Goal: Task Accomplishment & Management: Use online tool/utility

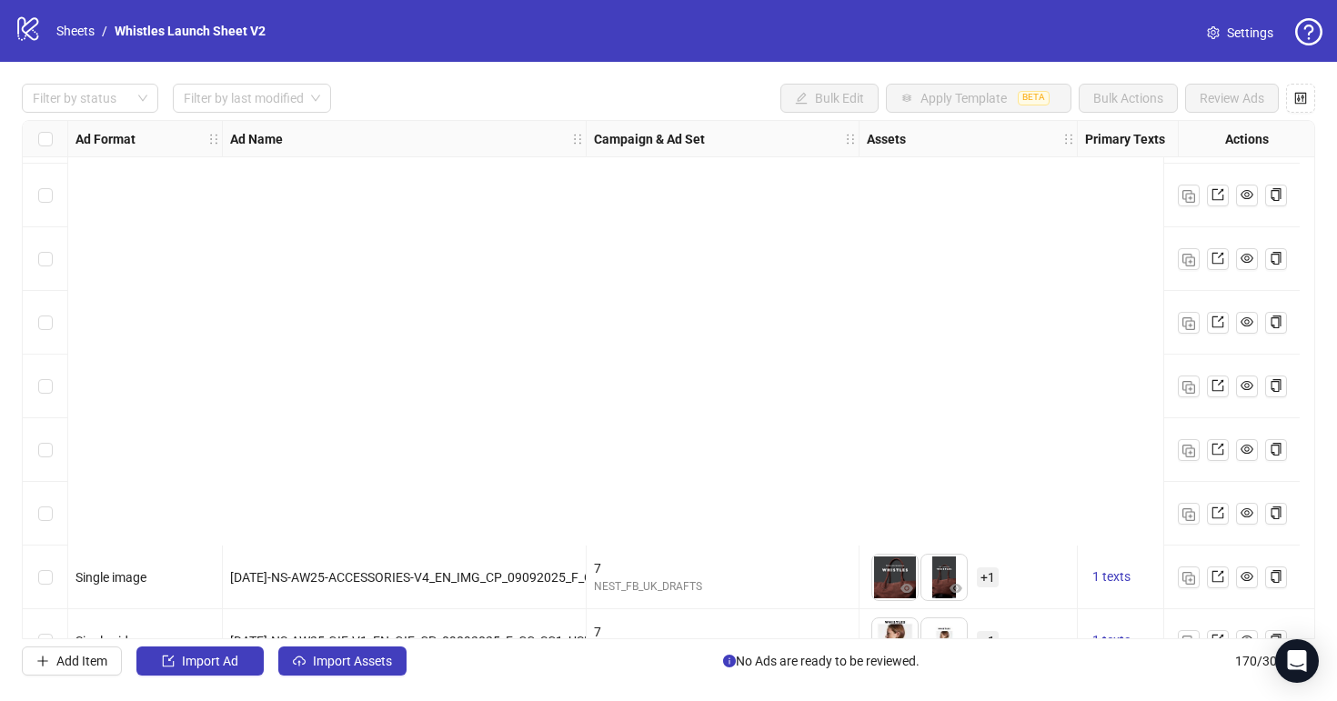
scroll to position [10349, 0]
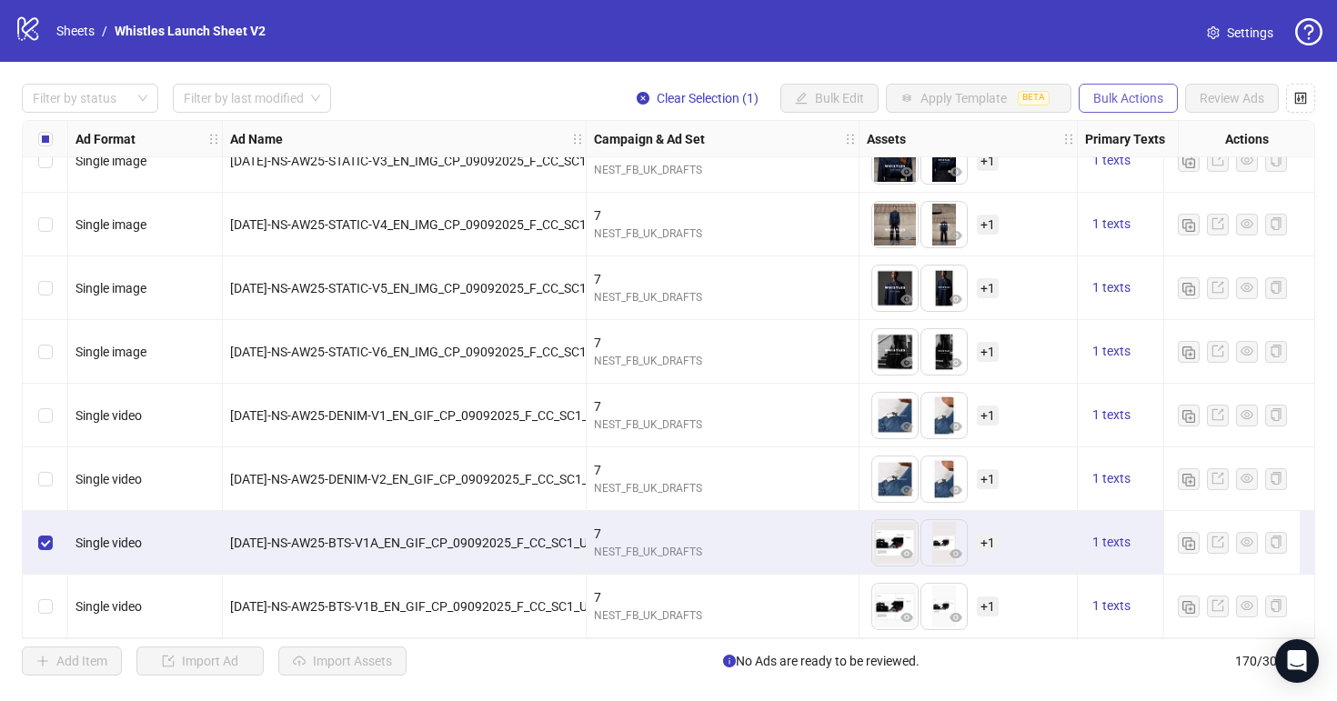
click at [1100, 95] on span "Bulk Actions" at bounding box center [1128, 98] width 70 height 15
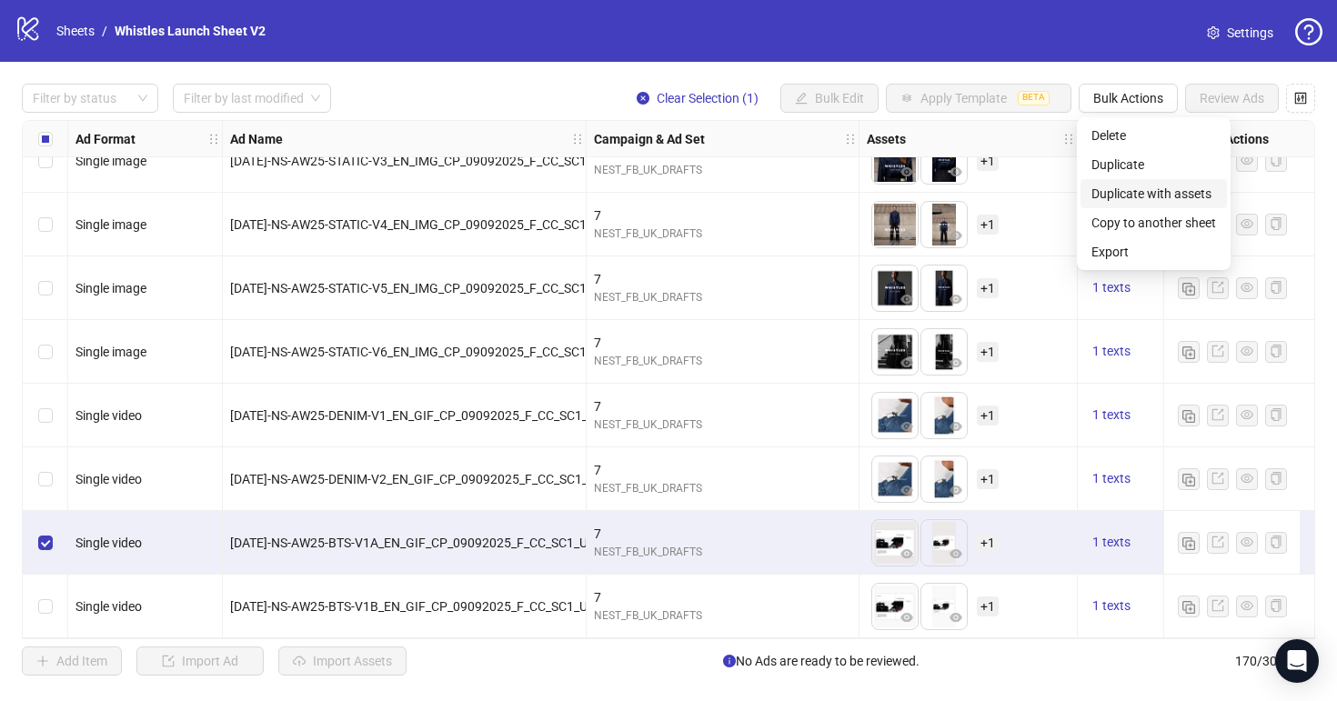
click at [1120, 185] on span "Duplicate with assets" at bounding box center [1153, 194] width 125 height 20
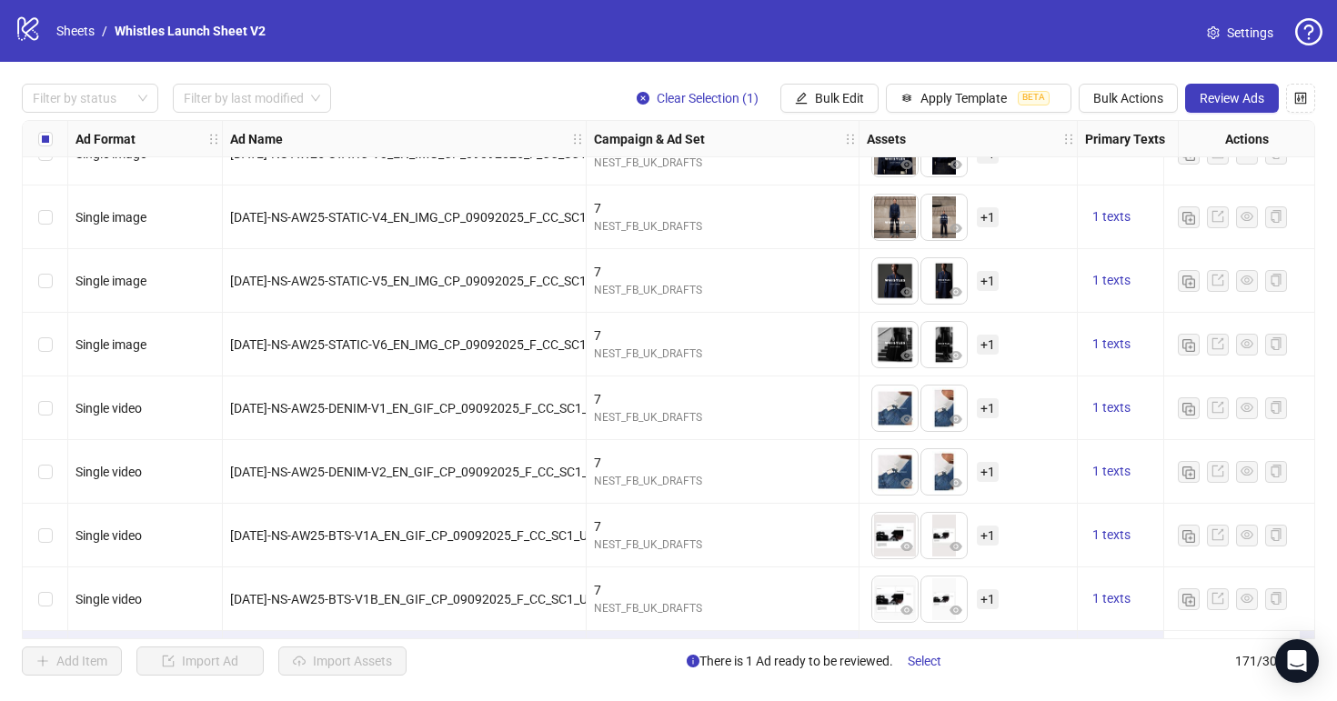
scroll to position [10413, 0]
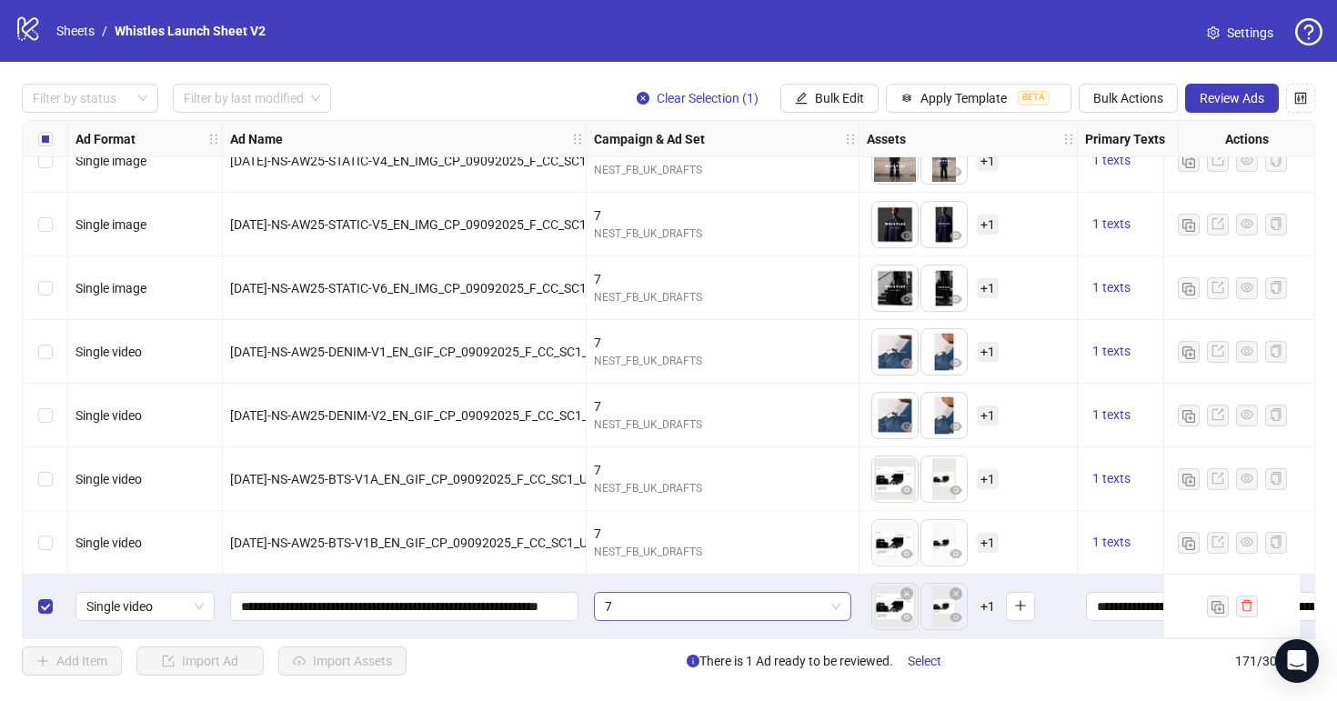
click at [710, 596] on span "7" at bounding box center [723, 606] width 236 height 27
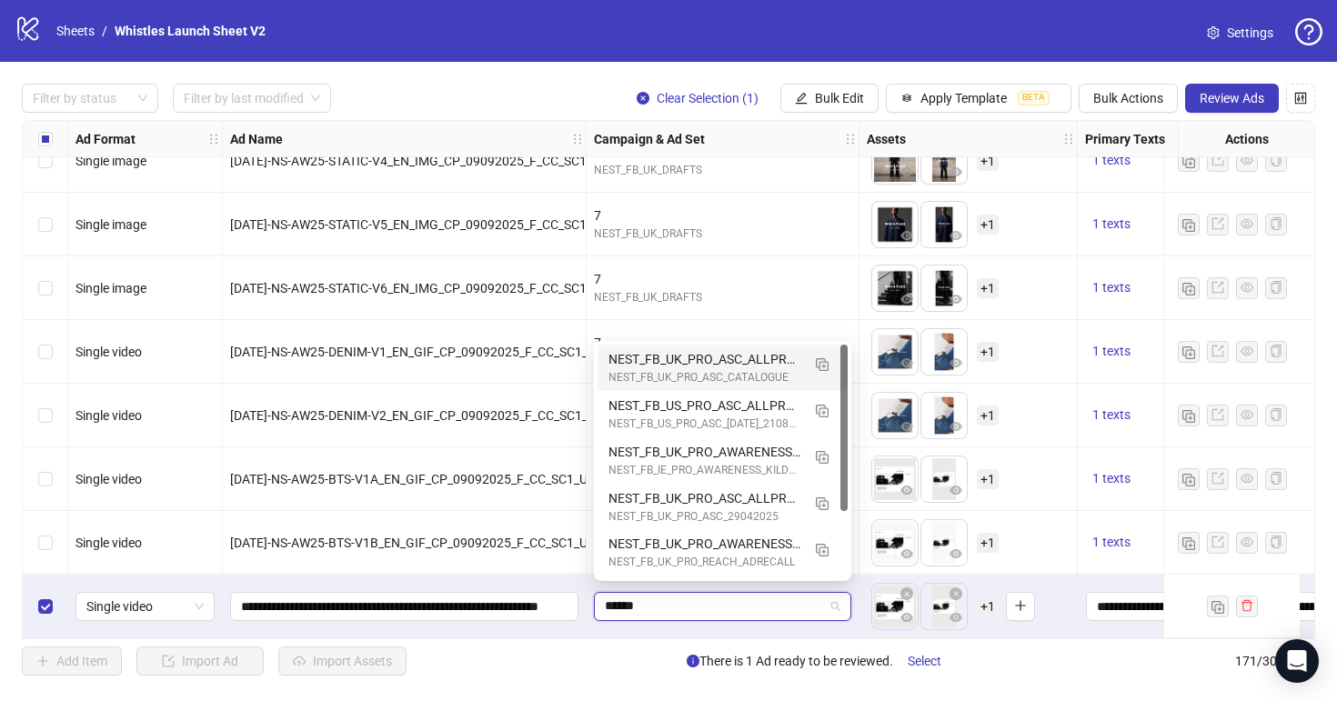
type input "*******"
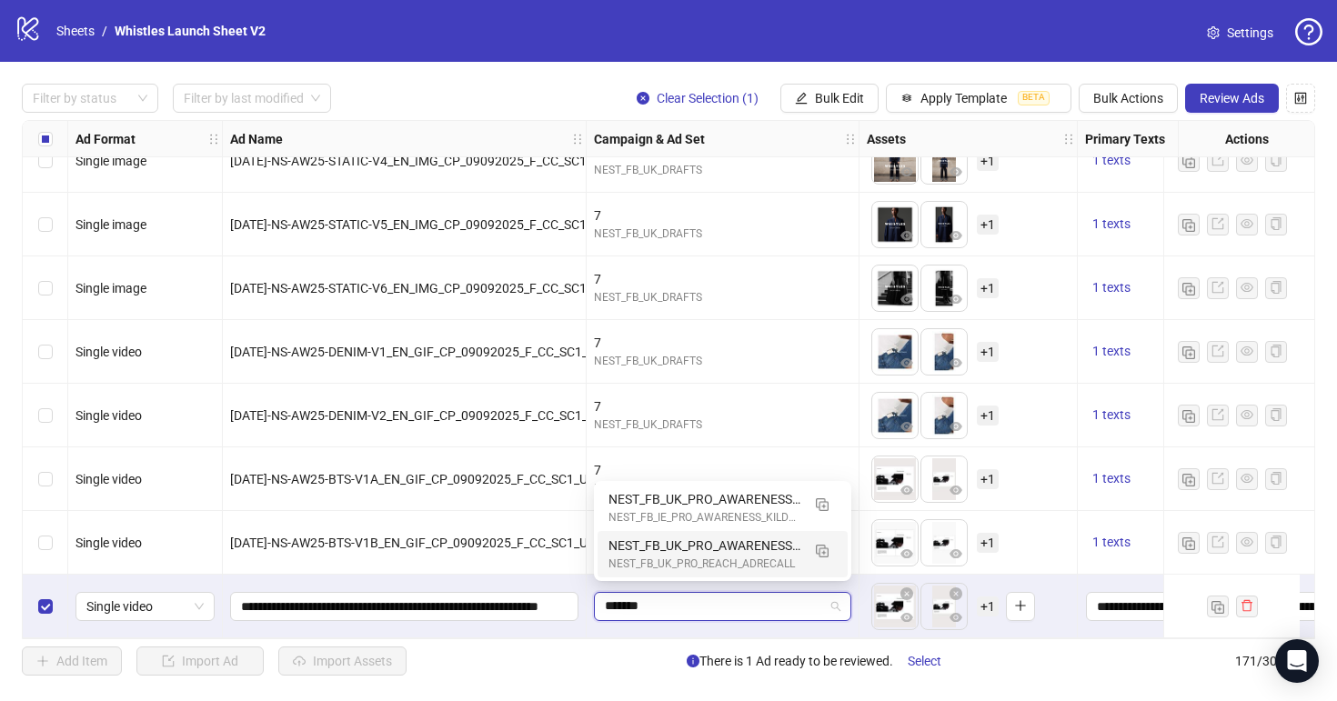
click at [728, 559] on div "NEST_FB_UK_PRO_REACH_ADRECALL" at bounding box center [704, 564] width 192 height 17
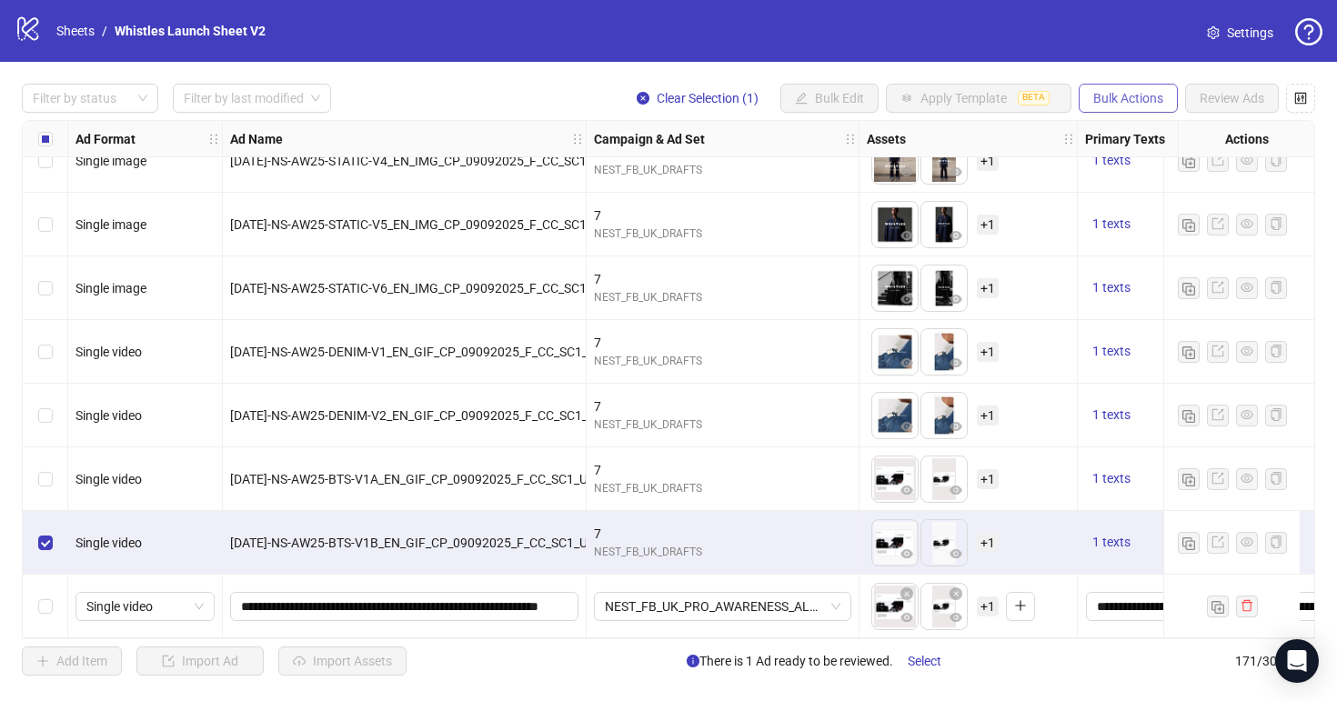
click at [1149, 98] on span "Bulk Actions" at bounding box center [1128, 98] width 70 height 15
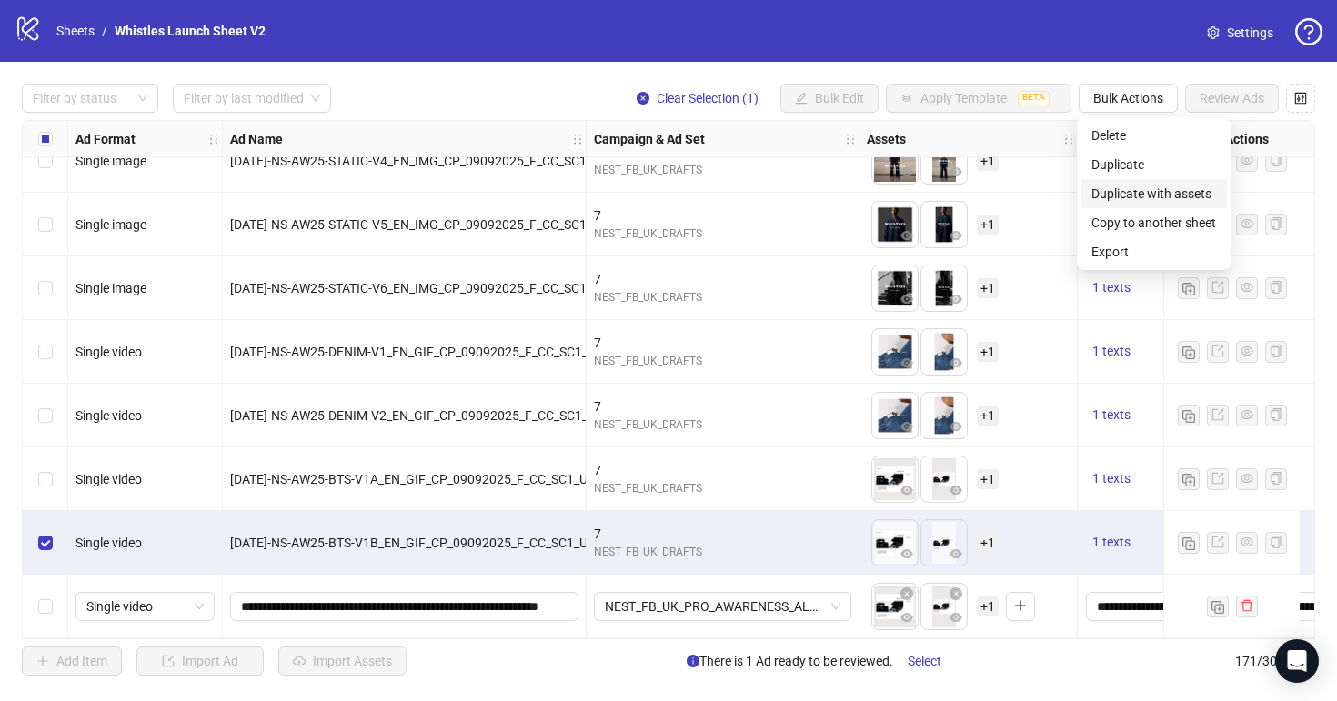
click at [1186, 193] on span "Duplicate with assets" at bounding box center [1153, 194] width 125 height 20
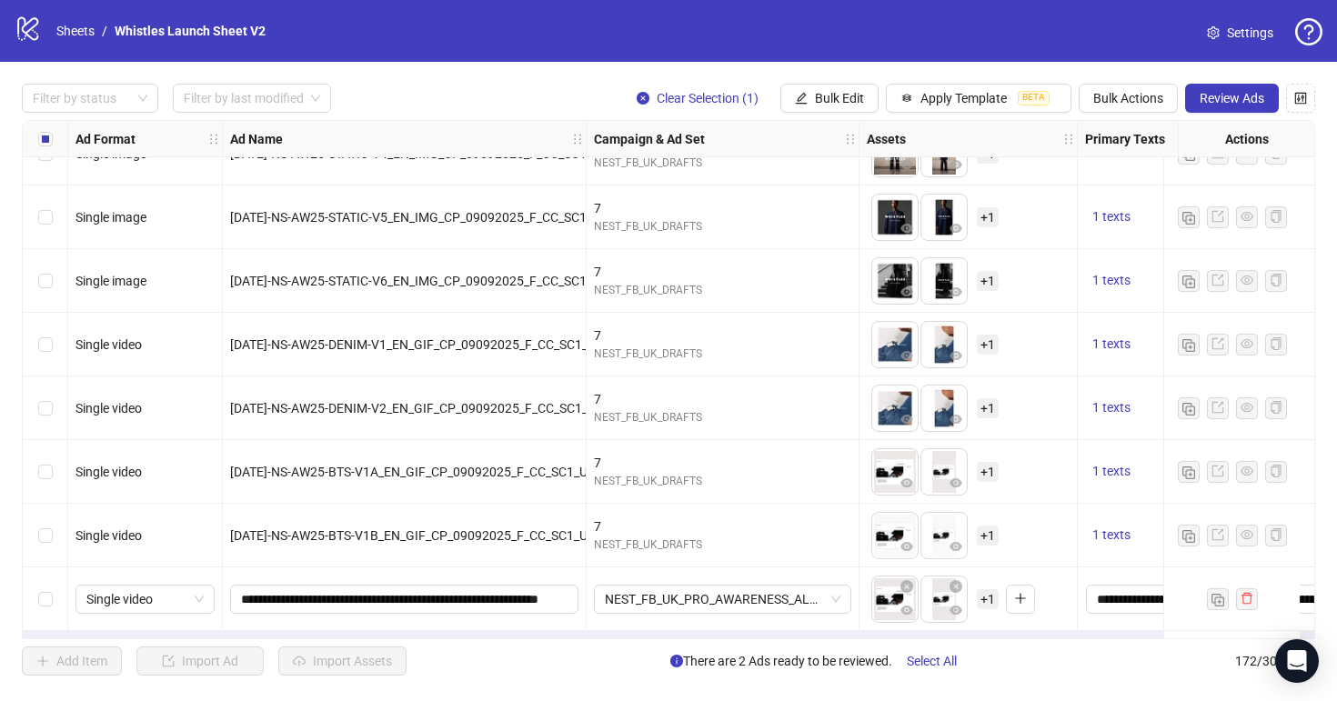
scroll to position [10477, 0]
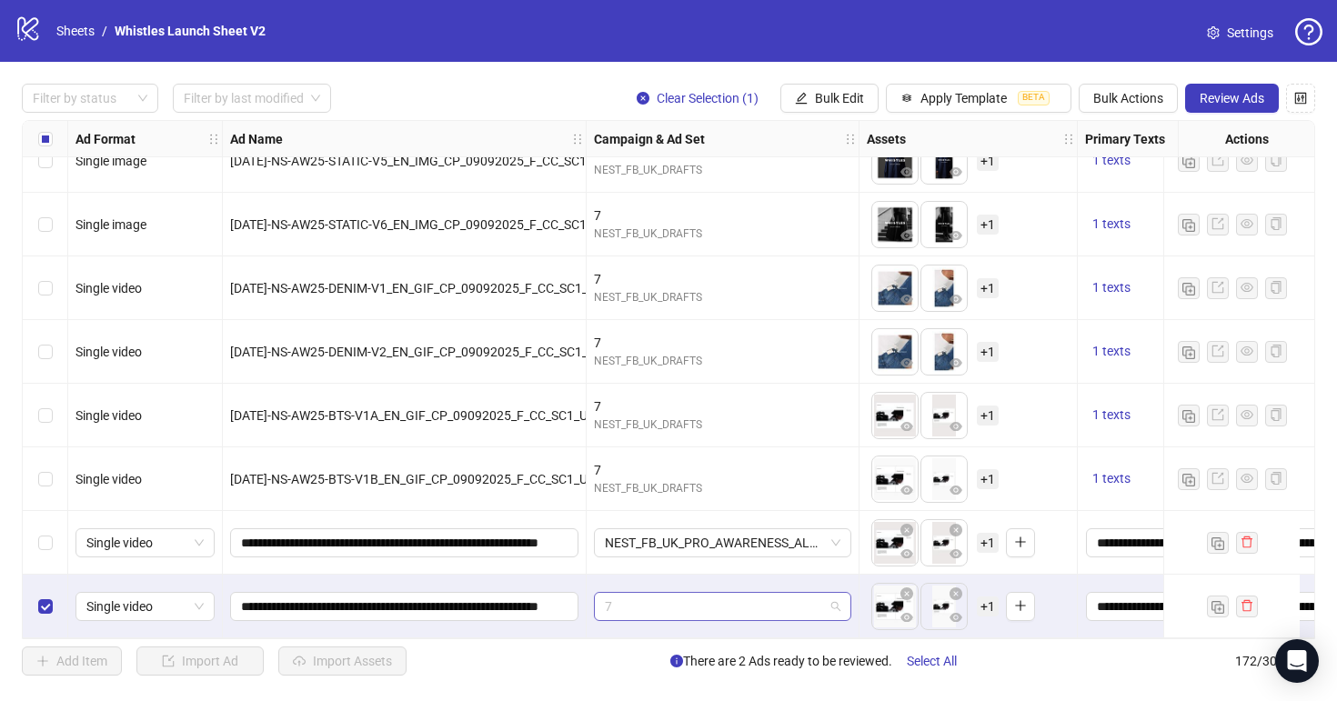
click at [620, 593] on span "7" at bounding box center [723, 606] width 236 height 27
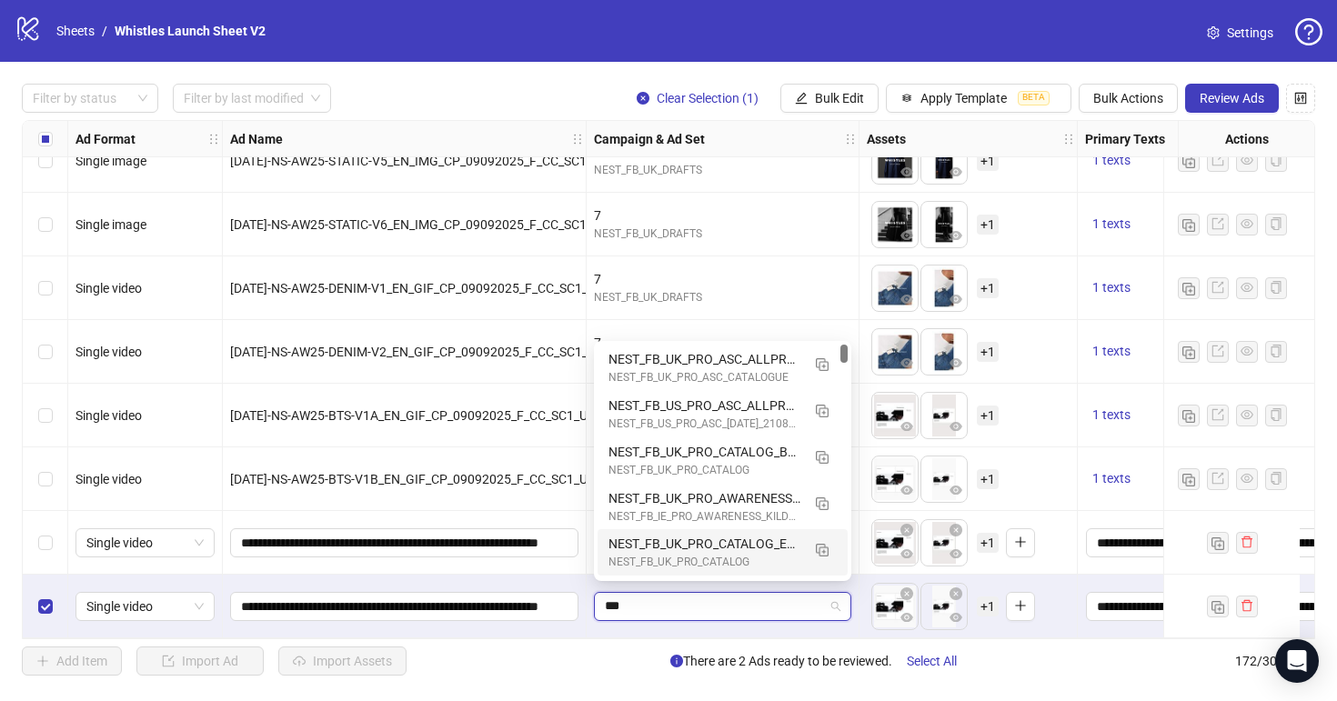
type input "***"
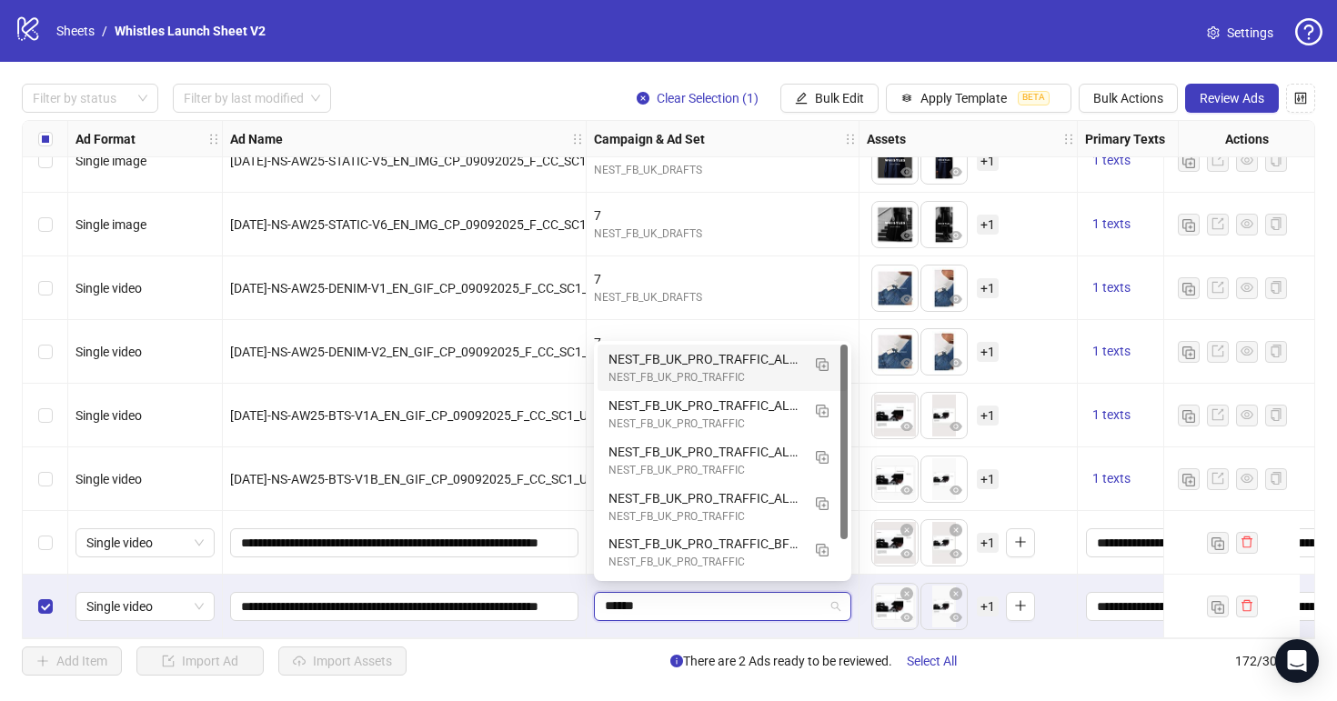
type input "*******"
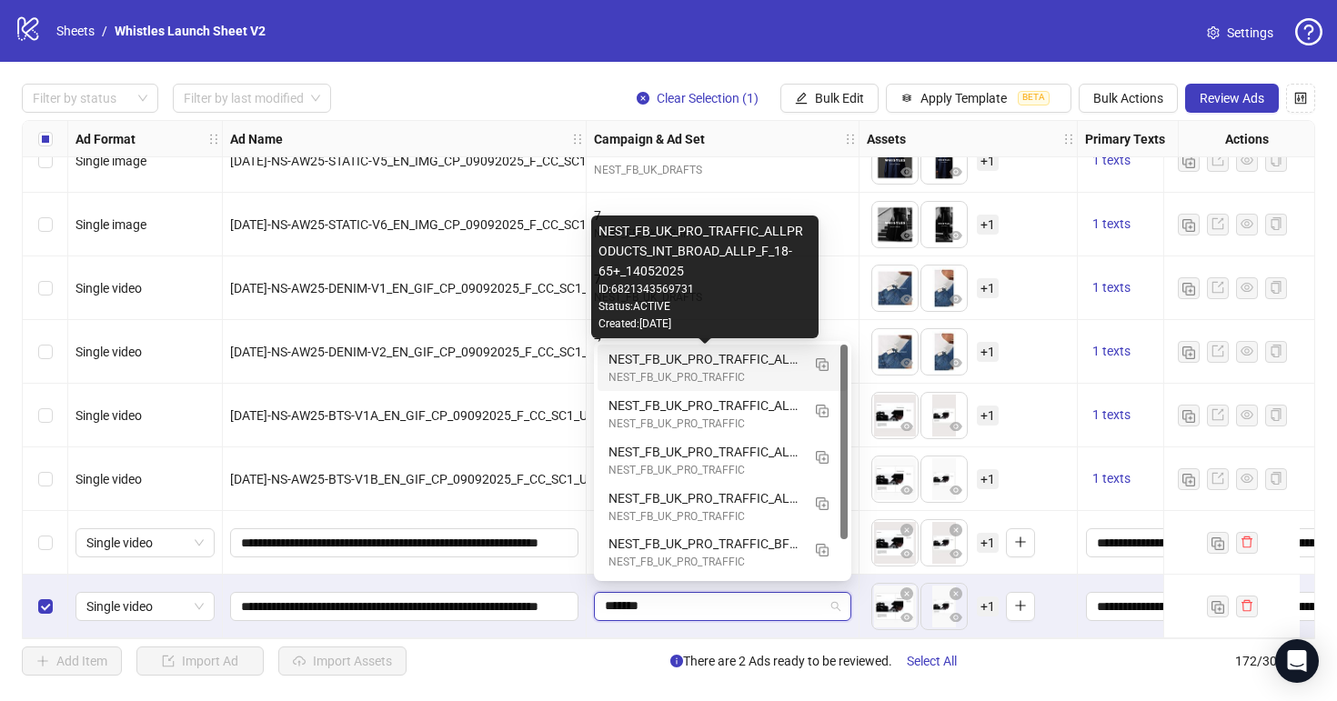
click at [716, 358] on div "NEST_FB_UK_PRO_TRAFFIC_ALLPRODUCTS_INT_BROAD_ALLP_F_18-65+_14052025" at bounding box center [704, 359] width 192 height 20
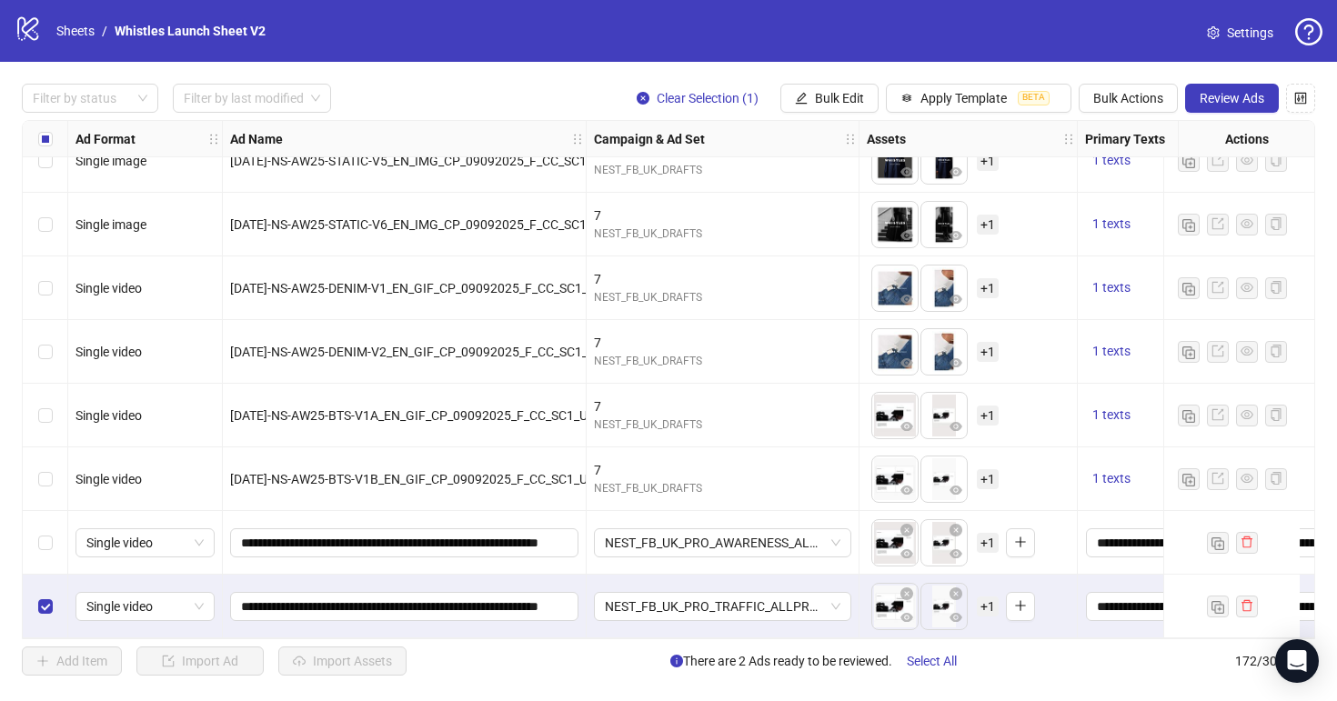
click at [52, 538] on div "Select row 171" at bounding box center [45, 543] width 45 height 64
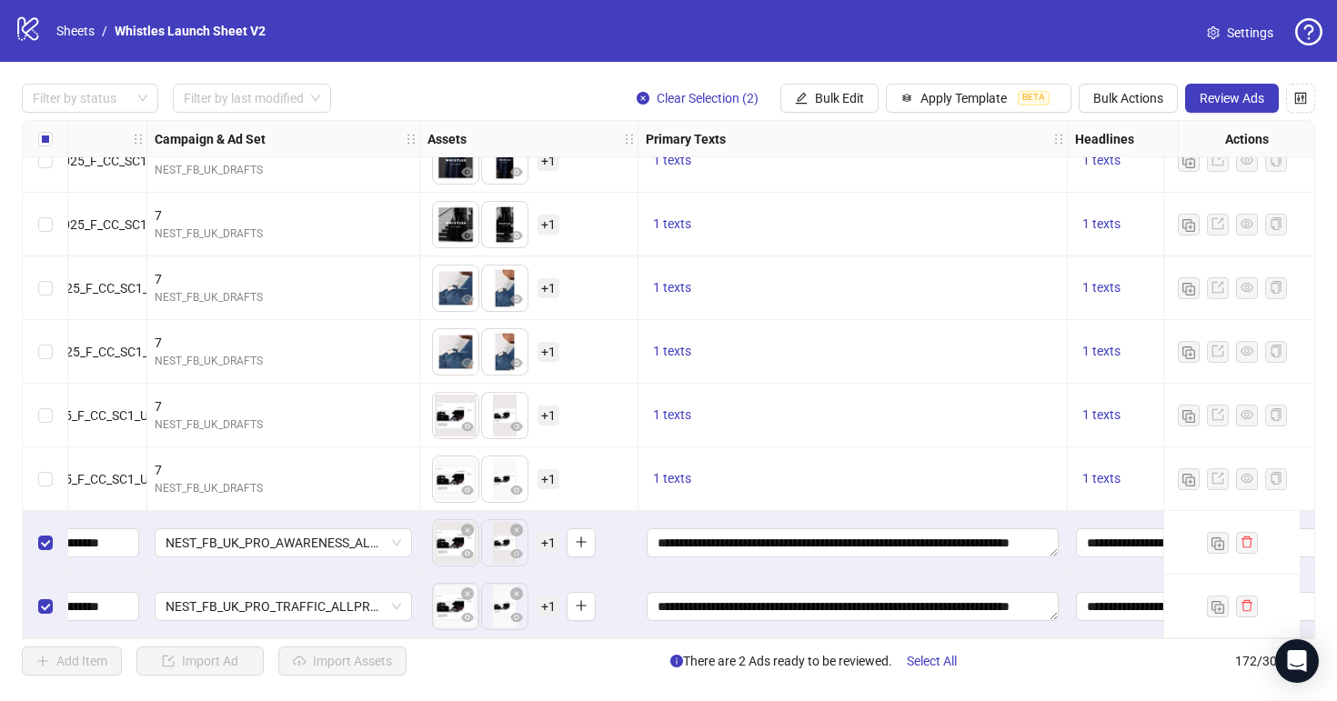
click at [638, 560] on div "Ad Format Ad Name Campaign & Ad Set Assets Primary Texts Headlines Descriptions…" at bounding box center [668, 379] width 1293 height 519
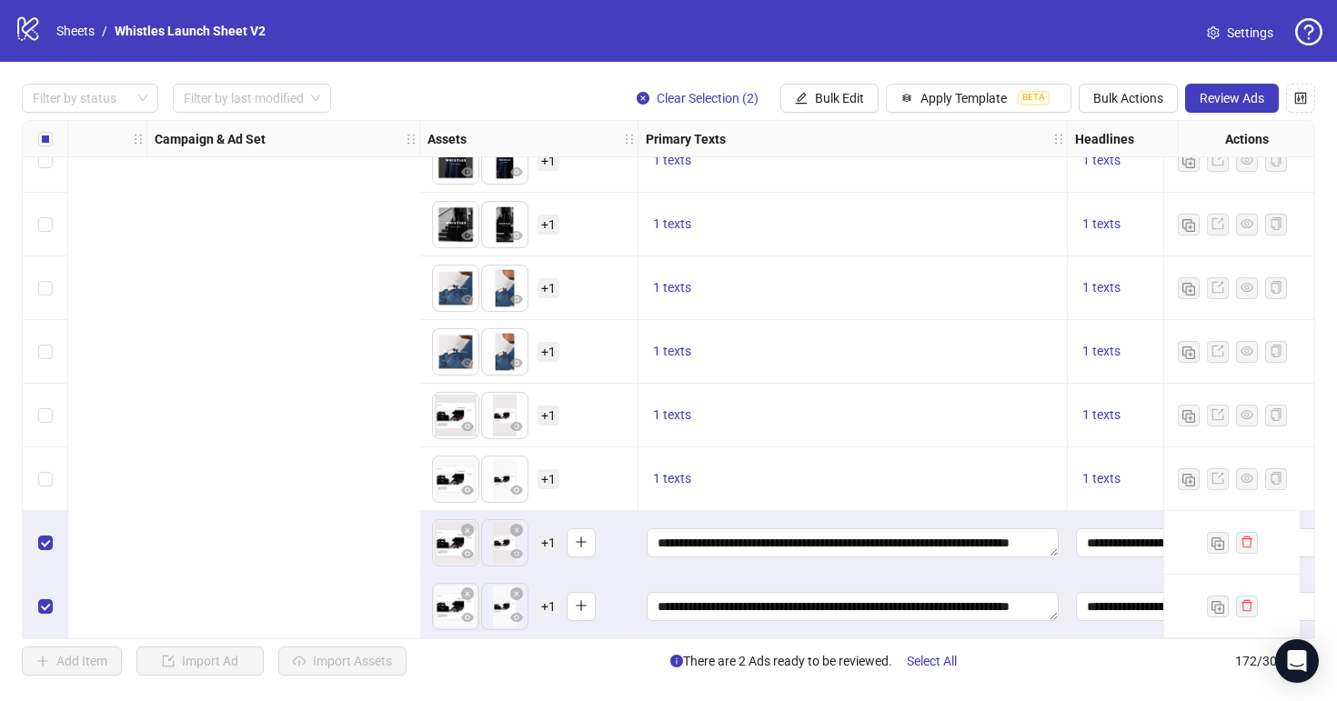
scroll to position [10477, 1217]
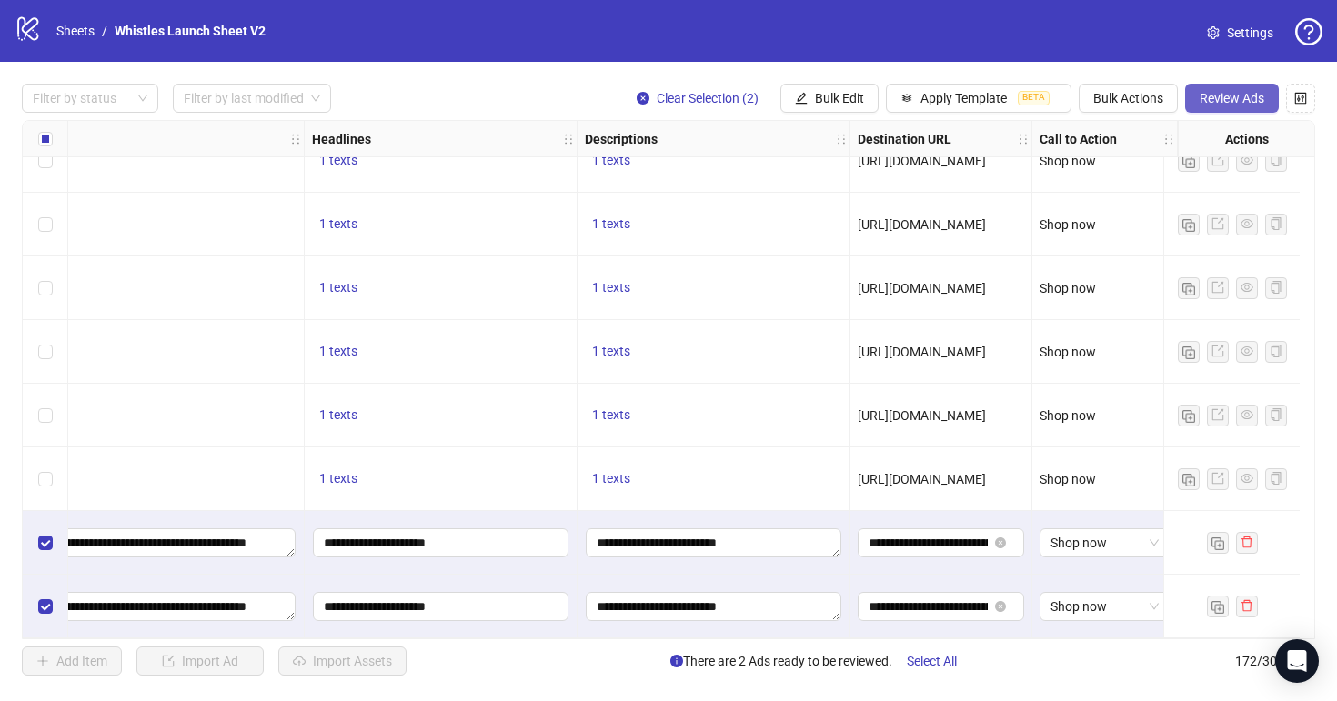
click at [1245, 95] on span "Review Ads" at bounding box center [1232, 98] width 65 height 15
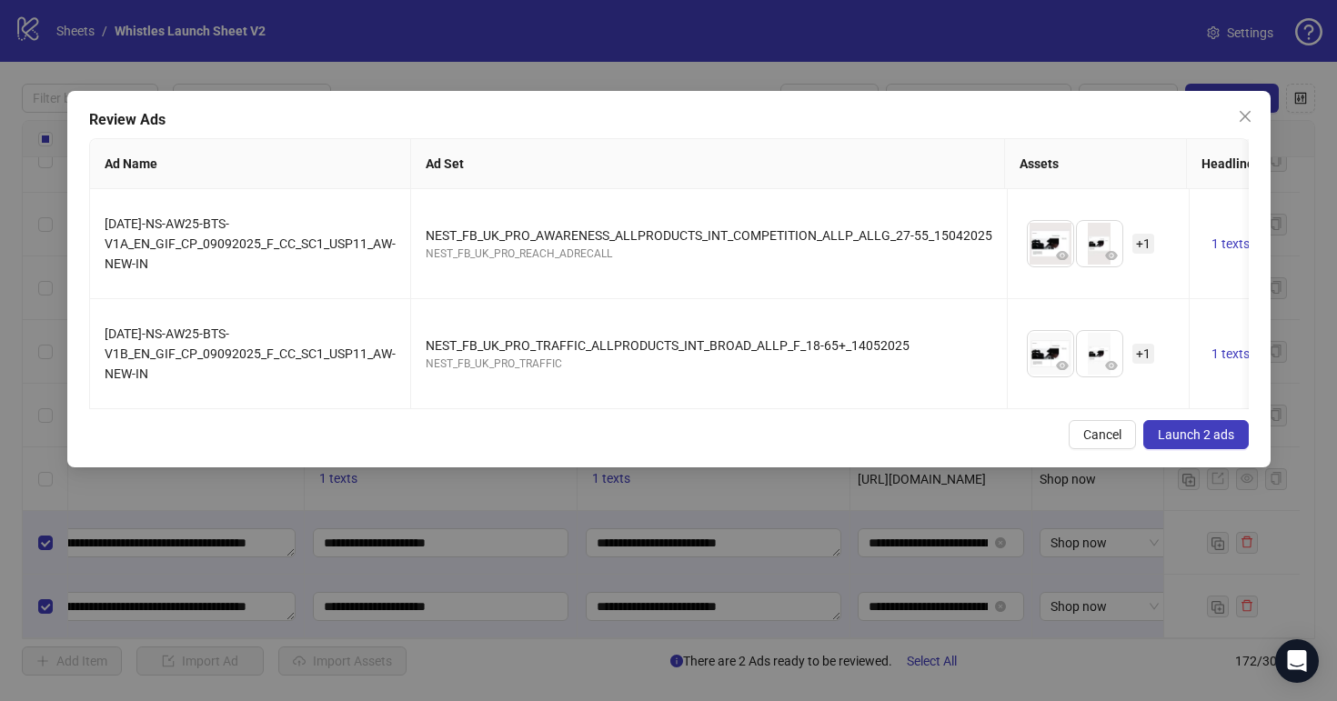
click at [1171, 422] on button "Launch 2 ads" at bounding box center [1196, 434] width 106 height 29
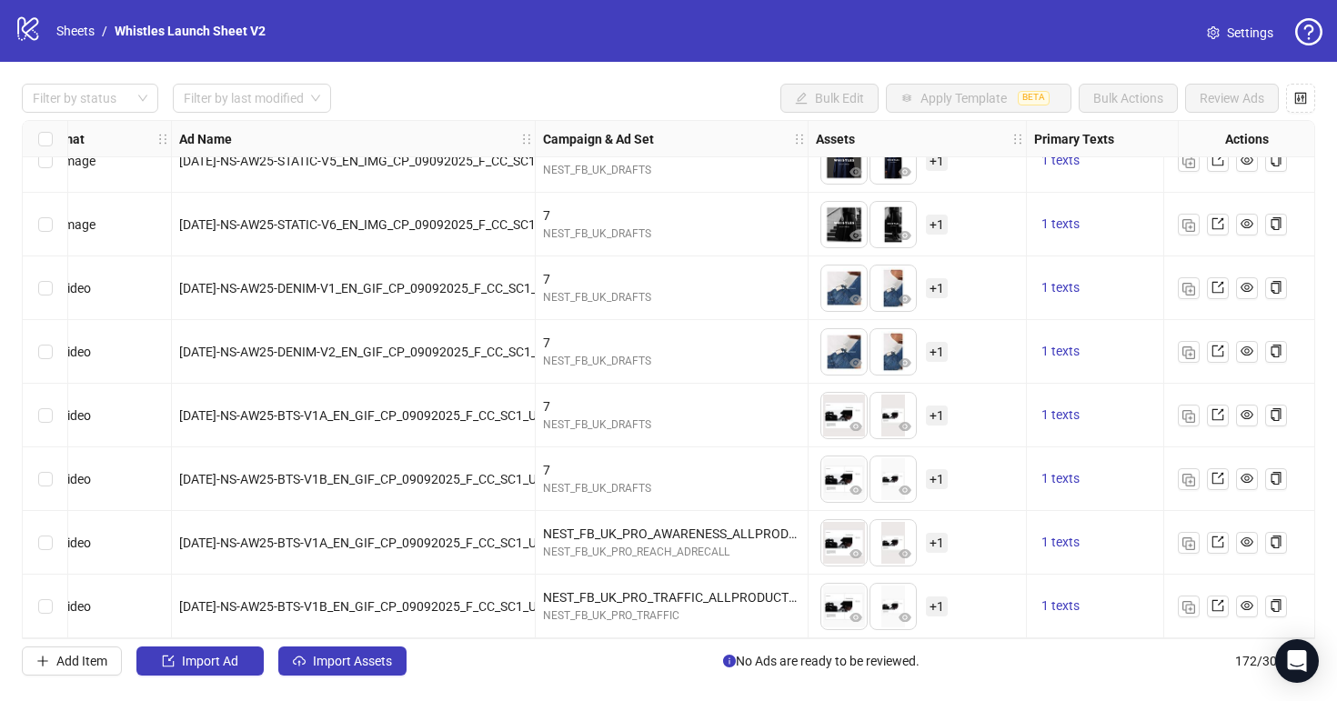
scroll to position [10477, 0]
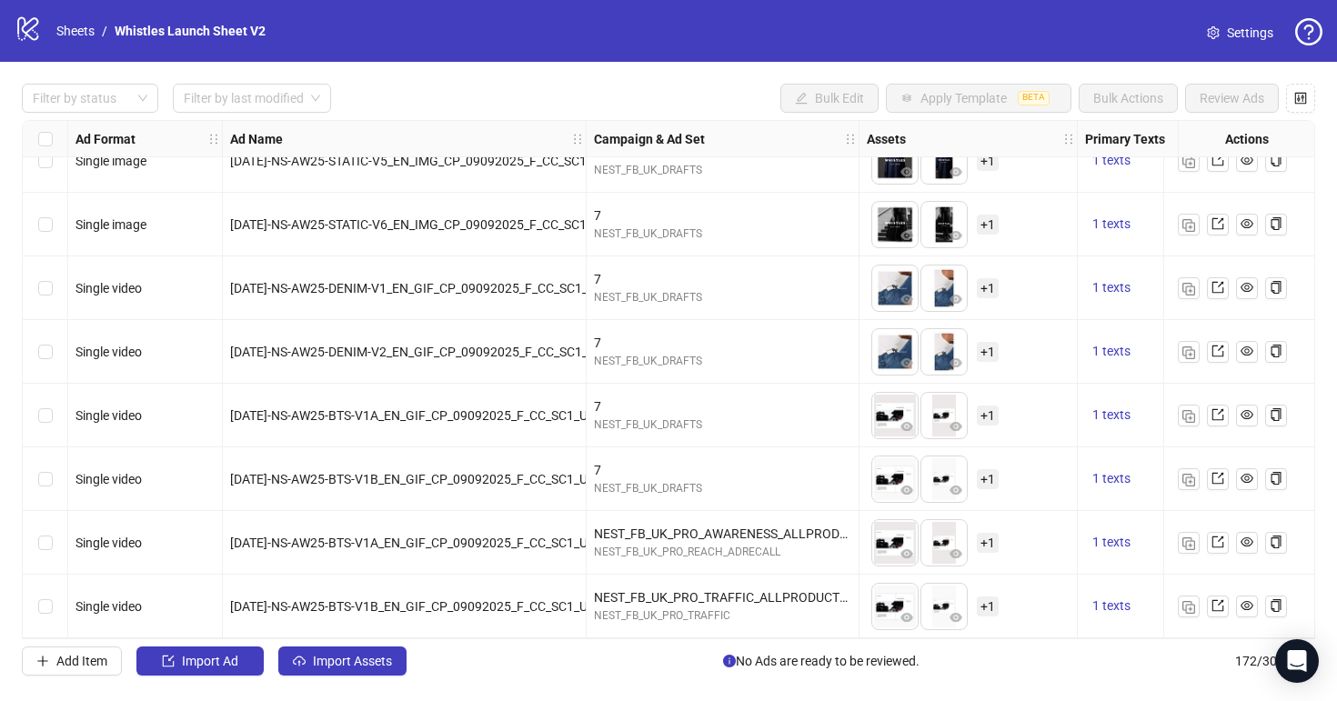
click at [53, 609] on div "Select row 172" at bounding box center [45, 607] width 45 height 64
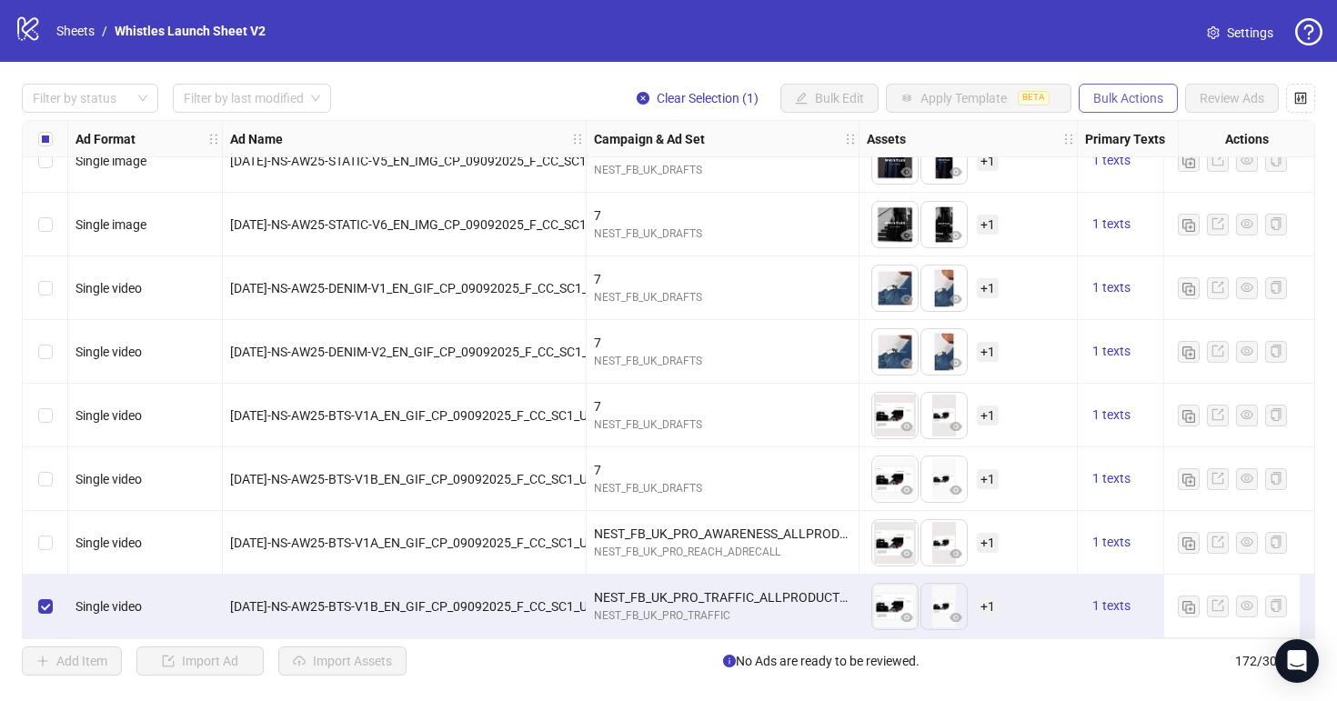
click at [1157, 94] on span "Bulk Actions" at bounding box center [1128, 98] width 70 height 15
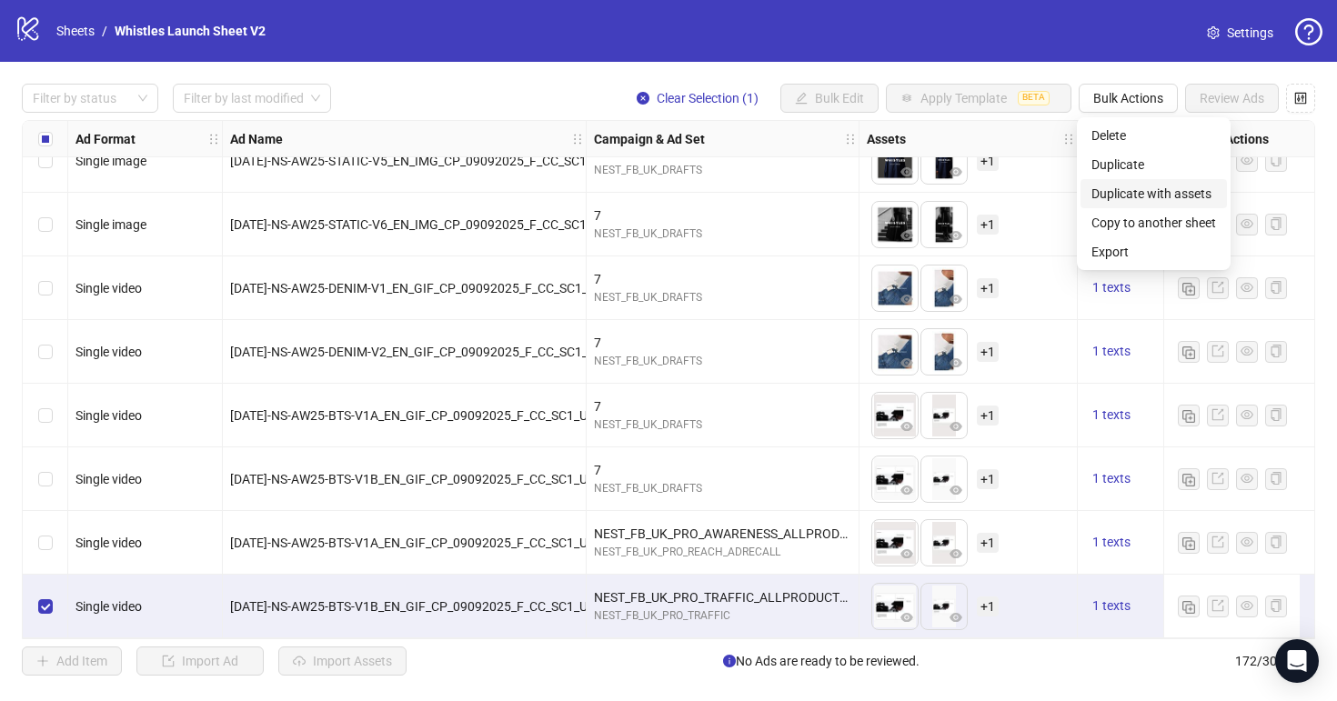
click at [1139, 187] on span "Duplicate with assets" at bounding box center [1153, 194] width 125 height 20
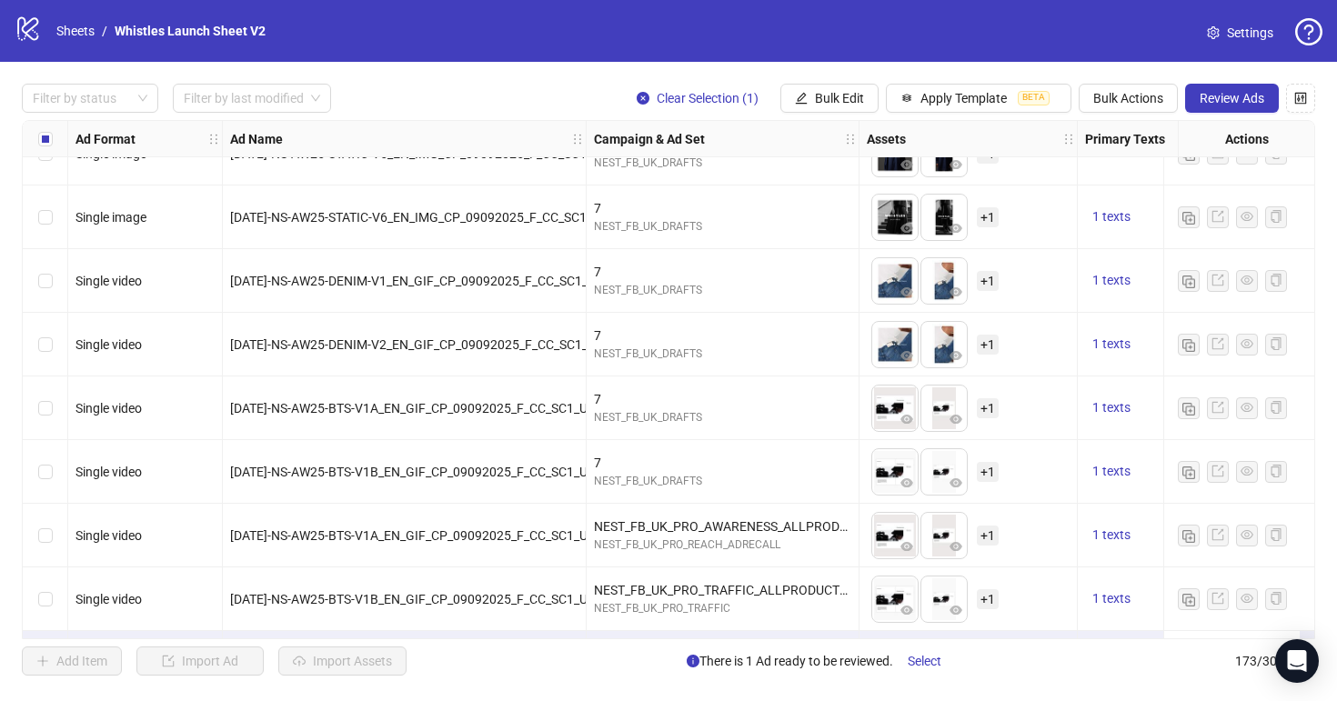
scroll to position [10540, 0]
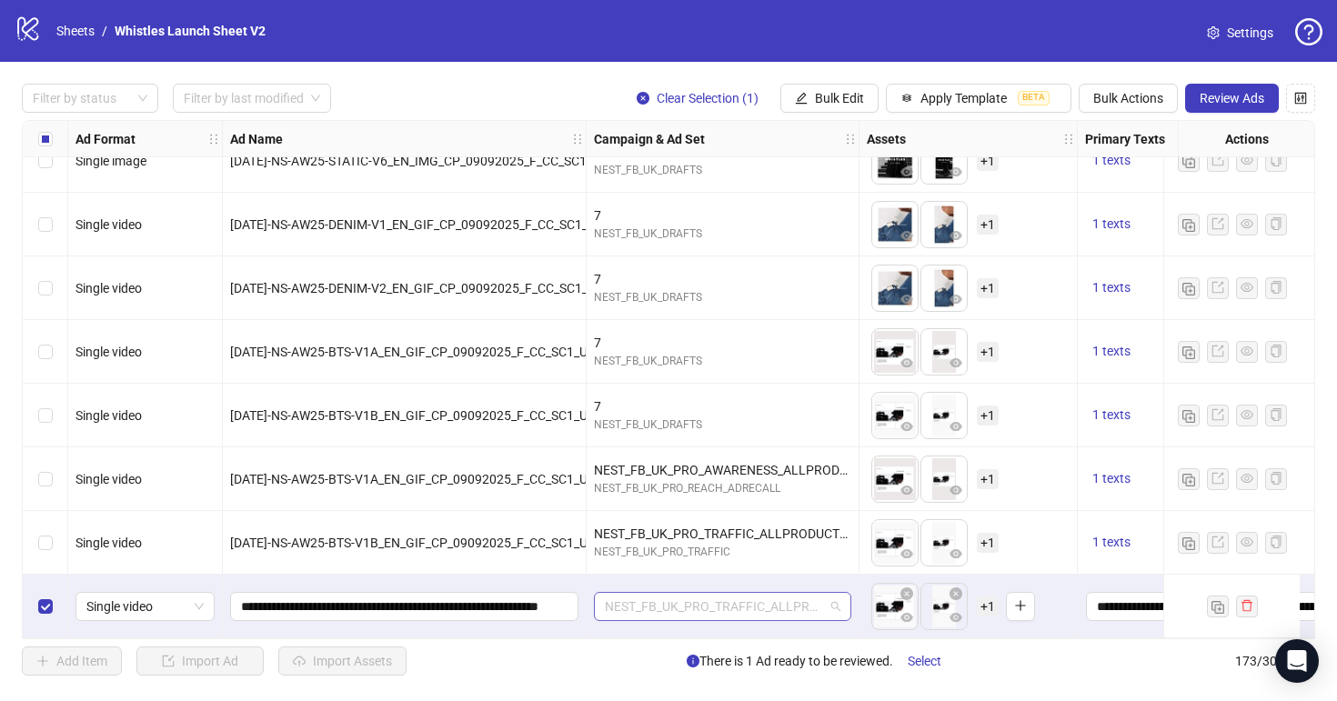
click at [749, 594] on span "NEST_FB_UK_PRO_TRAFFIC_ALLPRODUCTS_INT_BROAD_ALLP_F_18-65+_14052025" at bounding box center [723, 606] width 236 height 27
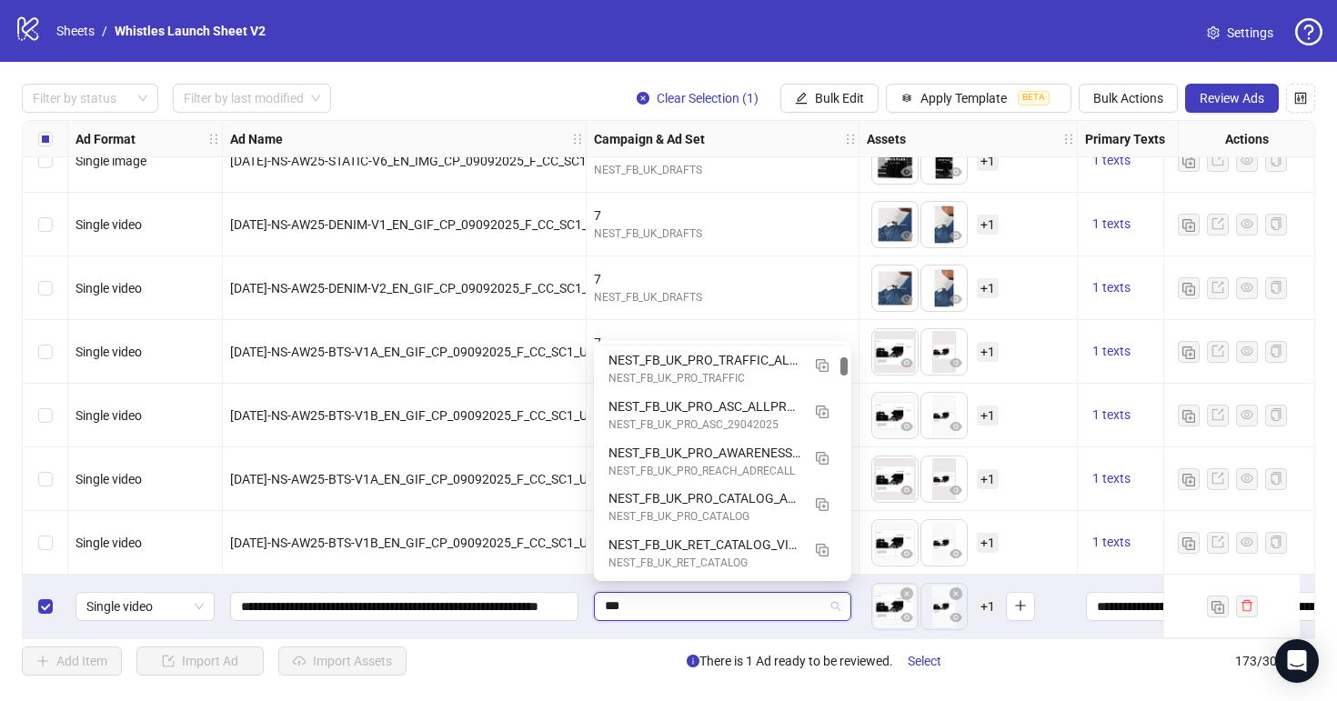
scroll to position [325, 0]
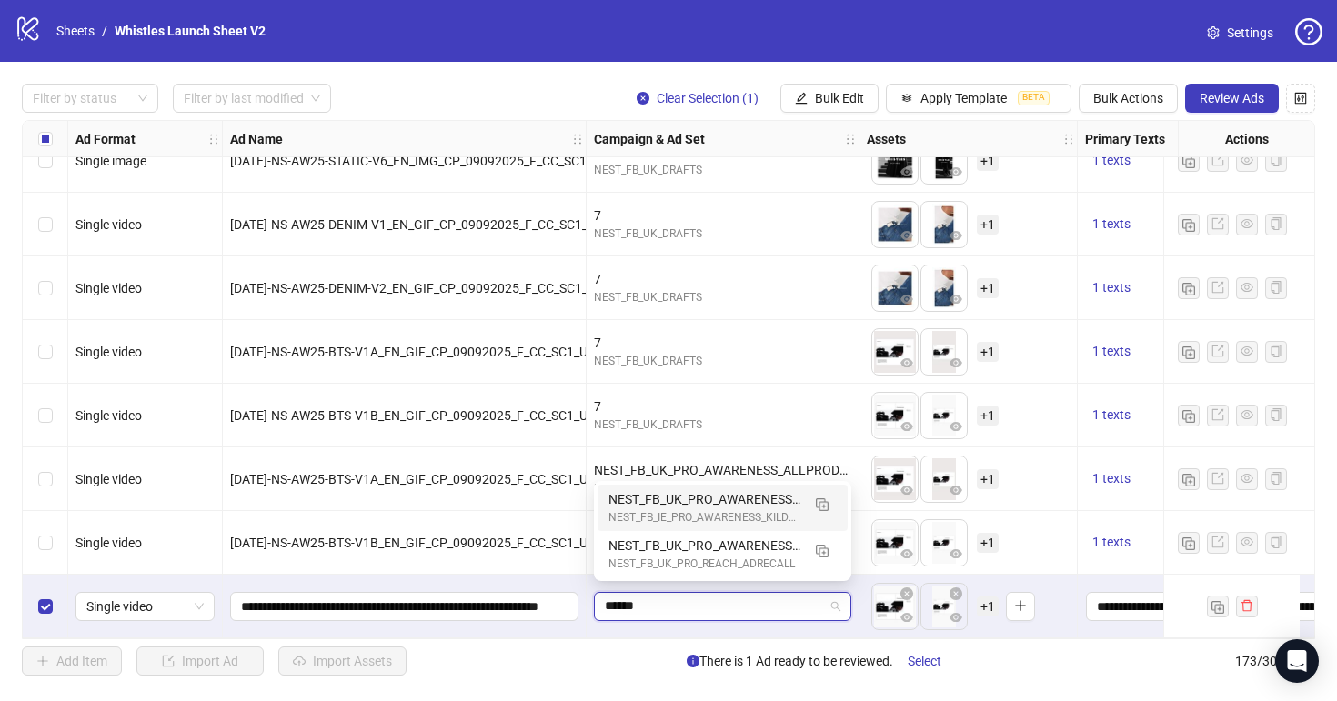
type input "*******"
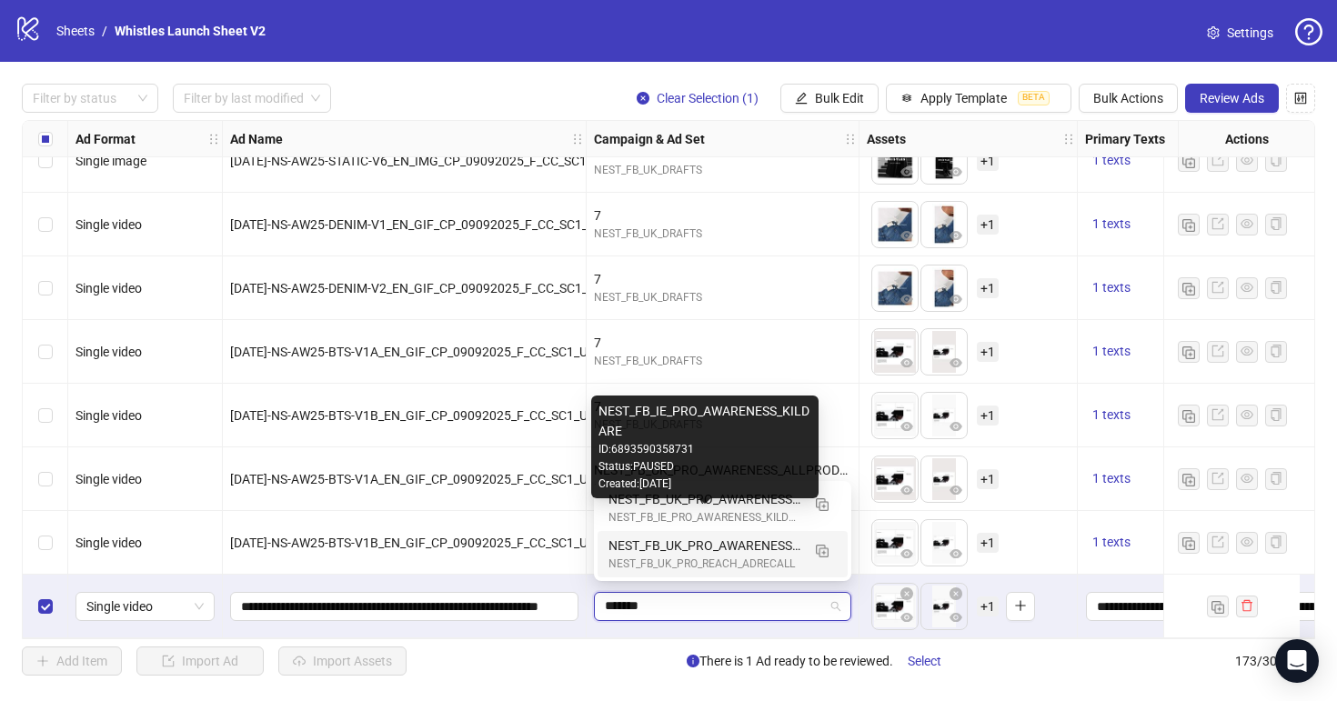
click at [739, 560] on div "NEST_FB_UK_PRO_REACH_ADRECALL" at bounding box center [704, 564] width 192 height 17
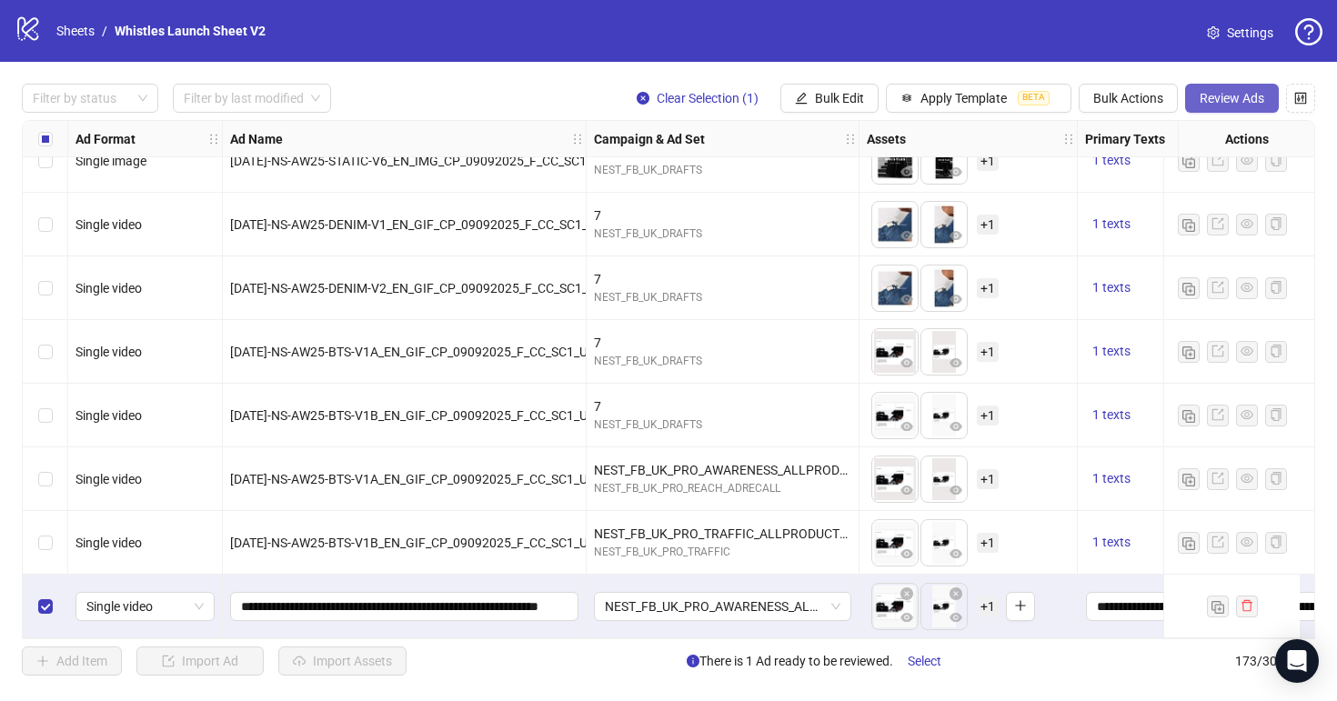
click at [1231, 99] on span "Review Ads" at bounding box center [1232, 98] width 65 height 15
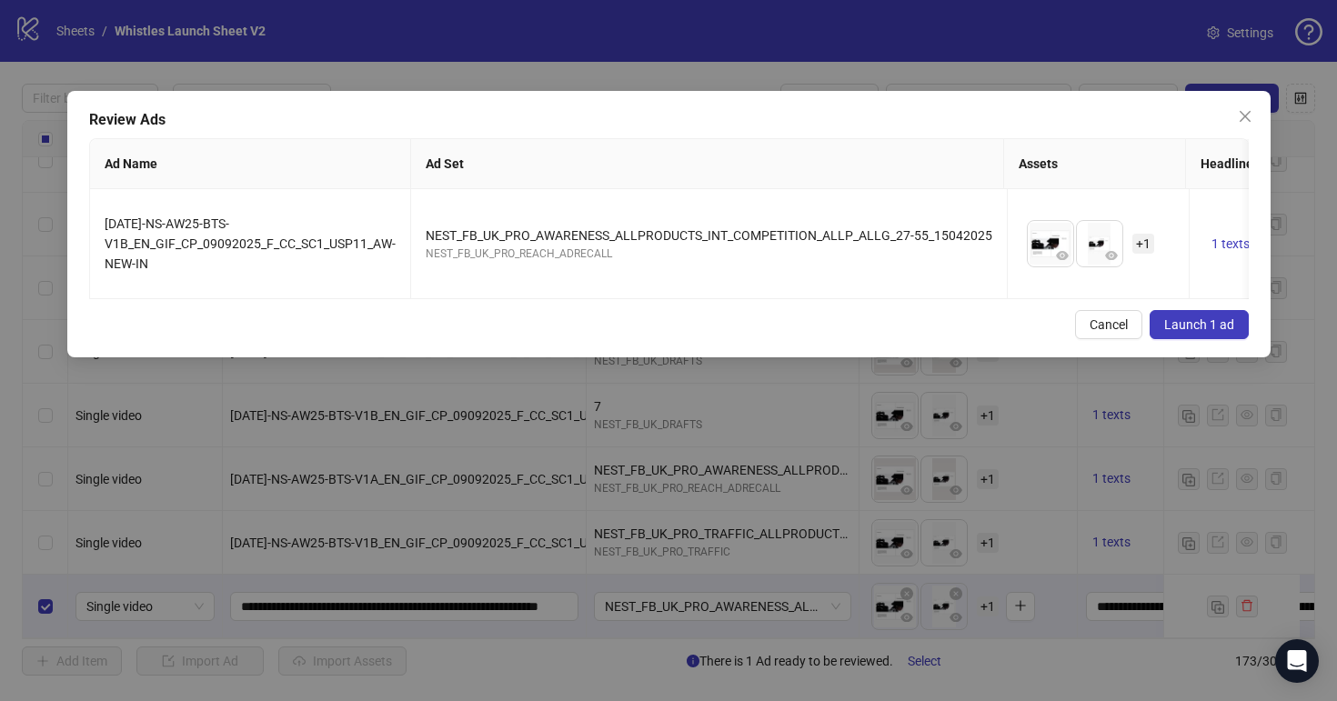
click at [1195, 332] on button "Launch 1 ad" at bounding box center [1199, 324] width 99 height 29
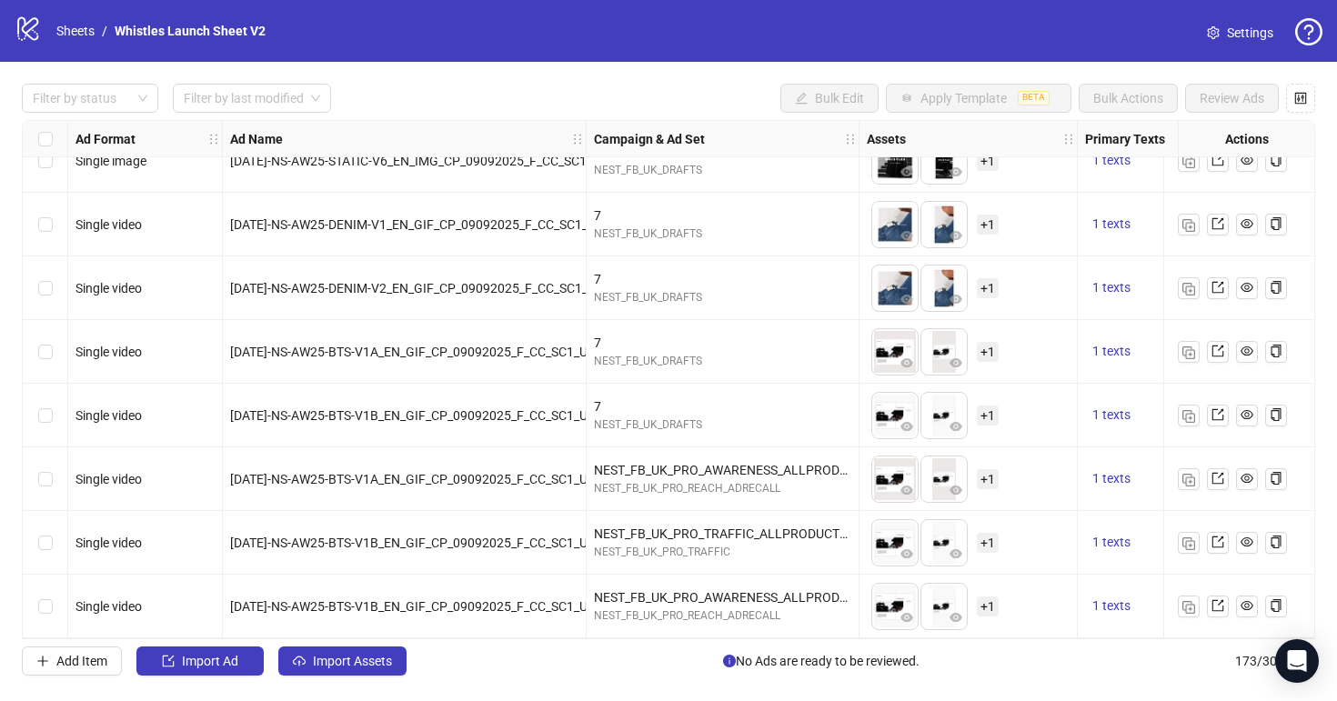
scroll to position [10540, 0]
drag, startPoint x: 85, startPoint y: 656, endPoint x: 116, endPoint y: 611, distance: 54.8
click at [85, 656] on span "Add Item" at bounding box center [81, 661] width 51 height 15
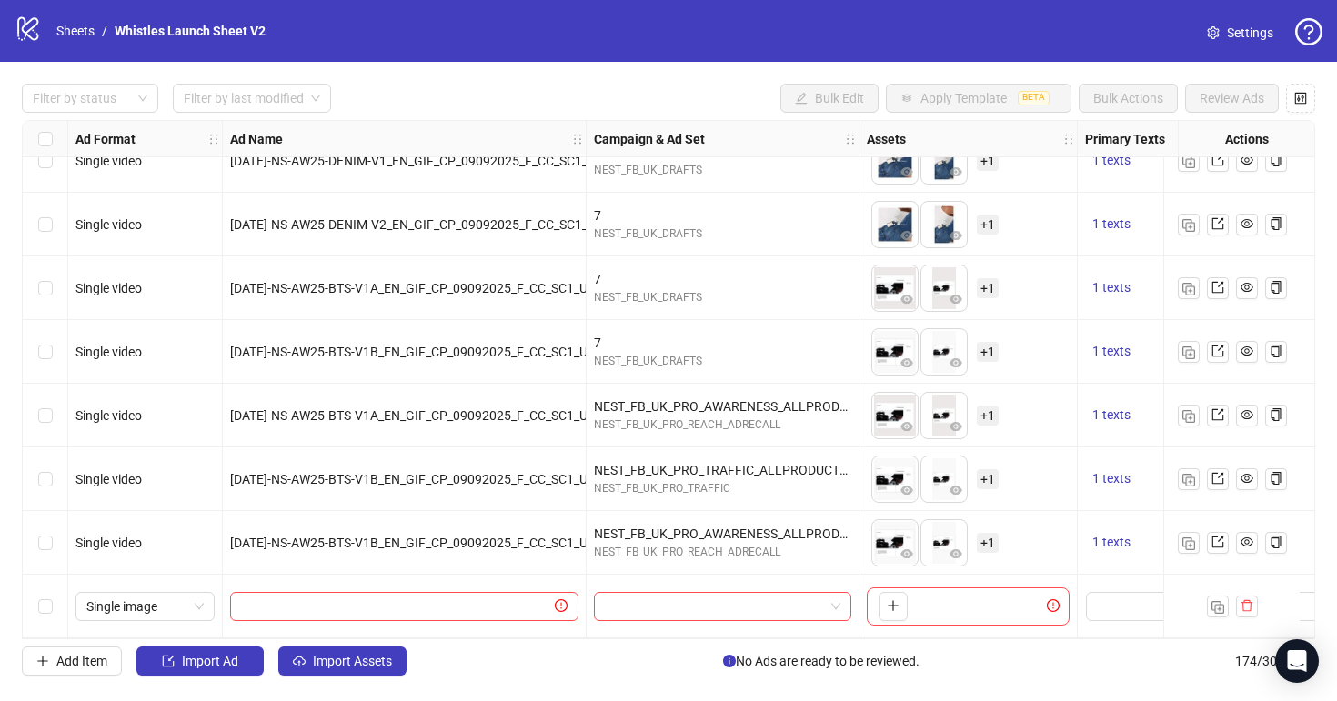
scroll to position [10604, 297]
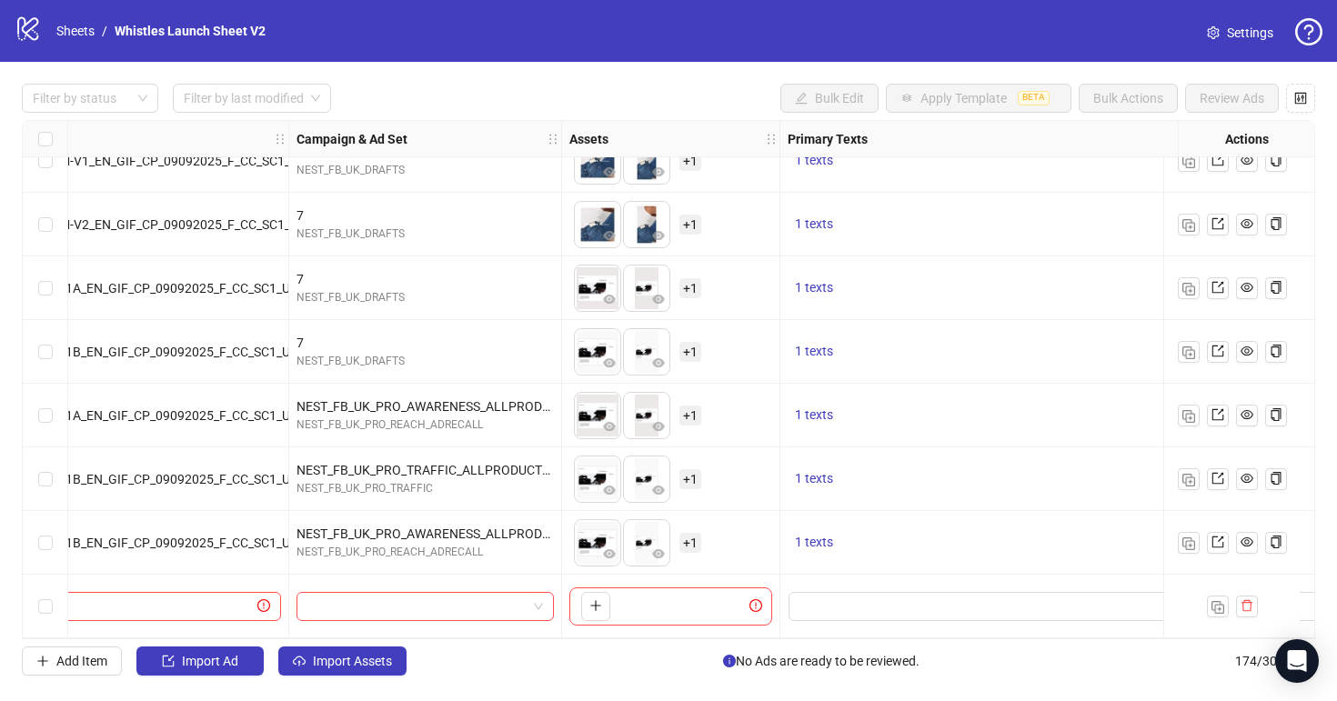
click at [878, 583] on div "Ad Format Ad Name Campaign & Ad Set Assets Primary Texts Headlines Descriptions…" at bounding box center [668, 379] width 1293 height 519
click at [897, 592] on textarea "Edit values" at bounding box center [995, 606] width 412 height 29
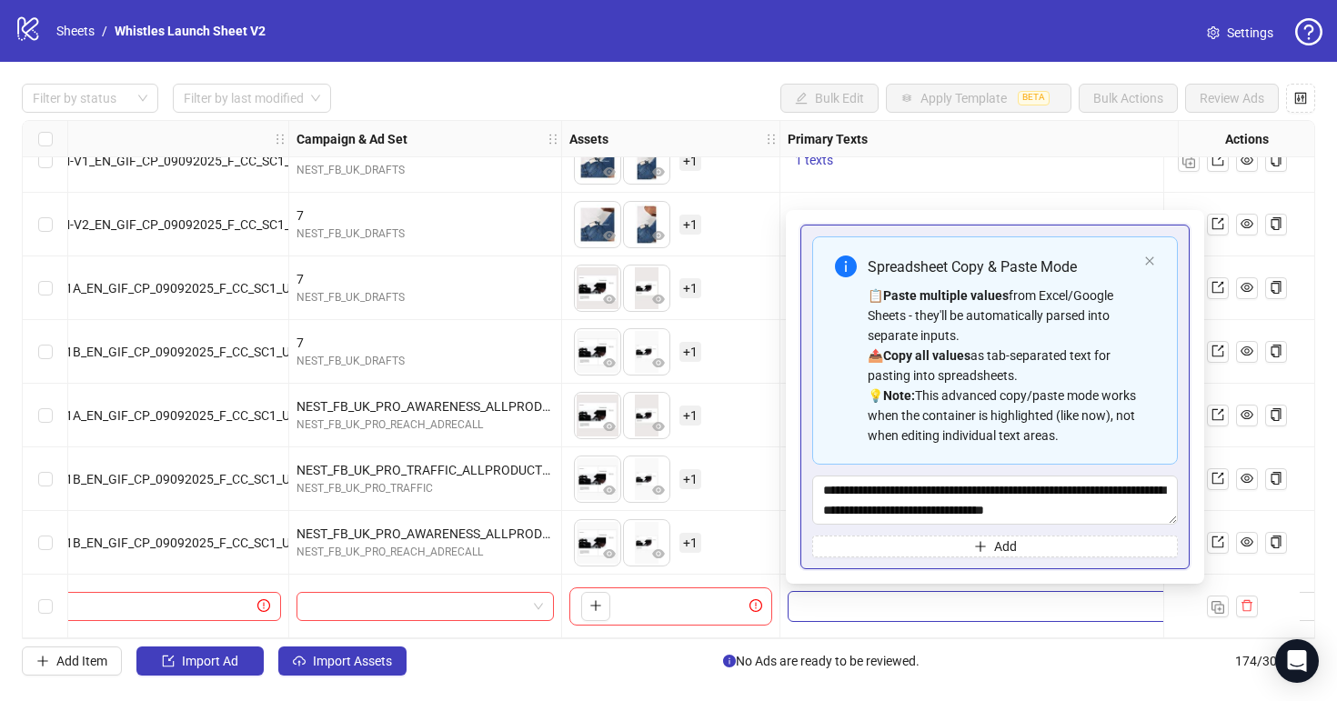
click at [756, 519] on div "To pick up a draggable item, press the space bar. While dragging, use the arrow…" at bounding box center [670, 543] width 203 height 56
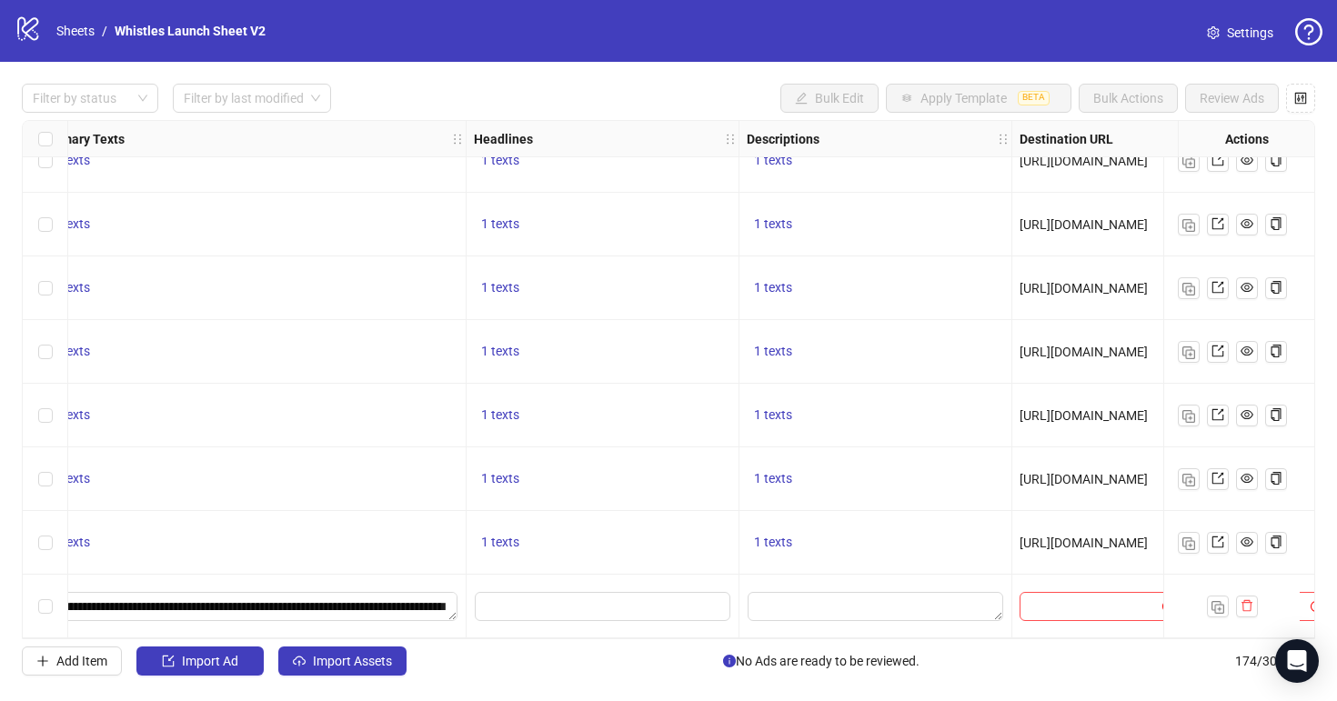
scroll to position [10604, 1079]
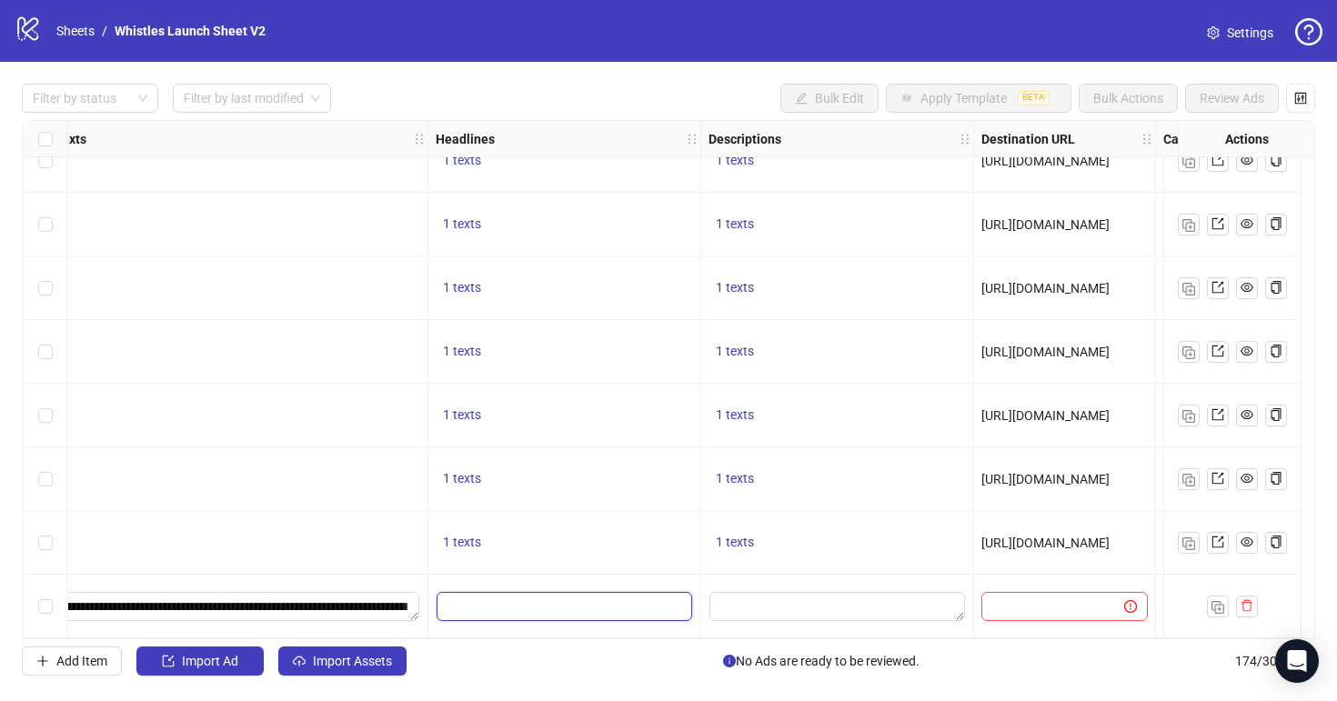
click at [589, 608] on input "Edit values" at bounding box center [565, 606] width 256 height 29
click at [601, 602] on input "Edit values" at bounding box center [565, 606] width 256 height 29
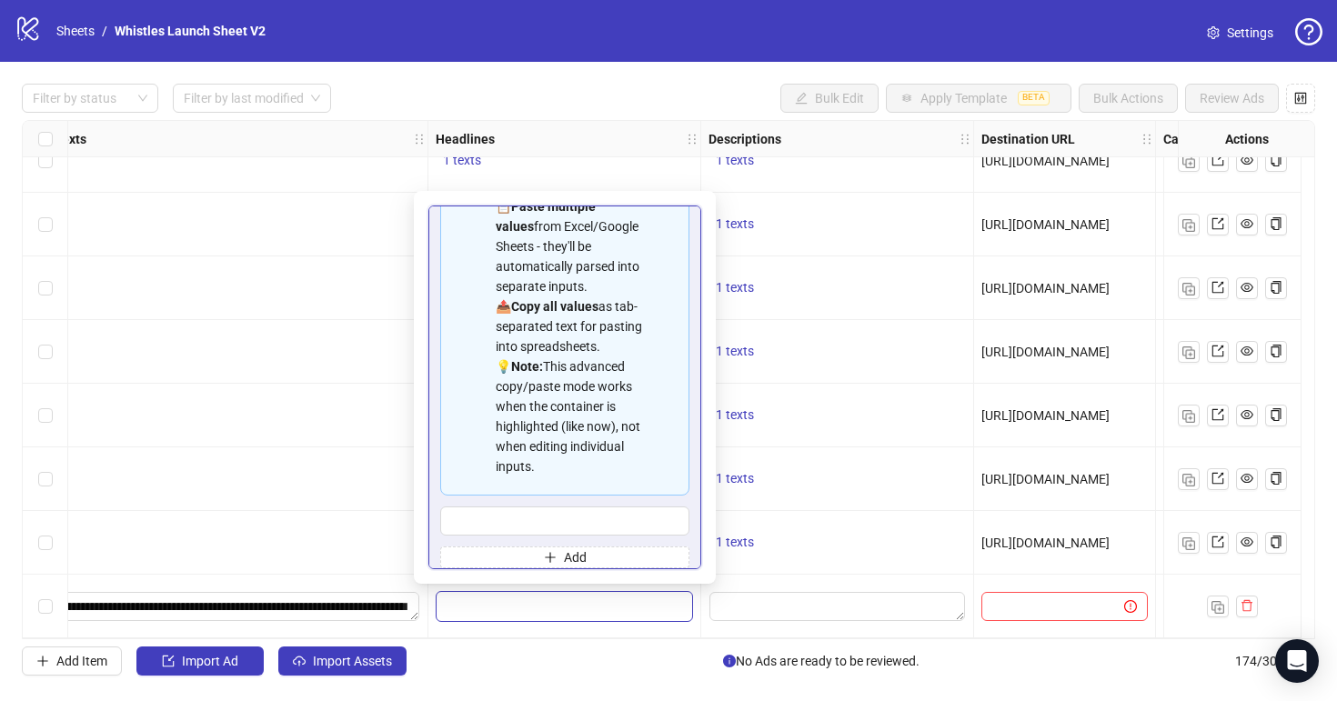
scroll to position [104, 0]
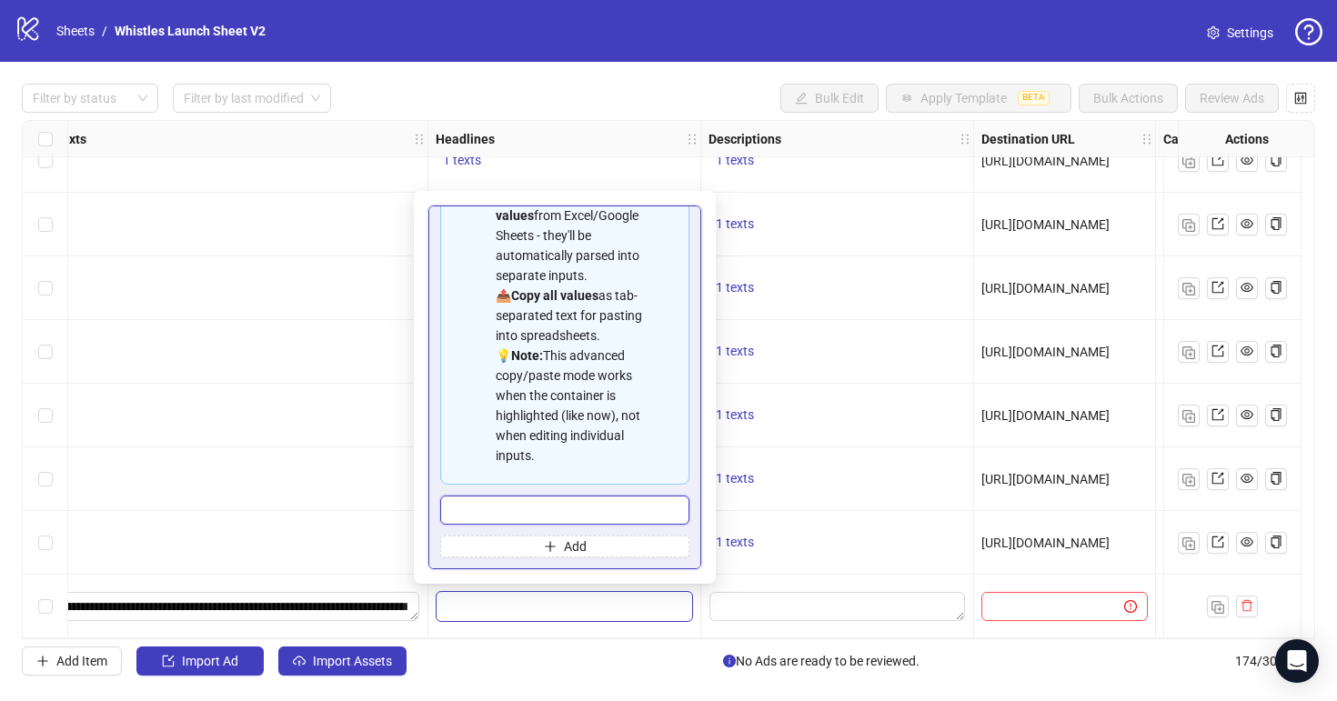
click at [602, 512] on input "Multi-input container - paste or copy values" at bounding box center [564, 510] width 249 height 29
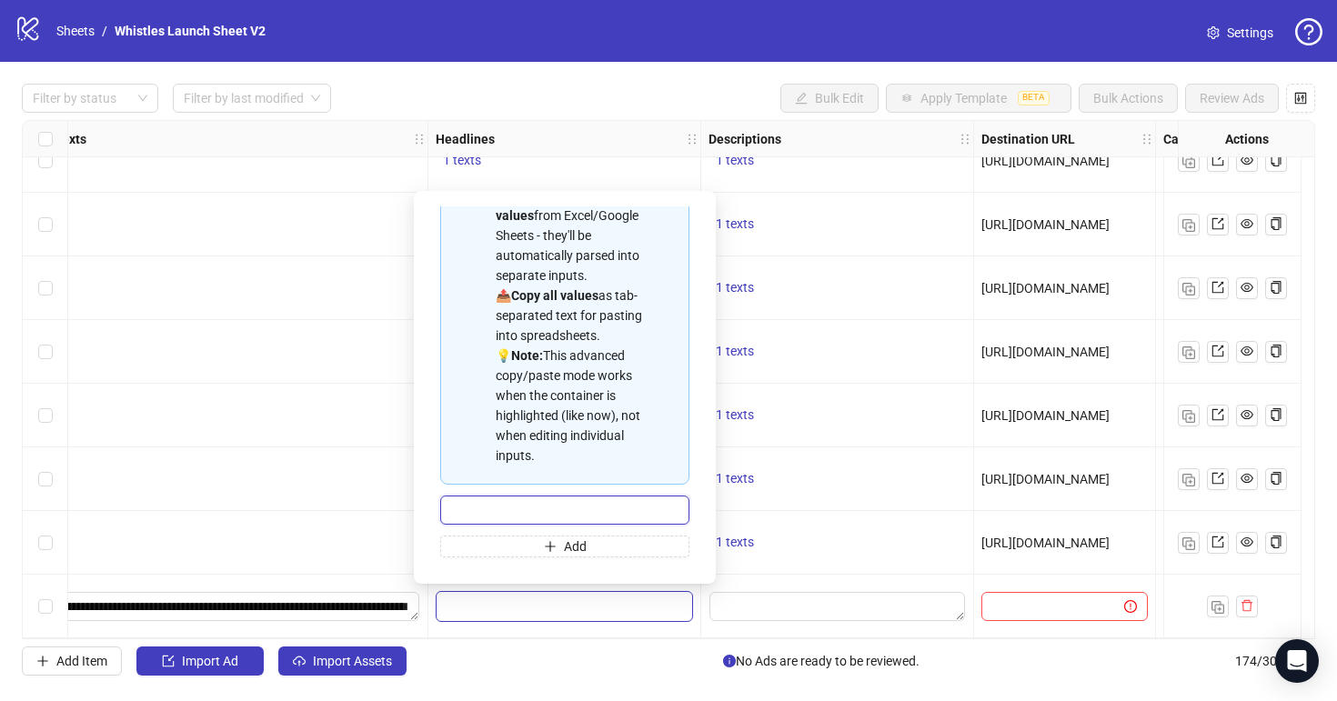
paste input "**********"
type input "**********"
click at [524, 642] on div "Filter by status Filter by last modified Bulk Edit Apply Template BETA Bulk Act…" at bounding box center [668, 380] width 1337 height 636
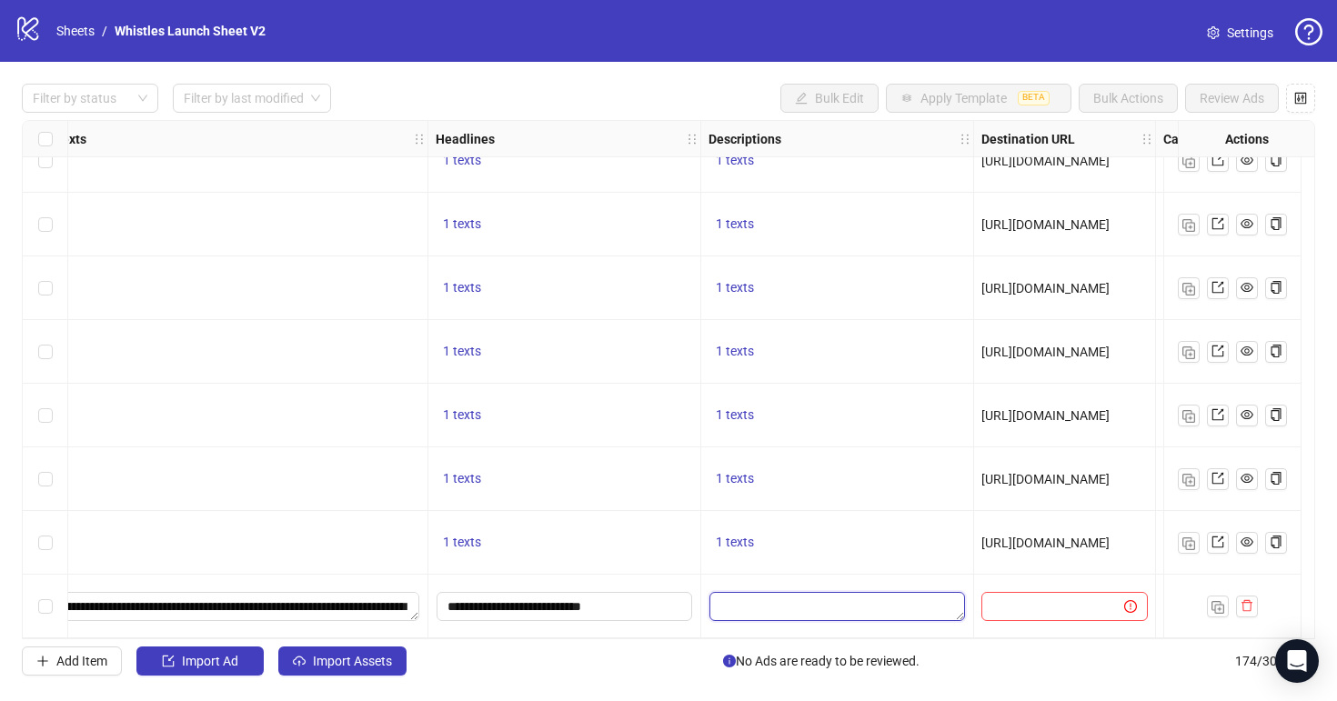
click at [792, 608] on textarea "Edit values" at bounding box center [837, 606] width 256 height 29
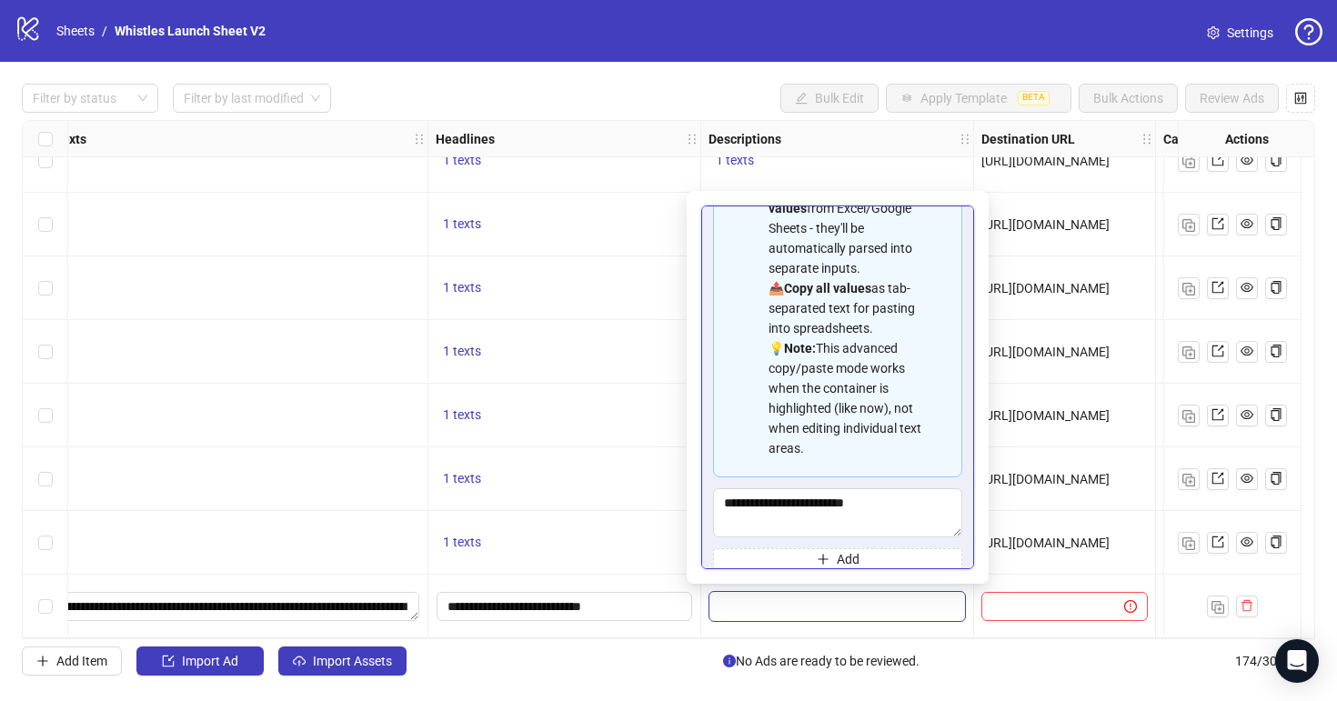
scroll to position [124, 0]
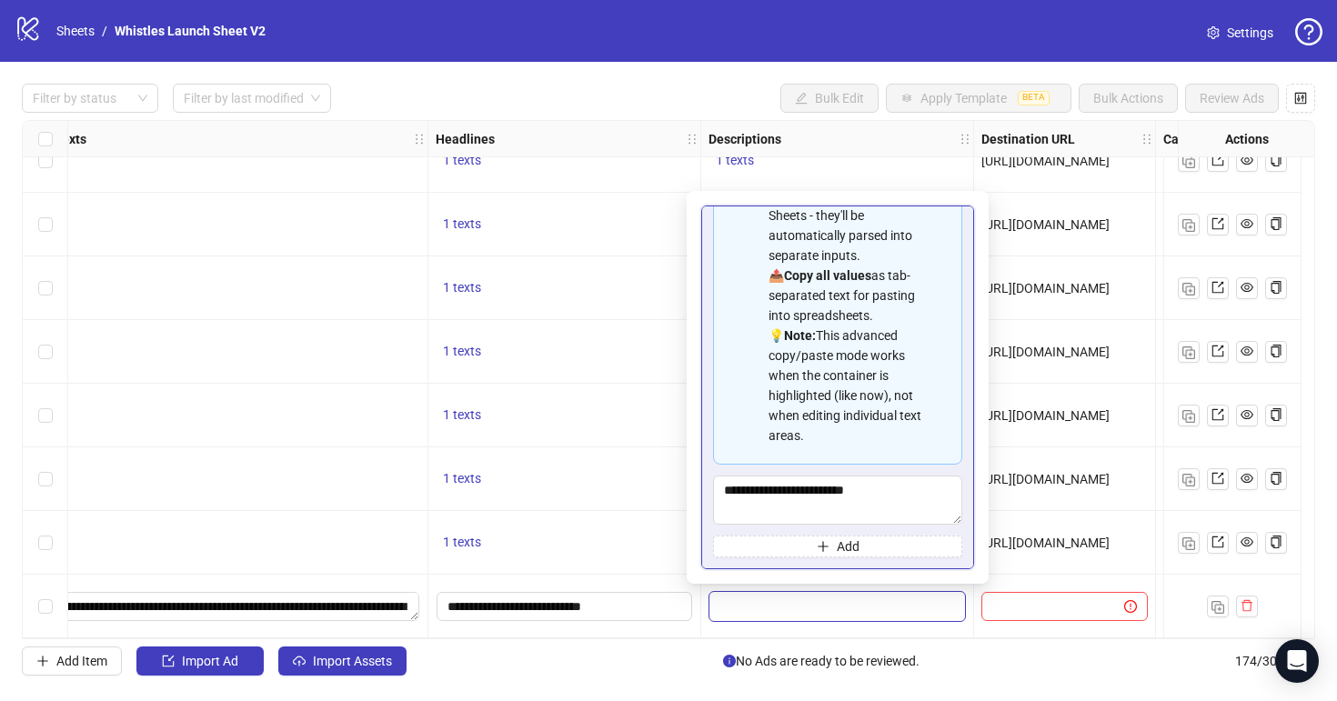
click at [694, 647] on div "Add Item Import Ad Import Assets No Ads are ready to be reviewed. 174 / 300 ite…" at bounding box center [668, 661] width 1293 height 29
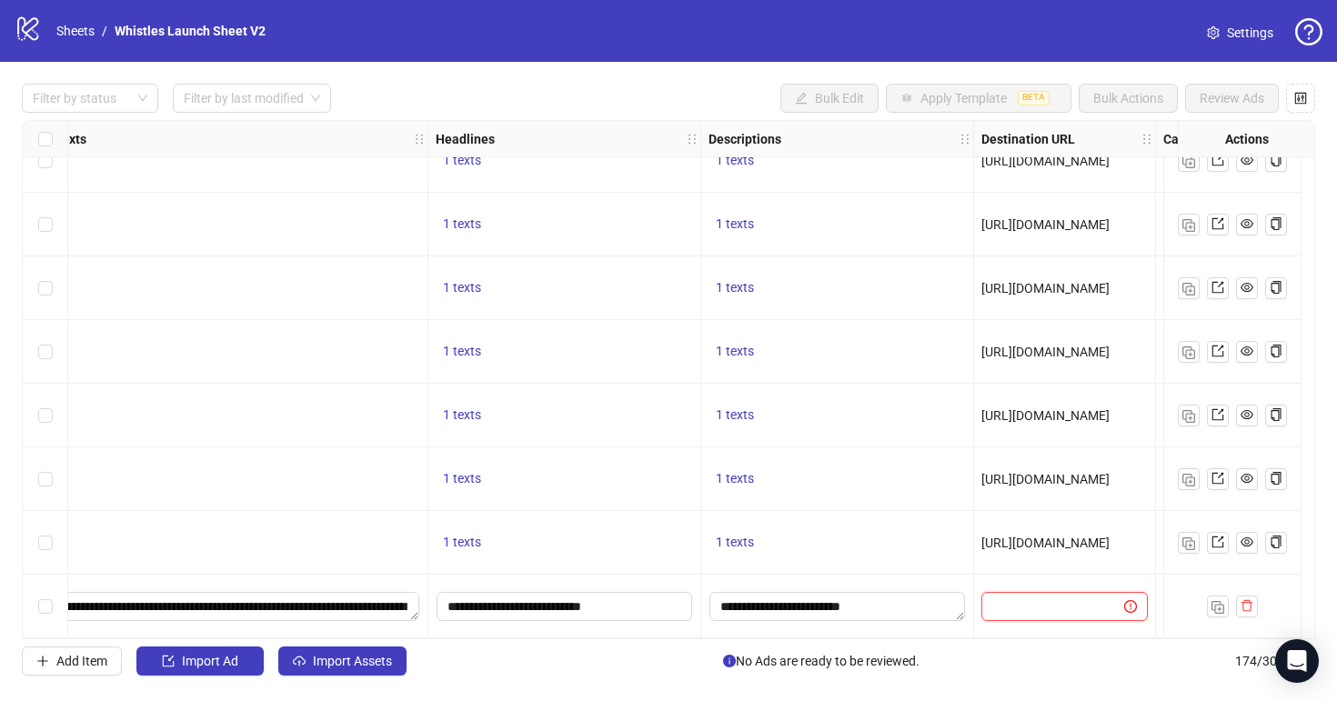
click at [999, 597] on input "text" at bounding box center [1045, 607] width 106 height 20
paste input "**********"
type input "**********"
click at [1000, 664] on div "Add Item Import Ad Import Assets No Ads are ready to be reviewed. 174 / 300 ite…" at bounding box center [668, 661] width 1293 height 29
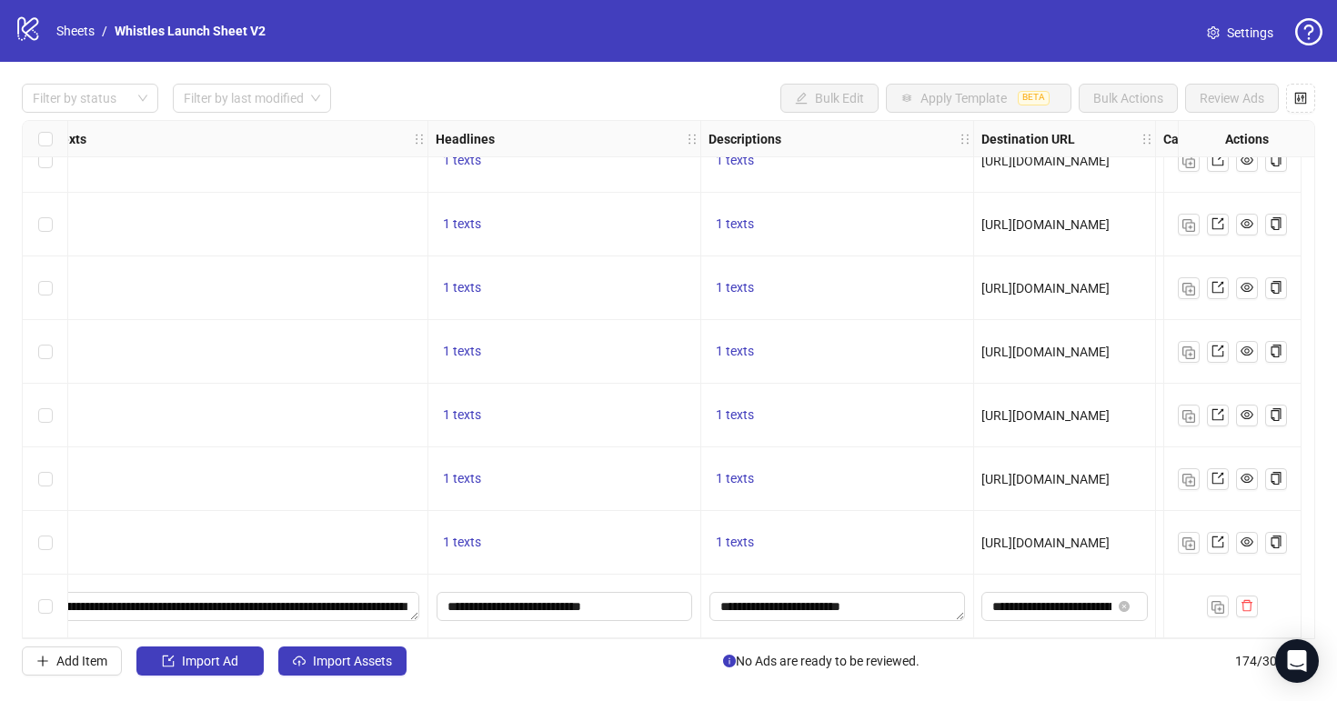
scroll to position [10604, 1217]
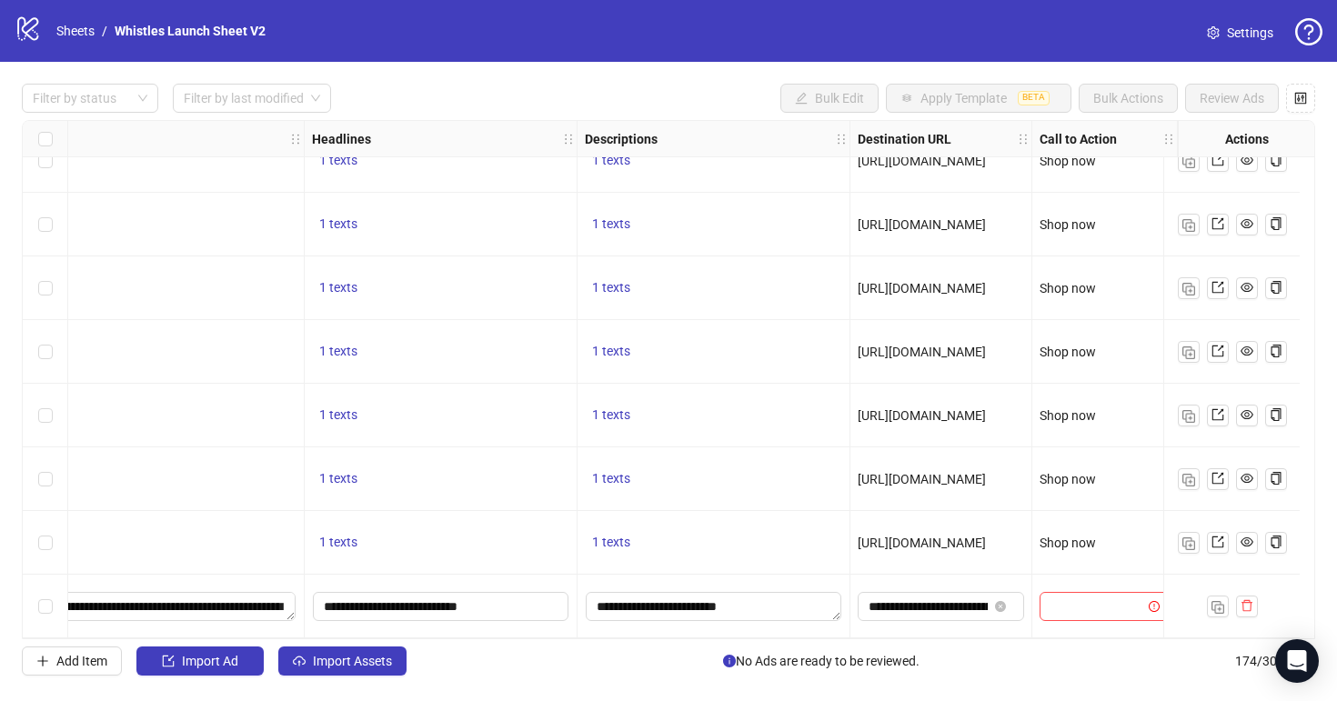
click at [1072, 581] on div at bounding box center [1105, 607] width 146 height 64
click at [1075, 605] on input "search" at bounding box center [1096, 606] width 92 height 27
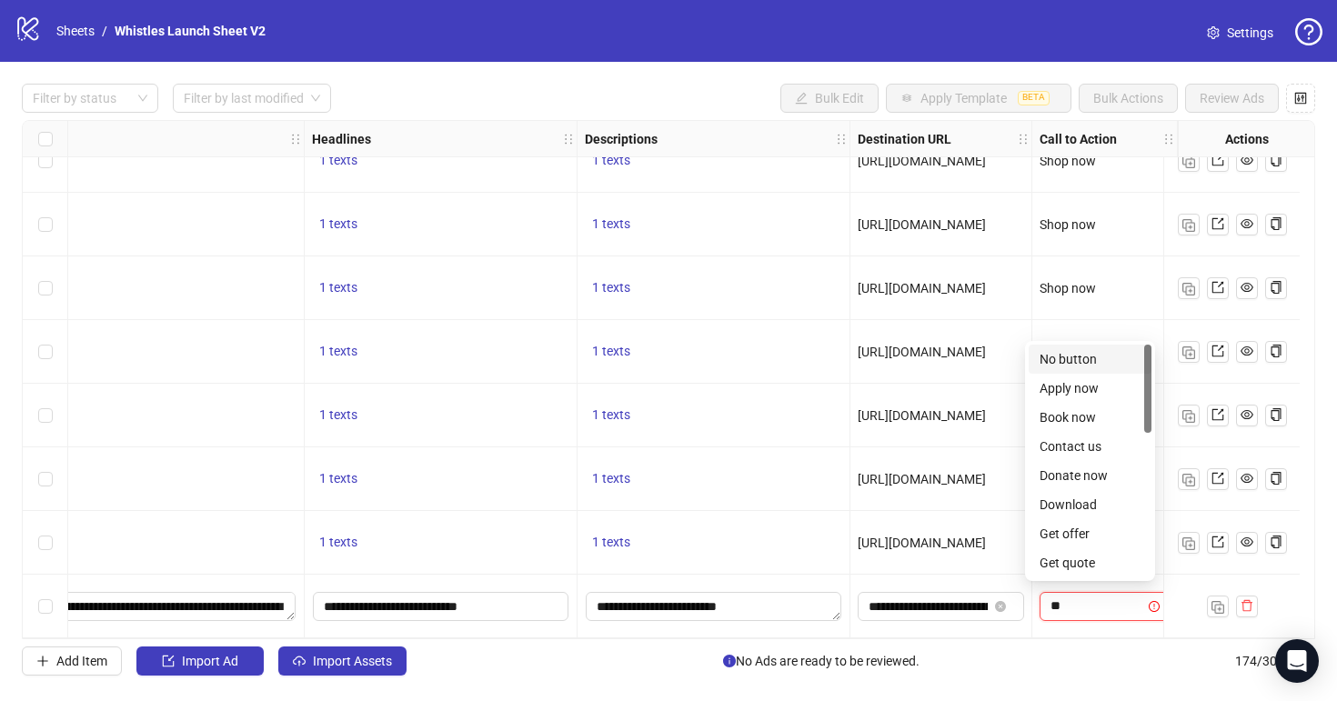
type input "***"
click at [1080, 567] on div "Shop now" at bounding box center [1090, 563] width 101 height 20
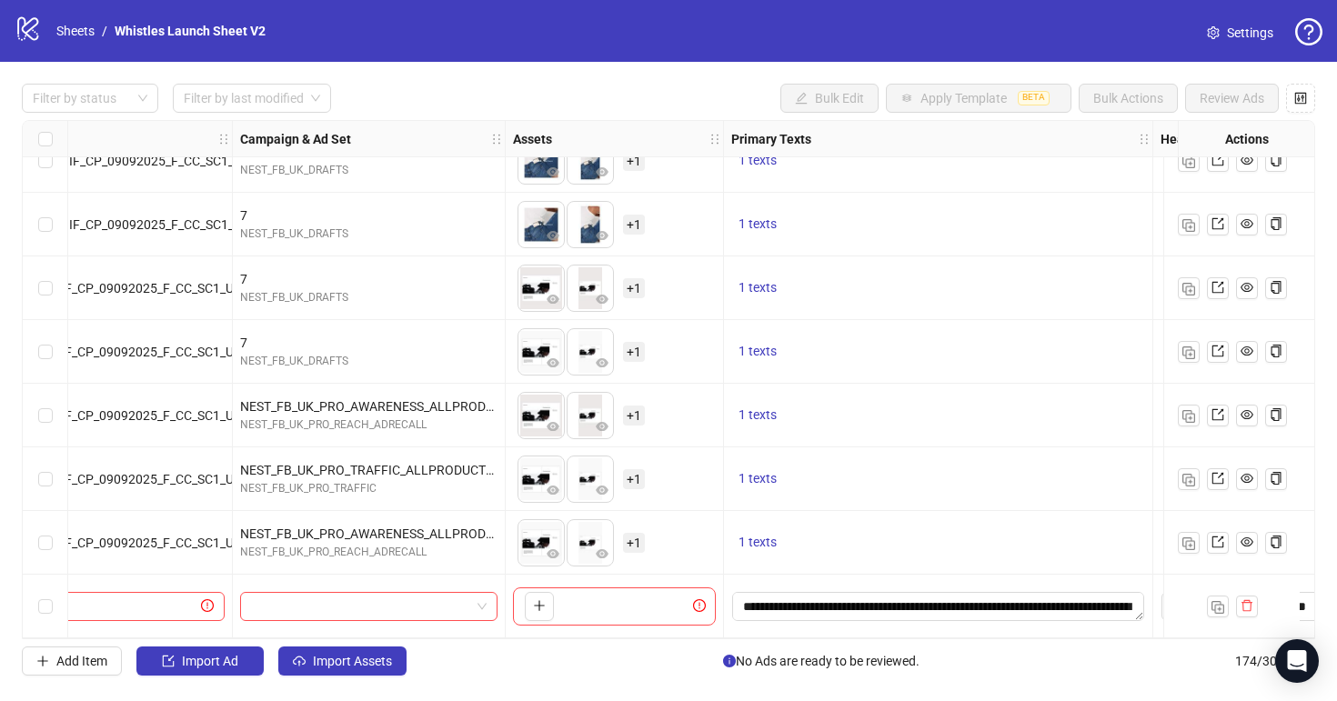
scroll to position [10604, 0]
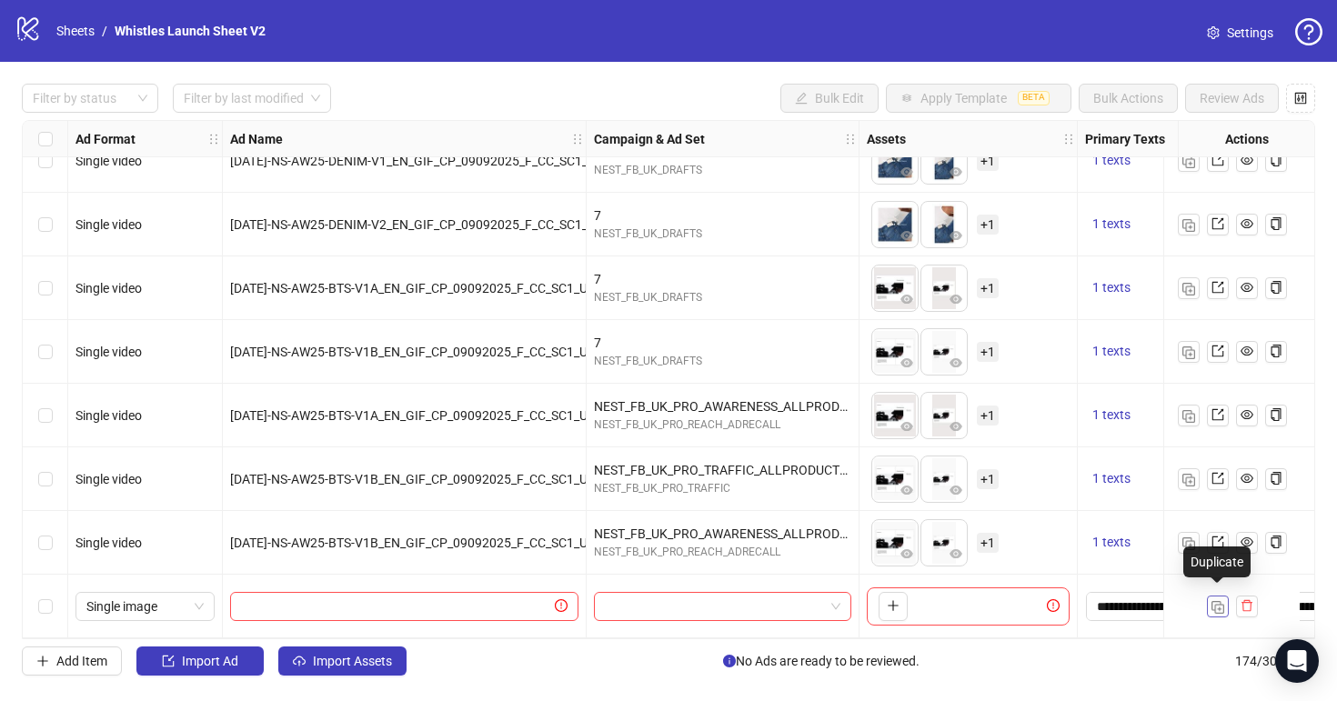
click at [1216, 601] on img "button" at bounding box center [1217, 607] width 13 height 13
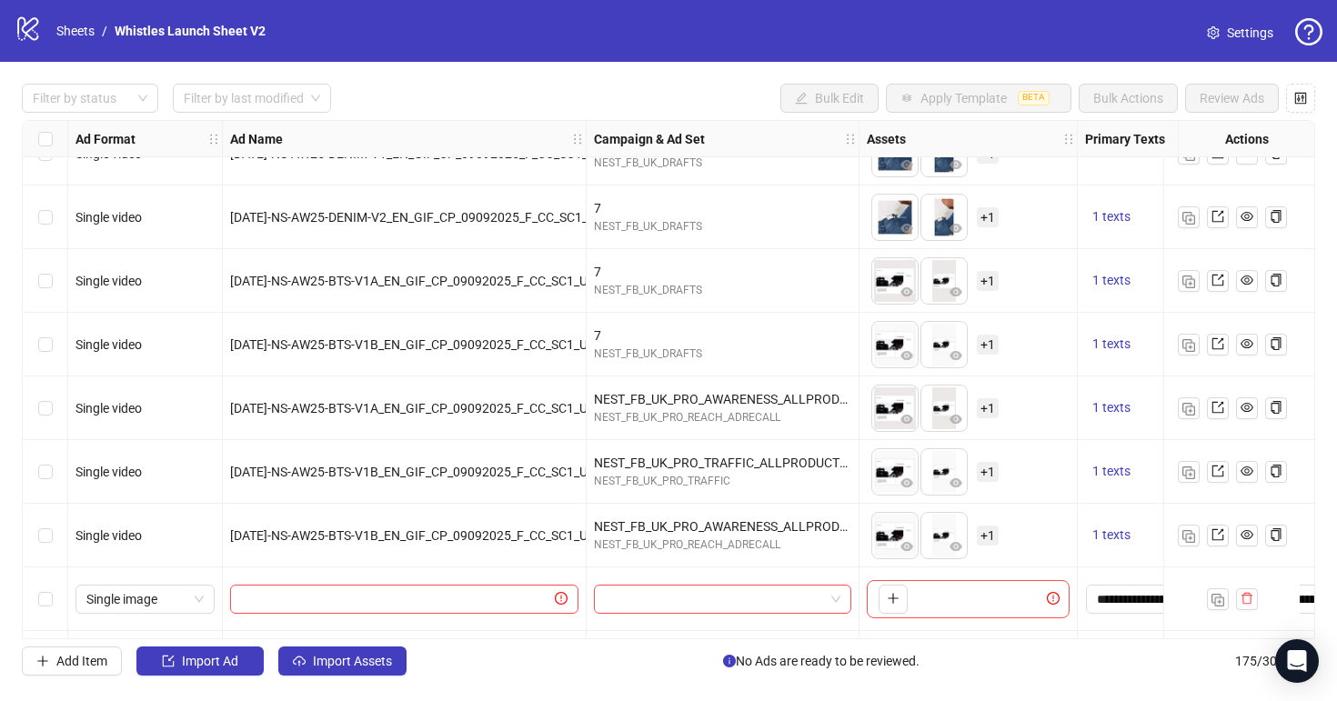
scroll to position [10668, 0]
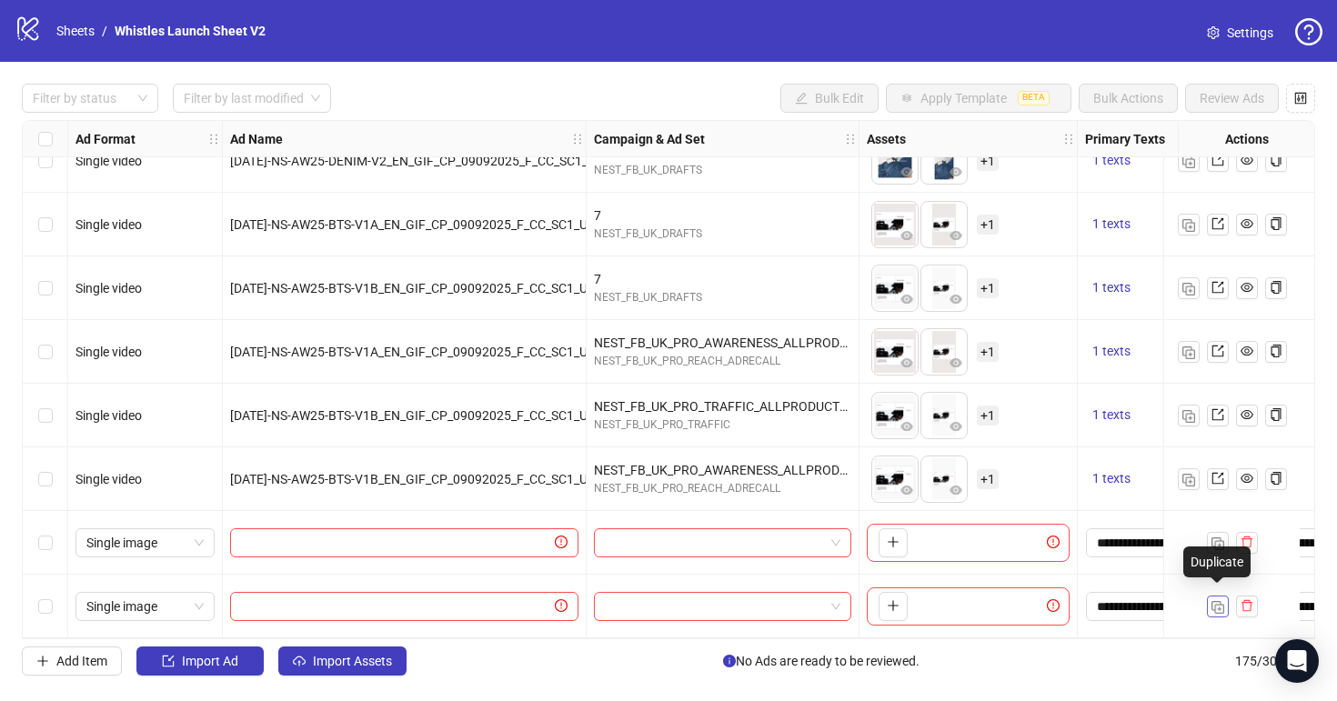
click at [1221, 601] on img "button" at bounding box center [1217, 607] width 13 height 13
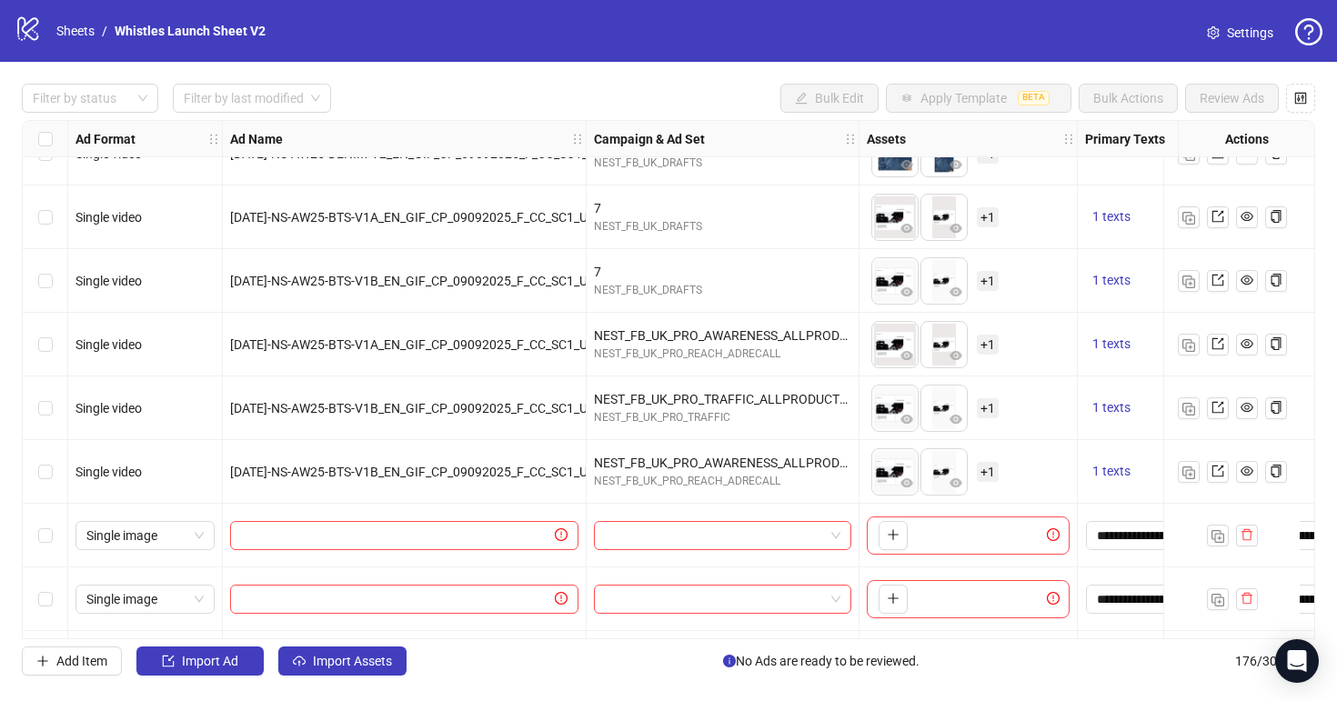
scroll to position [10731, 0]
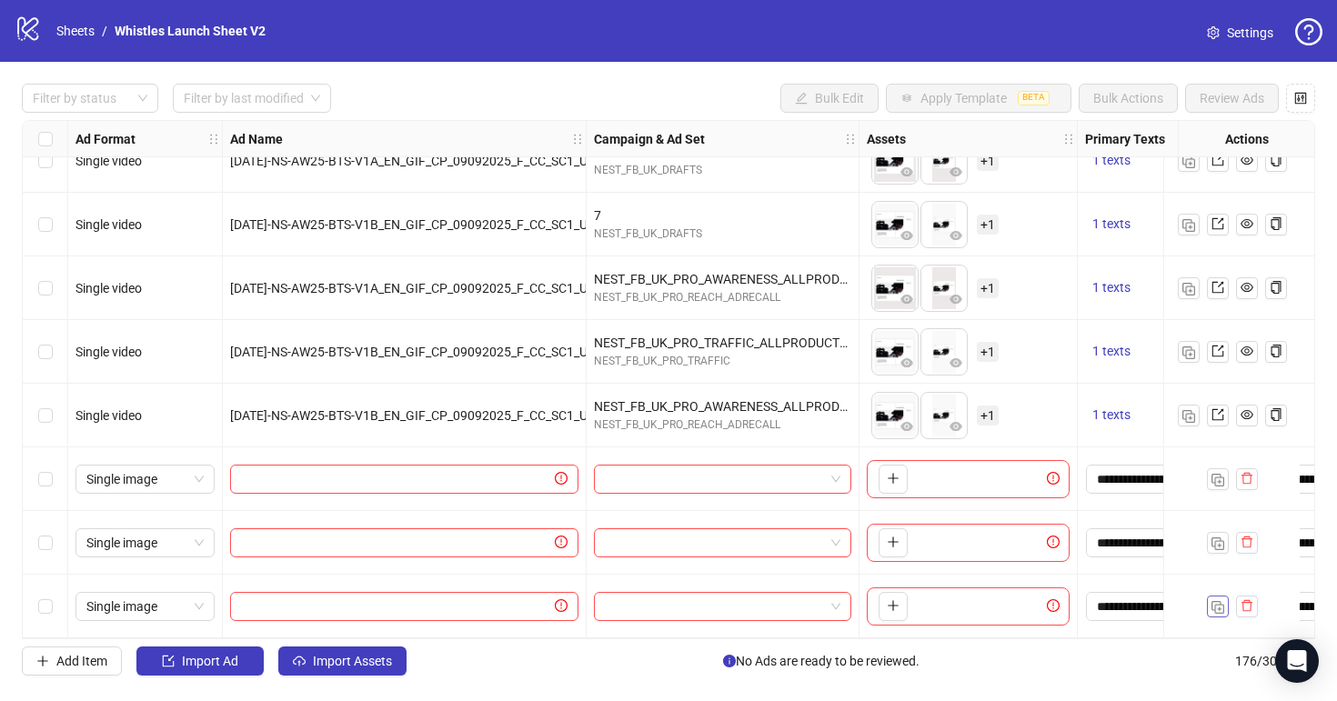
click at [1219, 604] on img "button" at bounding box center [1217, 607] width 13 height 13
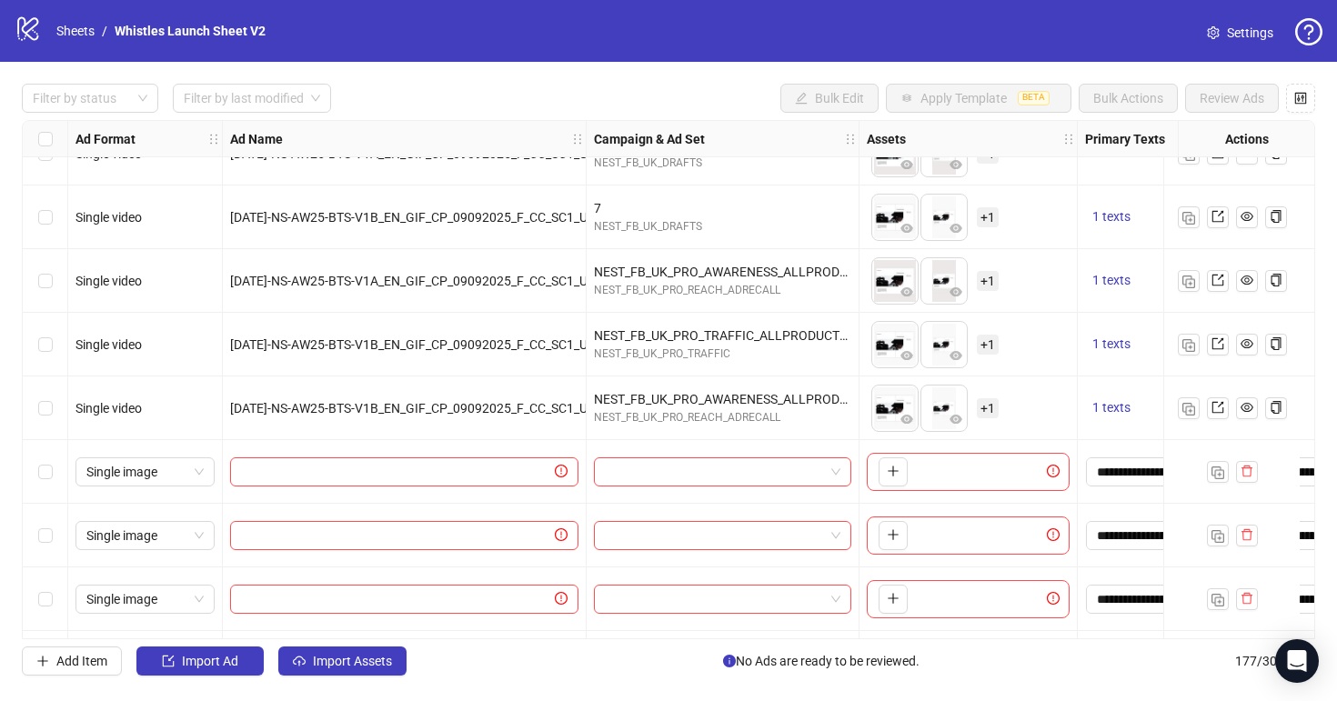
scroll to position [10795, 0]
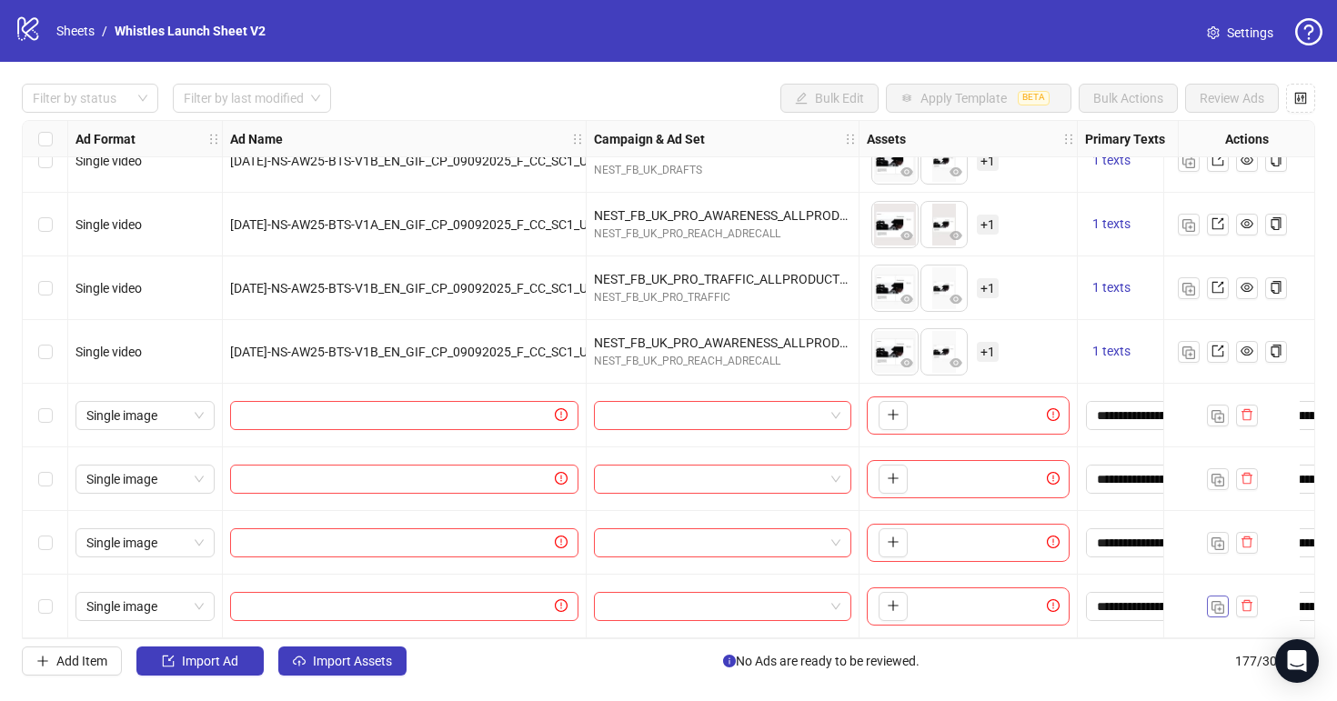
click at [1210, 598] on button "button" at bounding box center [1218, 607] width 22 height 22
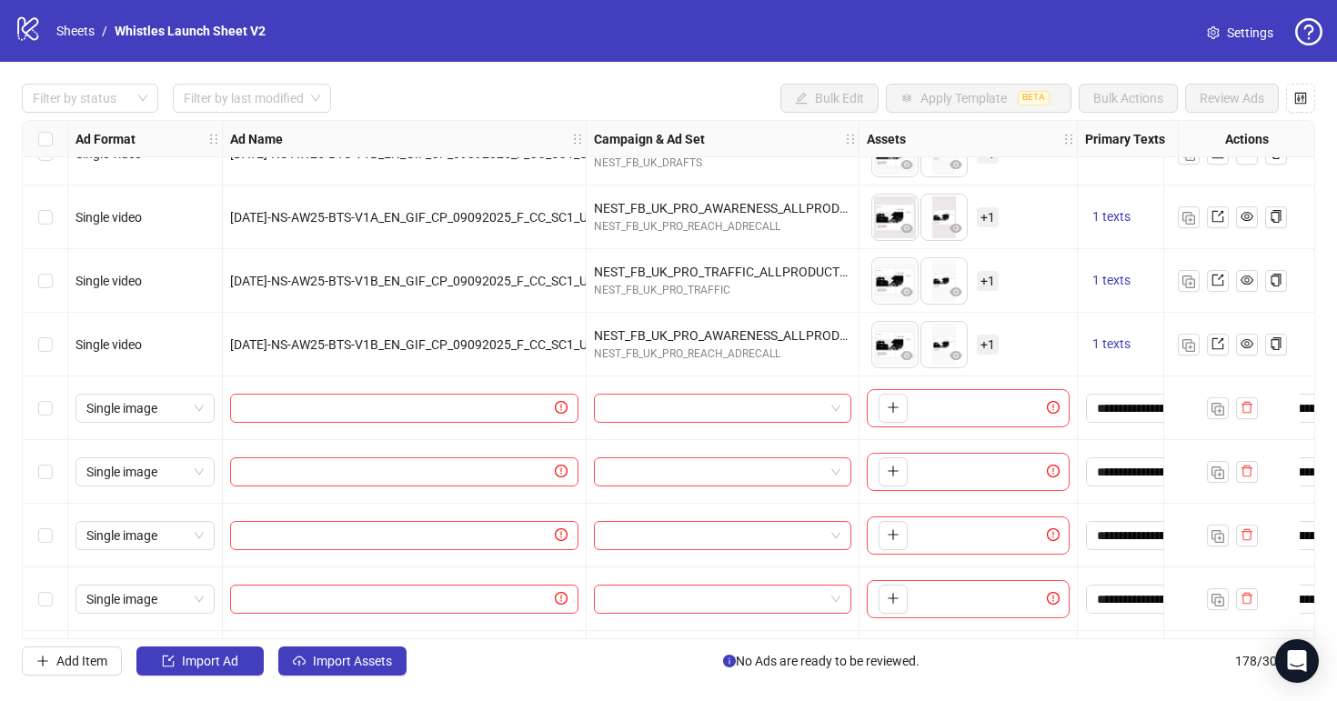
scroll to position [10859, 0]
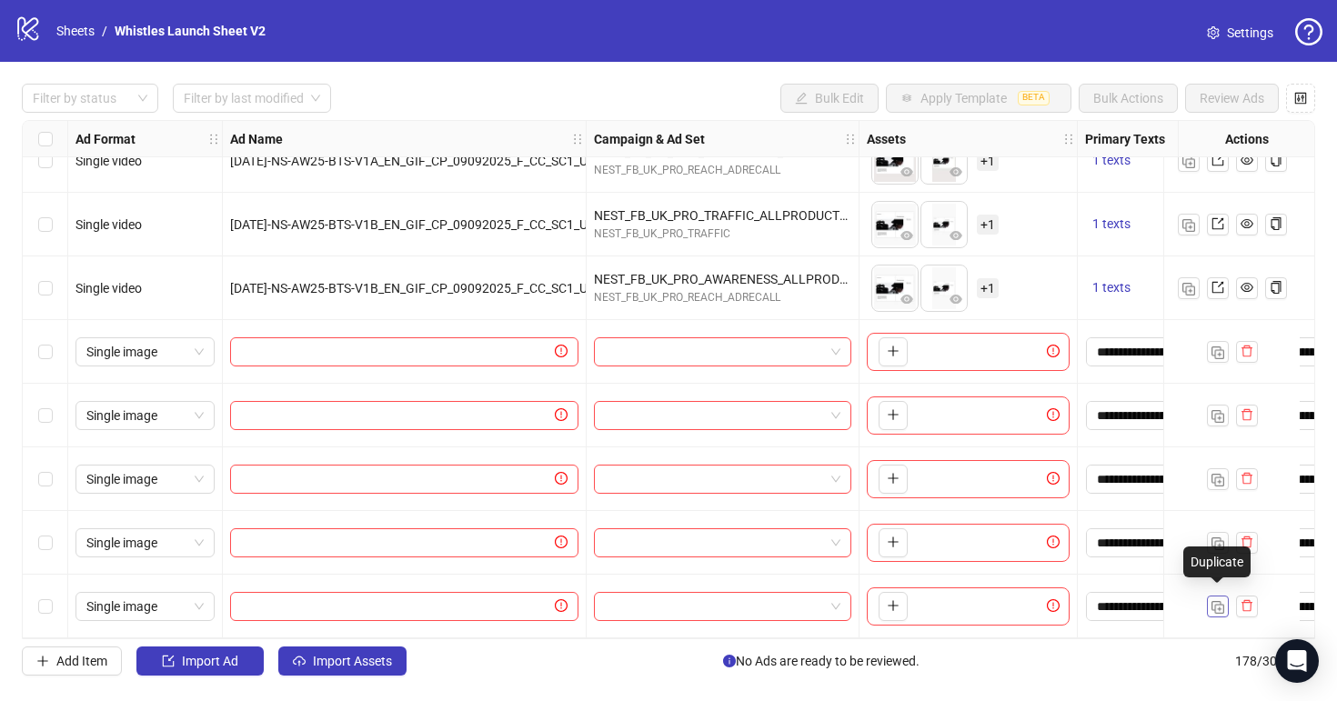
click at [1219, 602] on img "button" at bounding box center [1217, 607] width 13 height 13
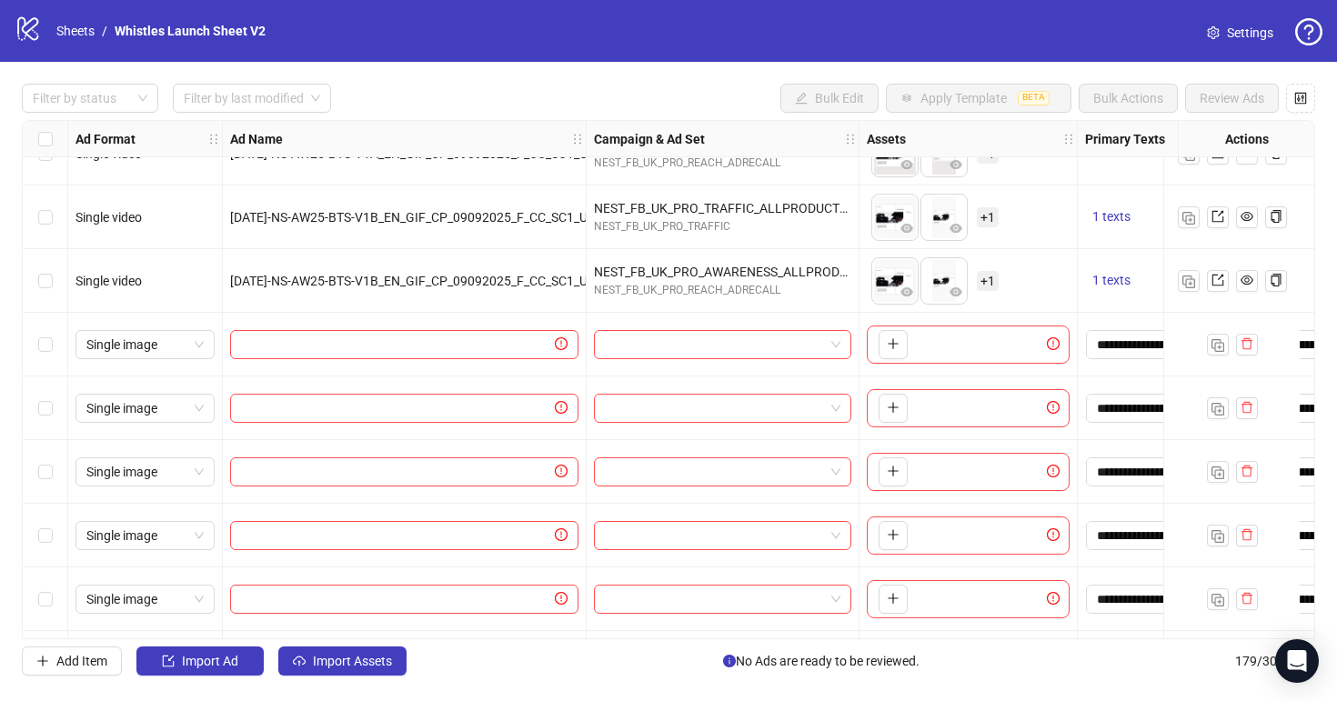
scroll to position [10922, 0]
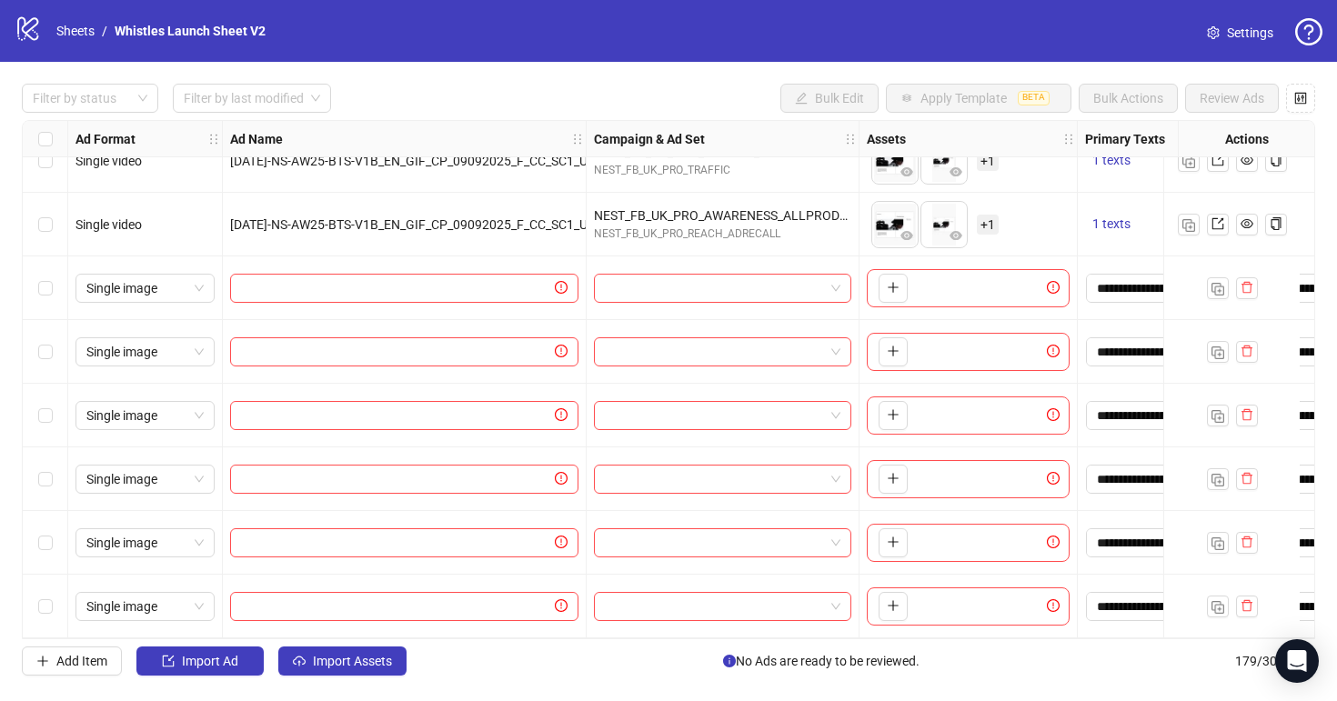
drag, startPoint x: 1221, startPoint y: 597, endPoint x: 1097, endPoint y: 571, distance: 126.3
click at [1221, 601] on img "button" at bounding box center [1217, 607] width 13 height 13
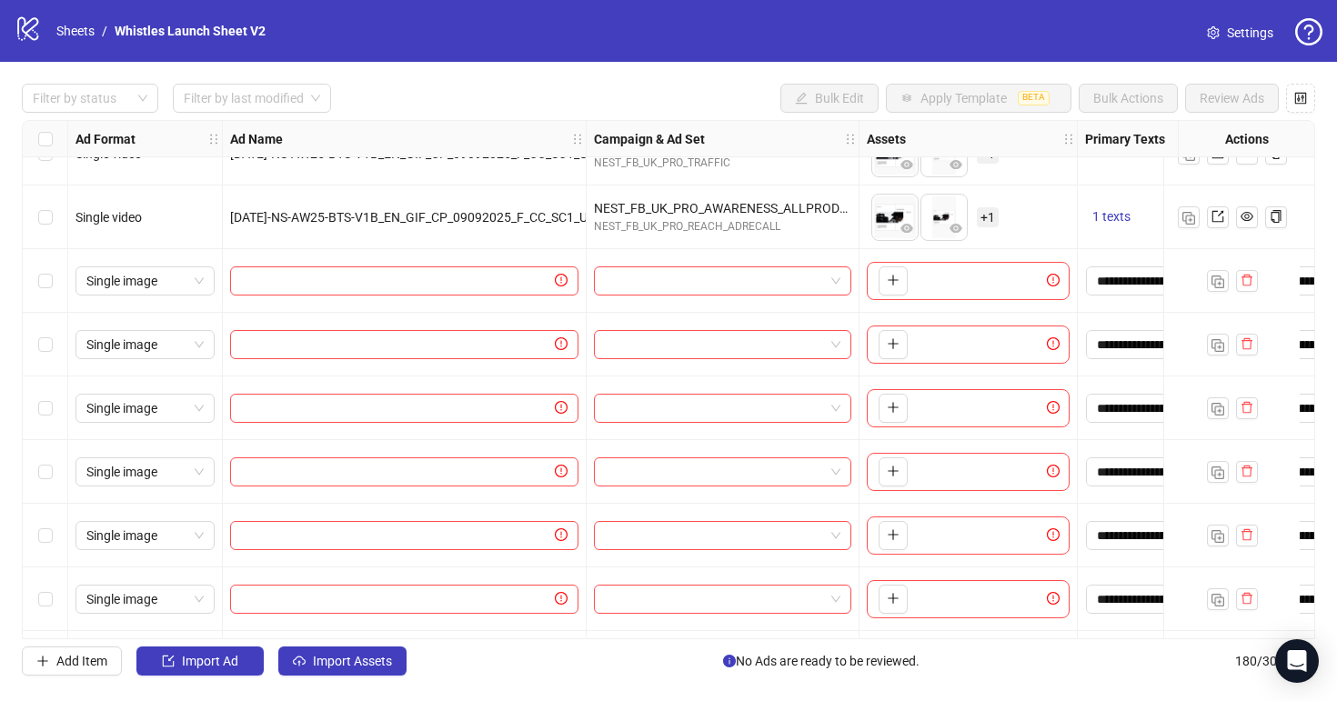
scroll to position [10986, 0]
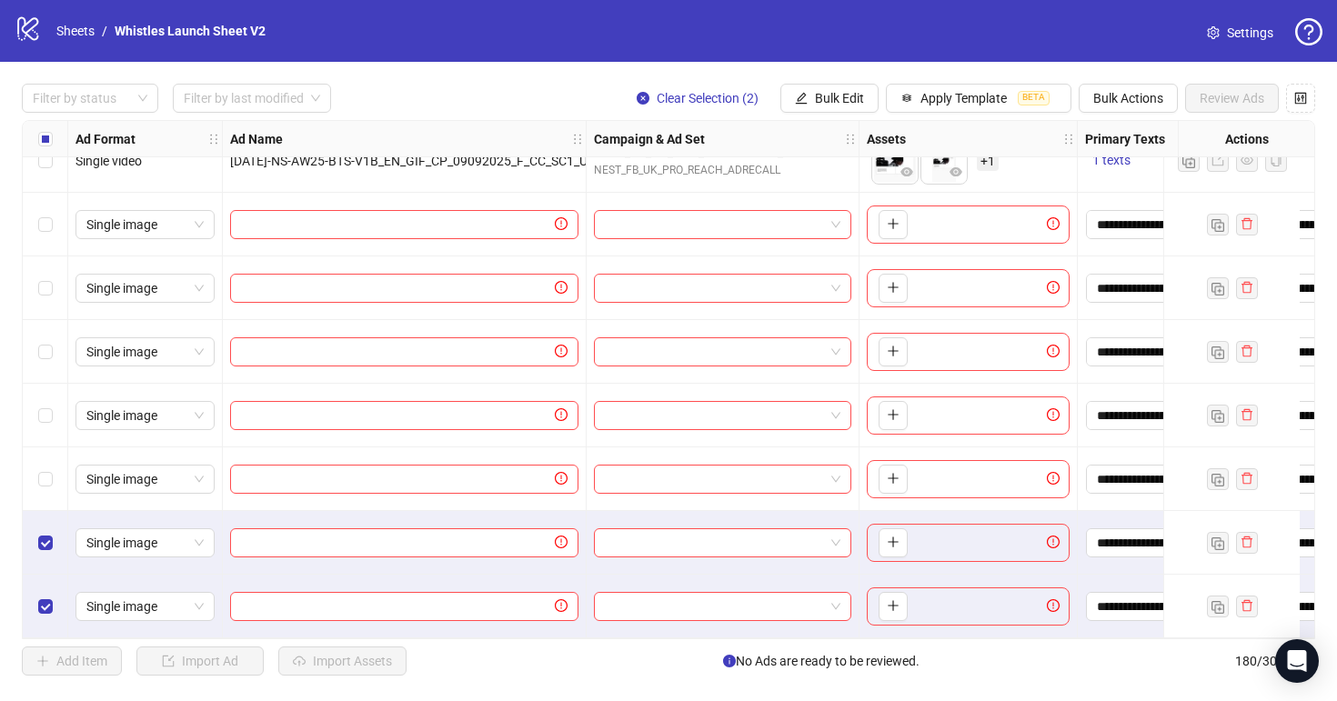
click at [44, 486] on div "Select row 178" at bounding box center [45, 479] width 45 height 64
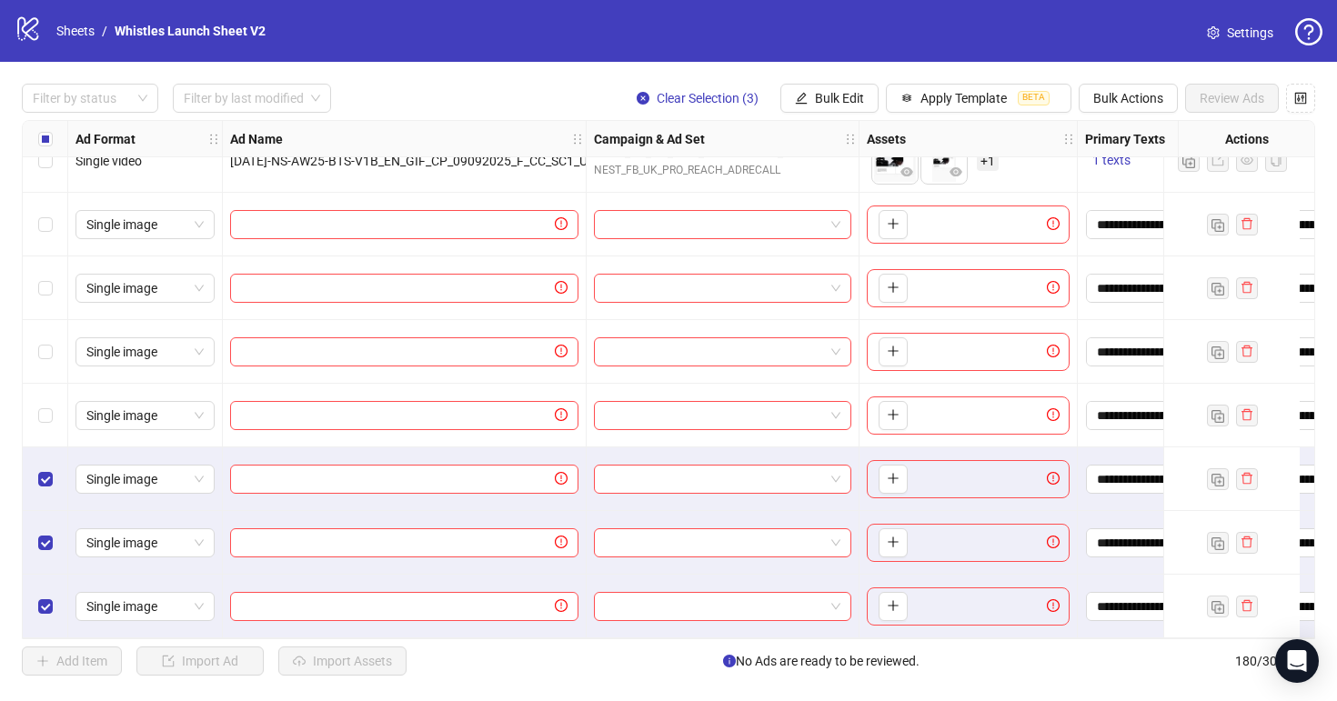
click at [44, 418] on div "Select row 177" at bounding box center [45, 416] width 45 height 64
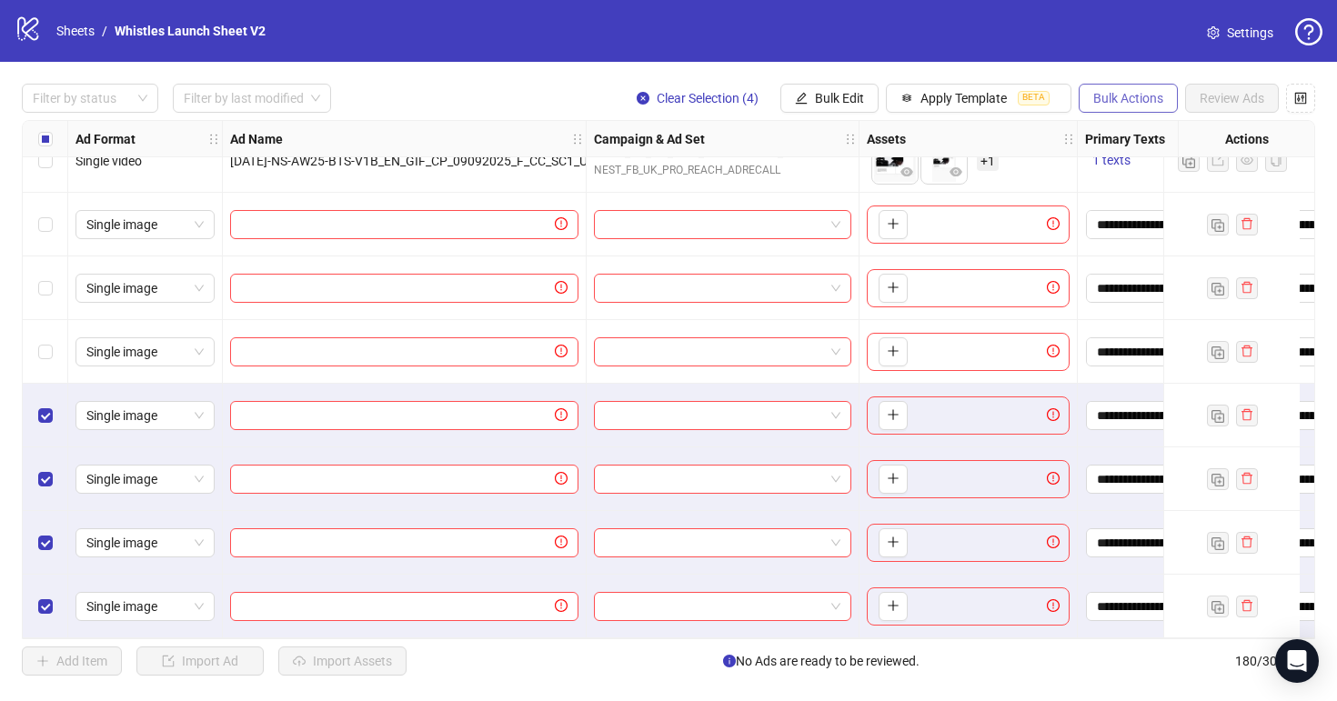
click at [1142, 110] on button "Bulk Actions" at bounding box center [1128, 98] width 99 height 29
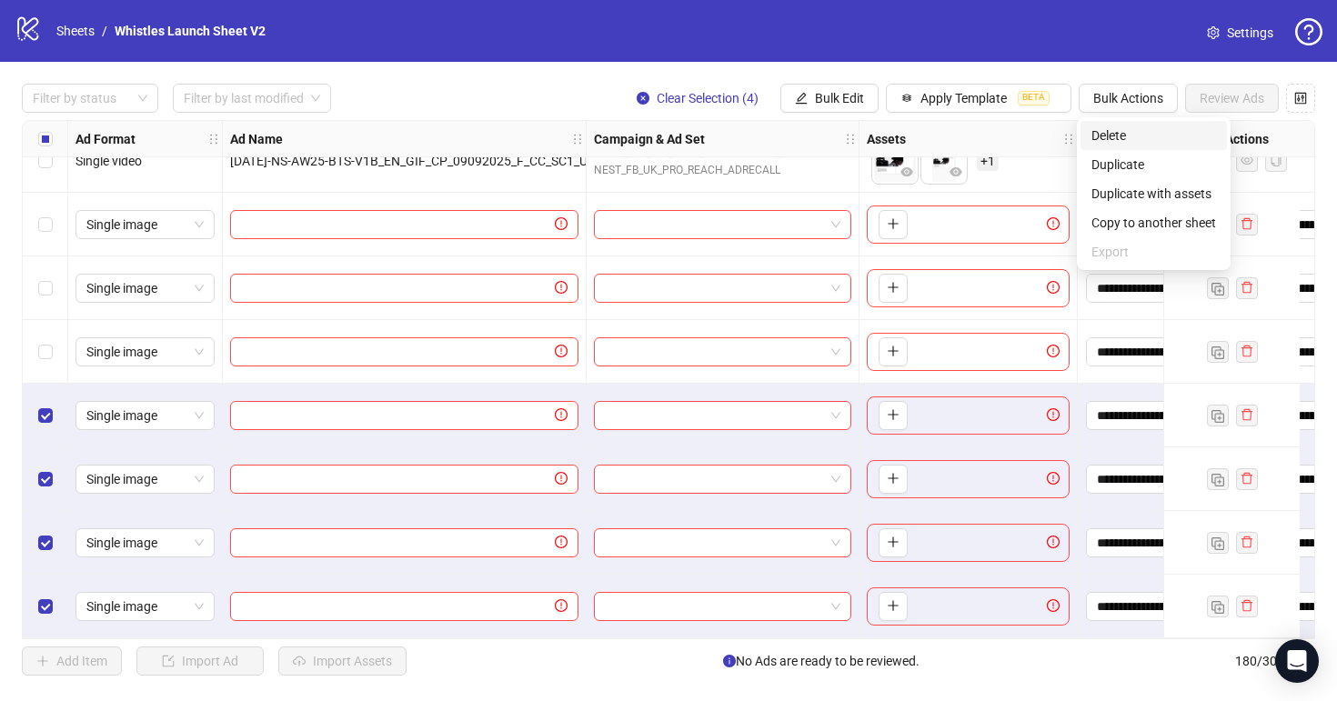
click at [1137, 137] on span "Delete" at bounding box center [1153, 136] width 125 height 20
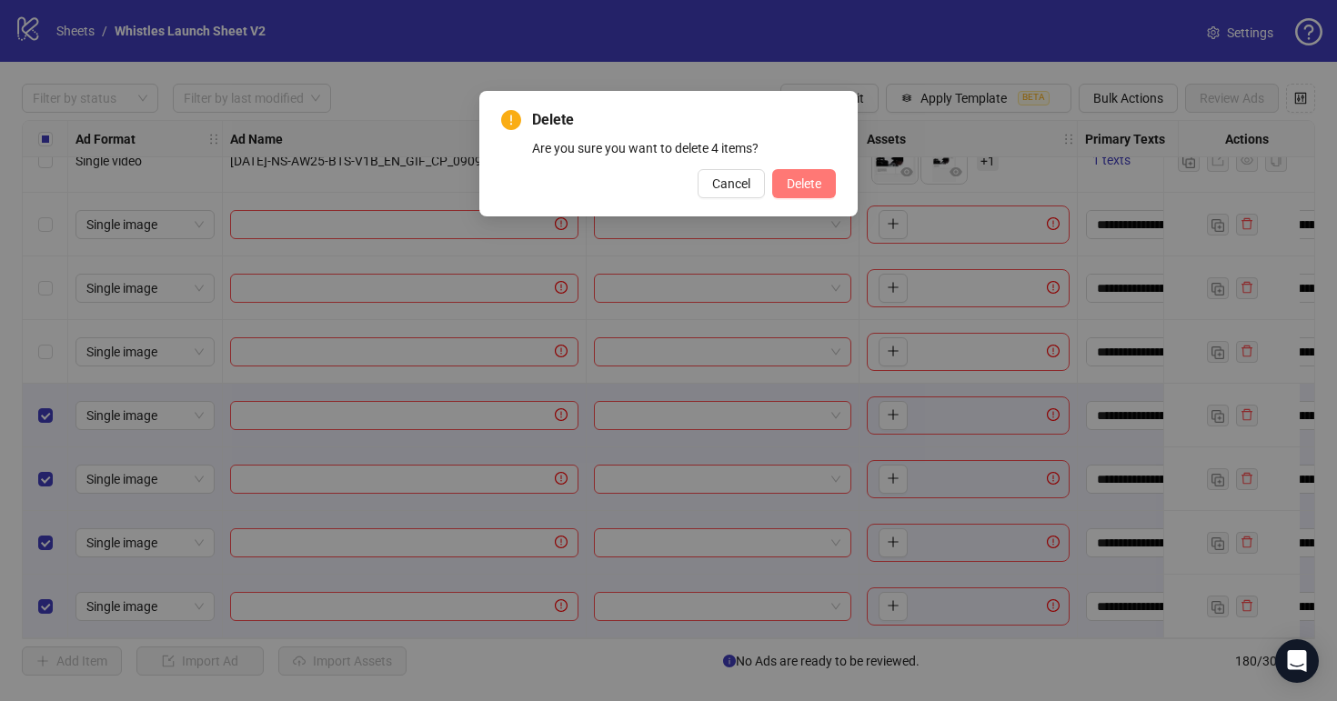
click at [812, 181] on span "Delete" at bounding box center [804, 183] width 35 height 15
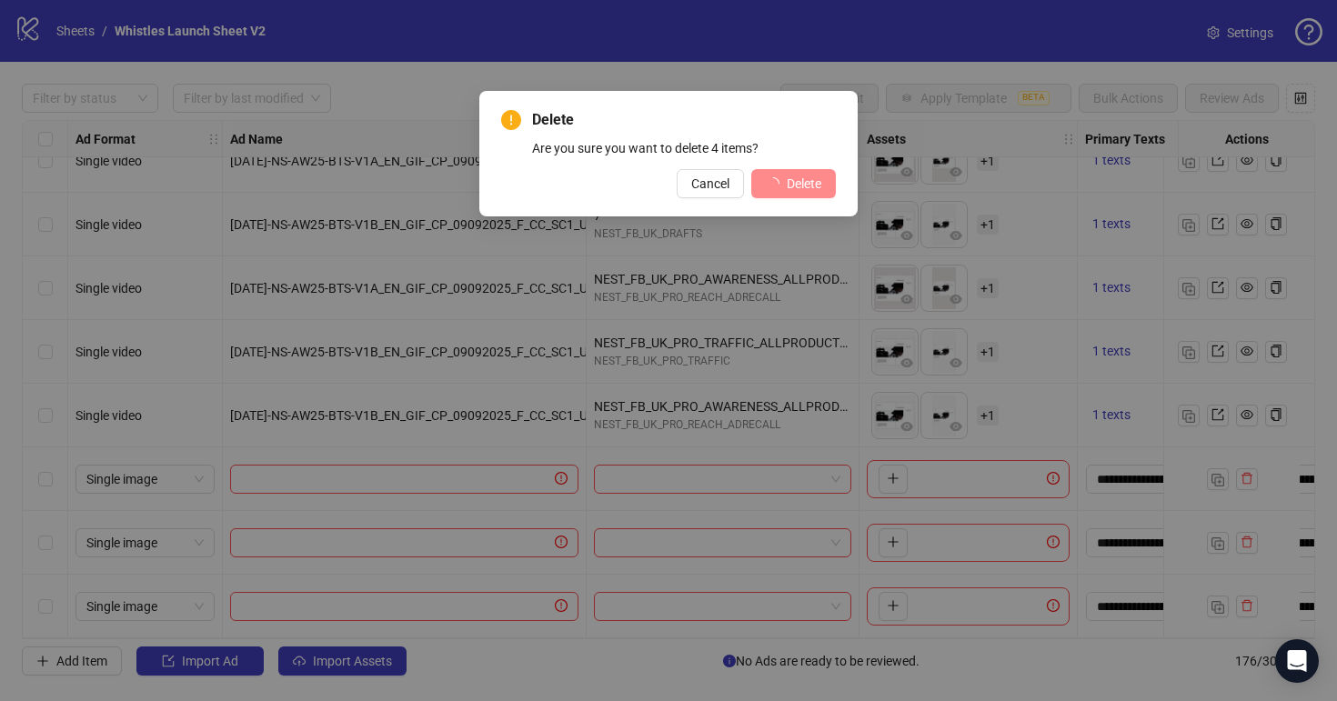
scroll to position [10731, 0]
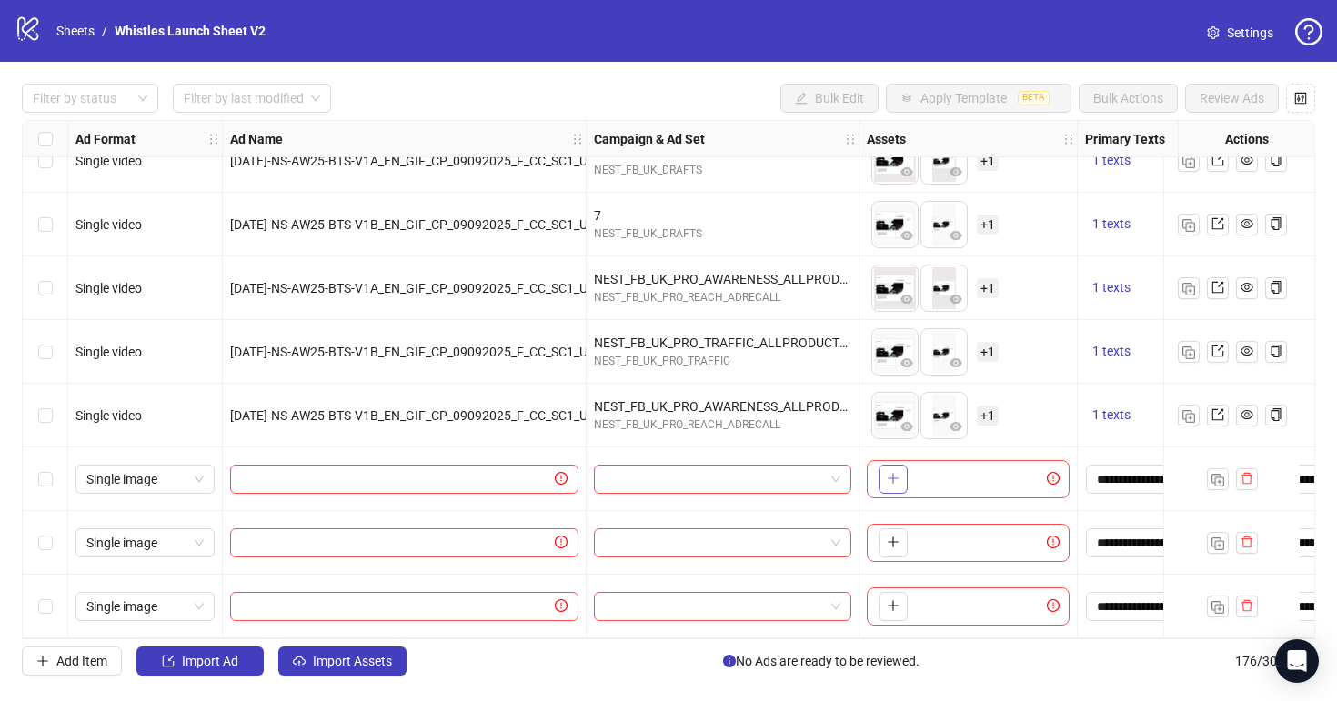
click at [898, 472] on icon "plus" at bounding box center [893, 478] width 13 height 13
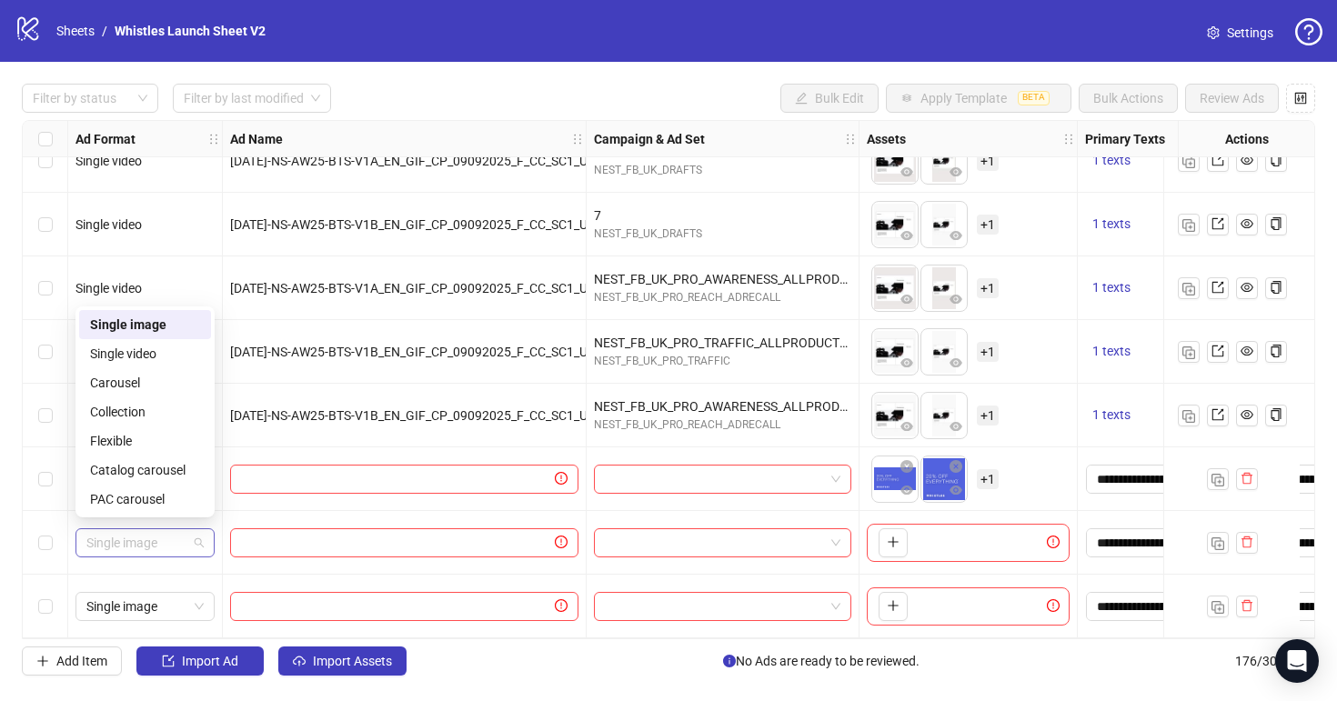
click at [190, 538] on span "Single image" at bounding box center [144, 542] width 117 height 27
click at [174, 354] on div "Single video" at bounding box center [145, 354] width 110 height 20
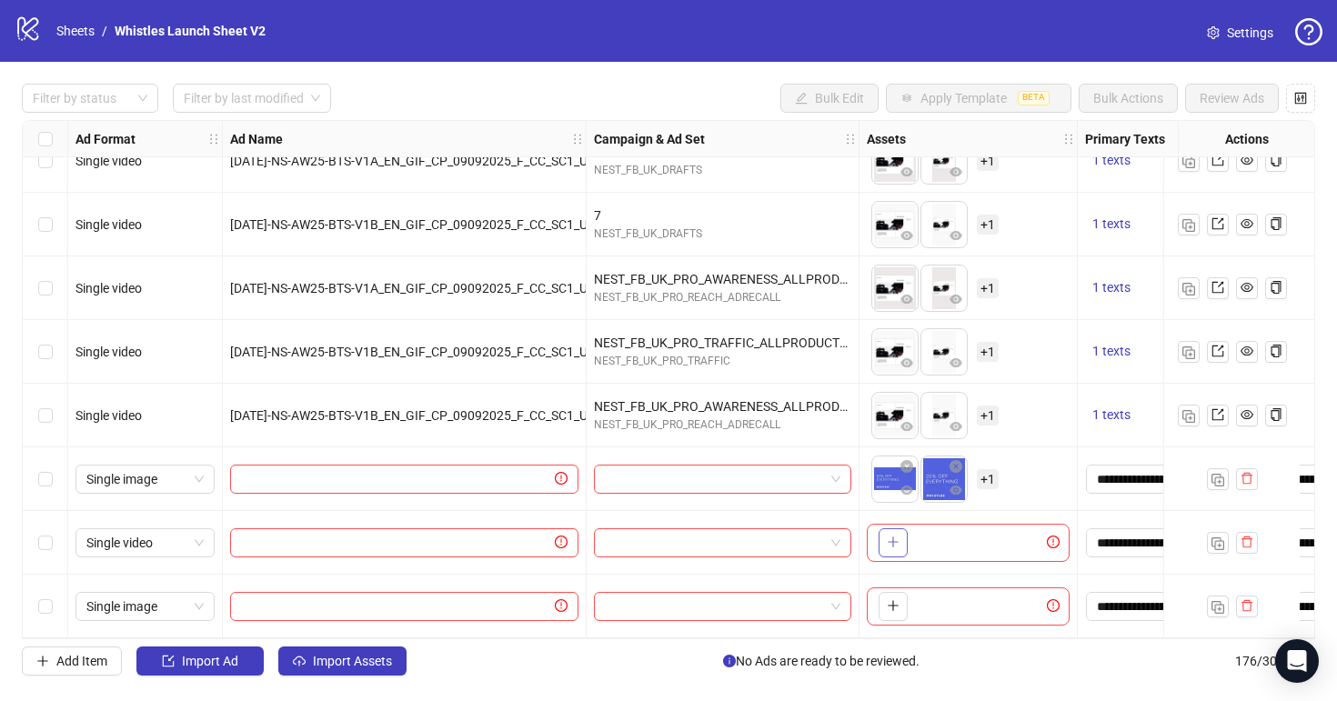
click at [885, 533] on button "button" at bounding box center [893, 542] width 29 height 29
click at [898, 599] on icon "plus" at bounding box center [893, 605] width 13 height 13
click at [446, 471] on input "text" at bounding box center [396, 479] width 310 height 20
paste input "**********"
type input "**********"
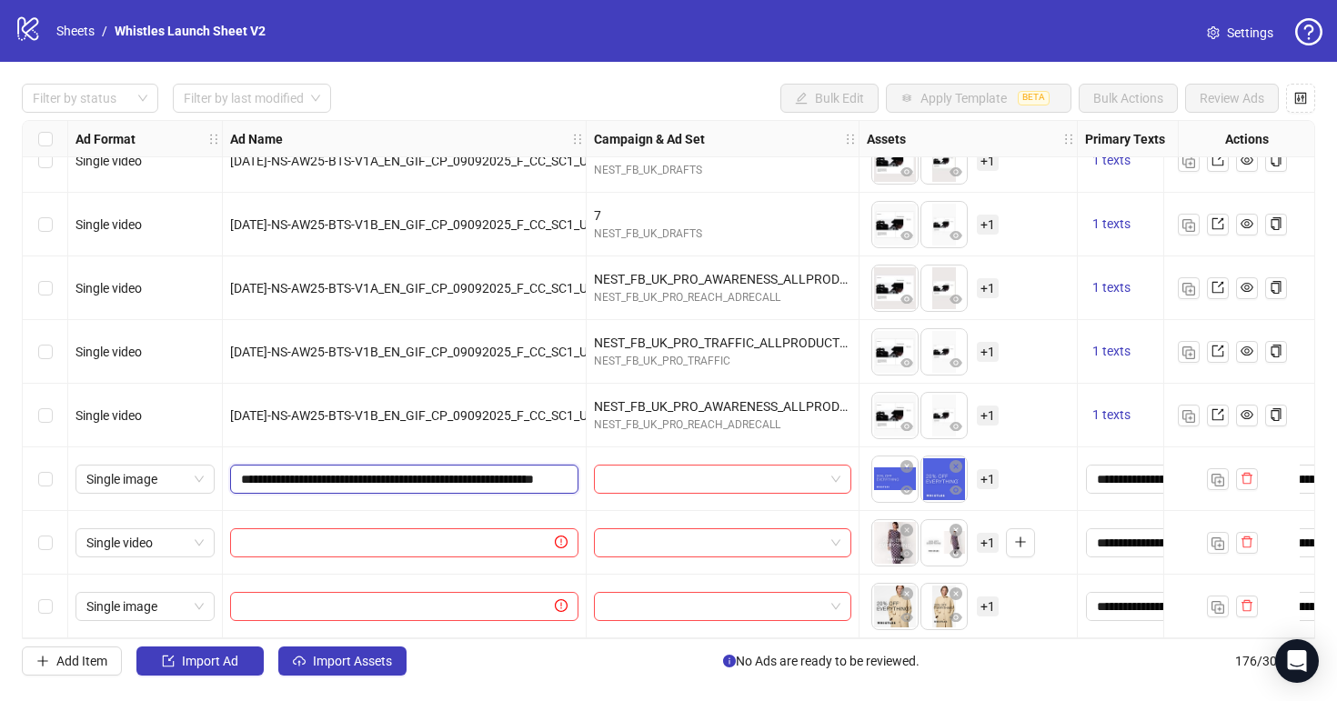
scroll to position [0, 151]
click at [421, 534] on input "text" at bounding box center [396, 543] width 310 height 20
paste input "**********"
type input "**********"
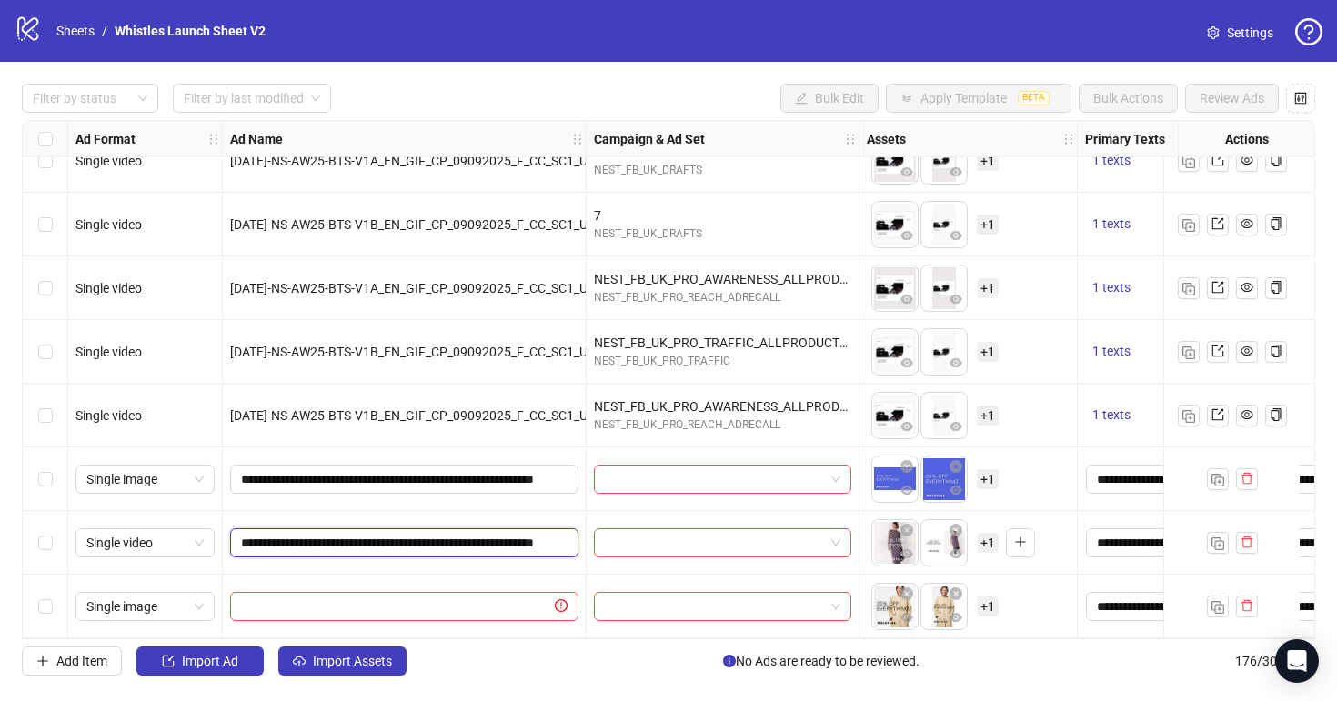
scroll to position [0, 149]
click at [513, 599] on input "text" at bounding box center [396, 607] width 310 height 20
paste input "**********"
type input "**********"
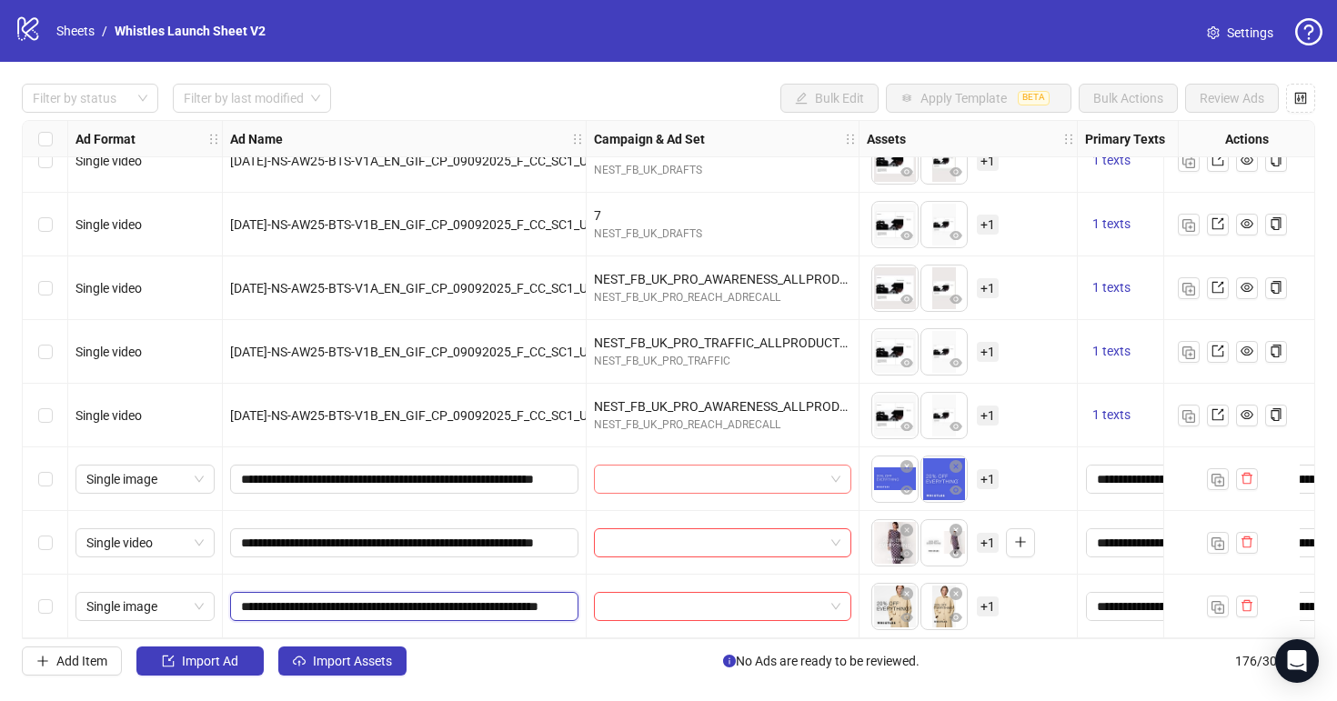
scroll to position [0, 155]
click at [660, 471] on input "search" at bounding box center [714, 479] width 219 height 27
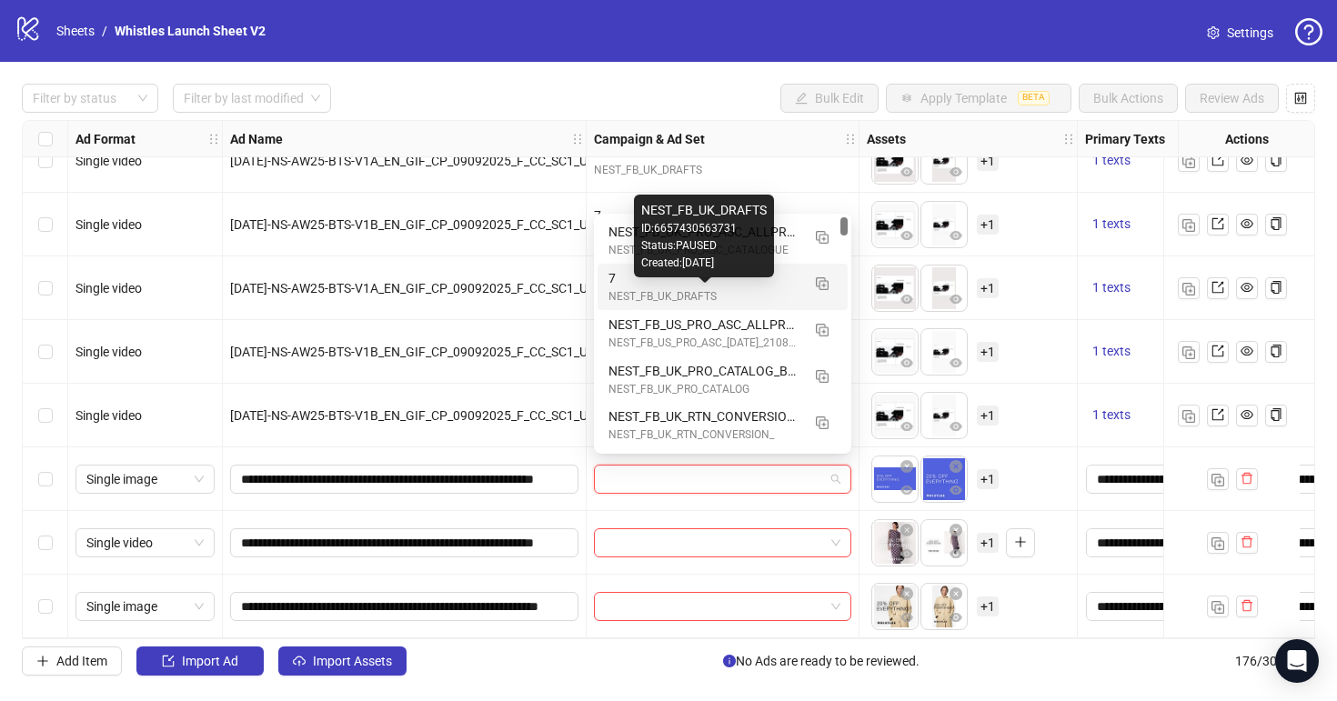
click at [652, 295] on div "NEST_FB_UK_DRAFTS" at bounding box center [704, 296] width 192 height 17
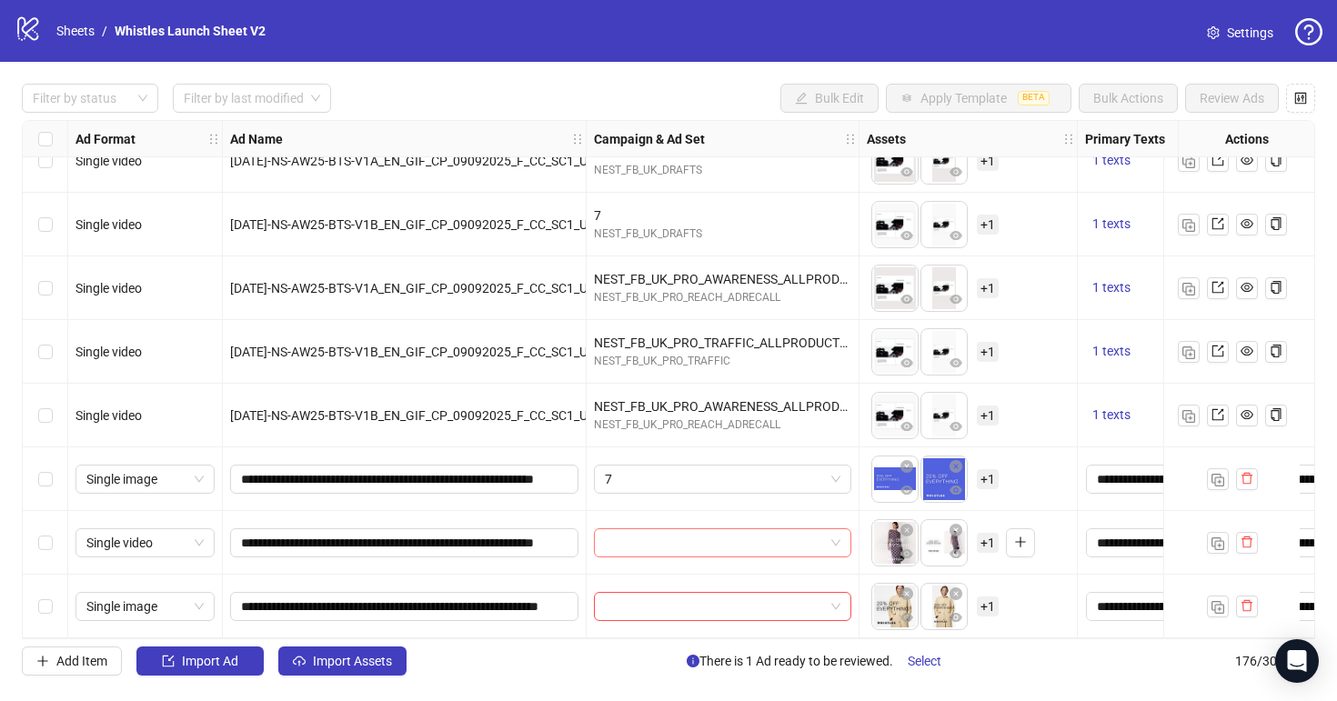
click at [655, 535] on input "search" at bounding box center [714, 542] width 219 height 27
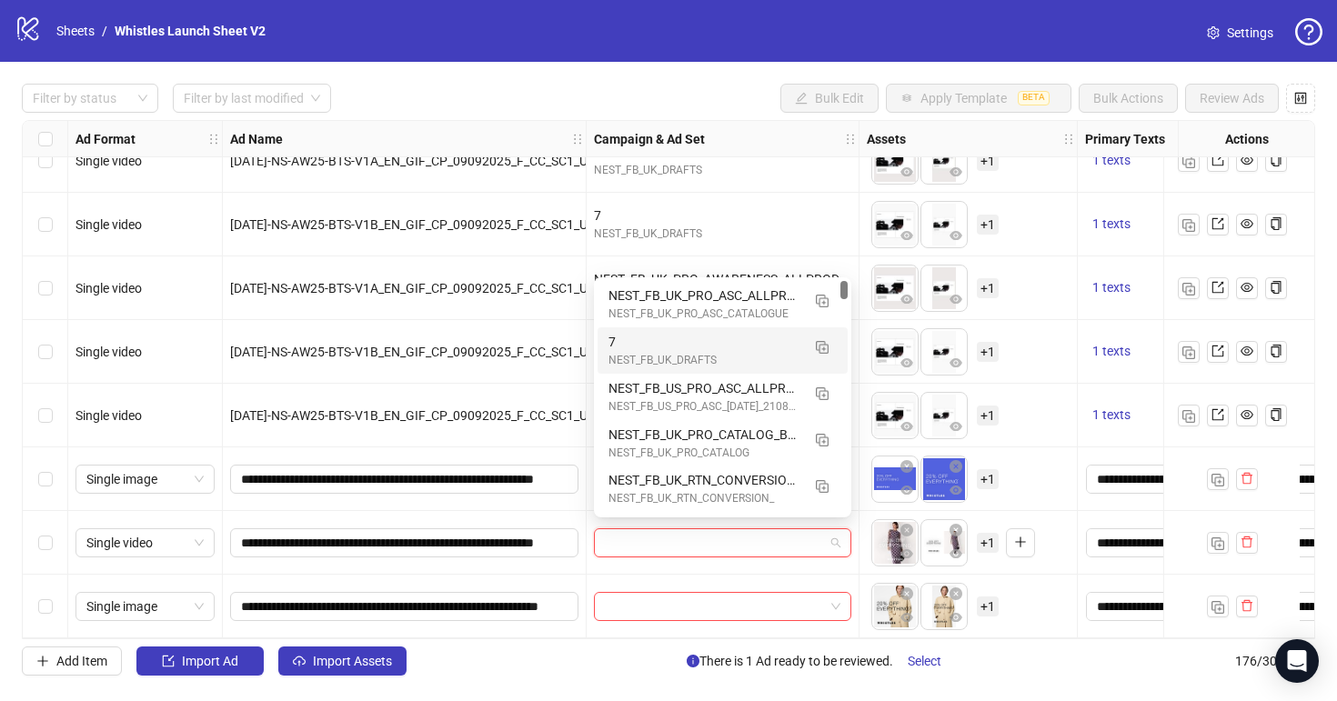
drag, startPoint x: 652, startPoint y: 335, endPoint x: 652, endPoint y: 357, distance: 21.8
click at [652, 335] on div "7" at bounding box center [704, 342] width 192 height 20
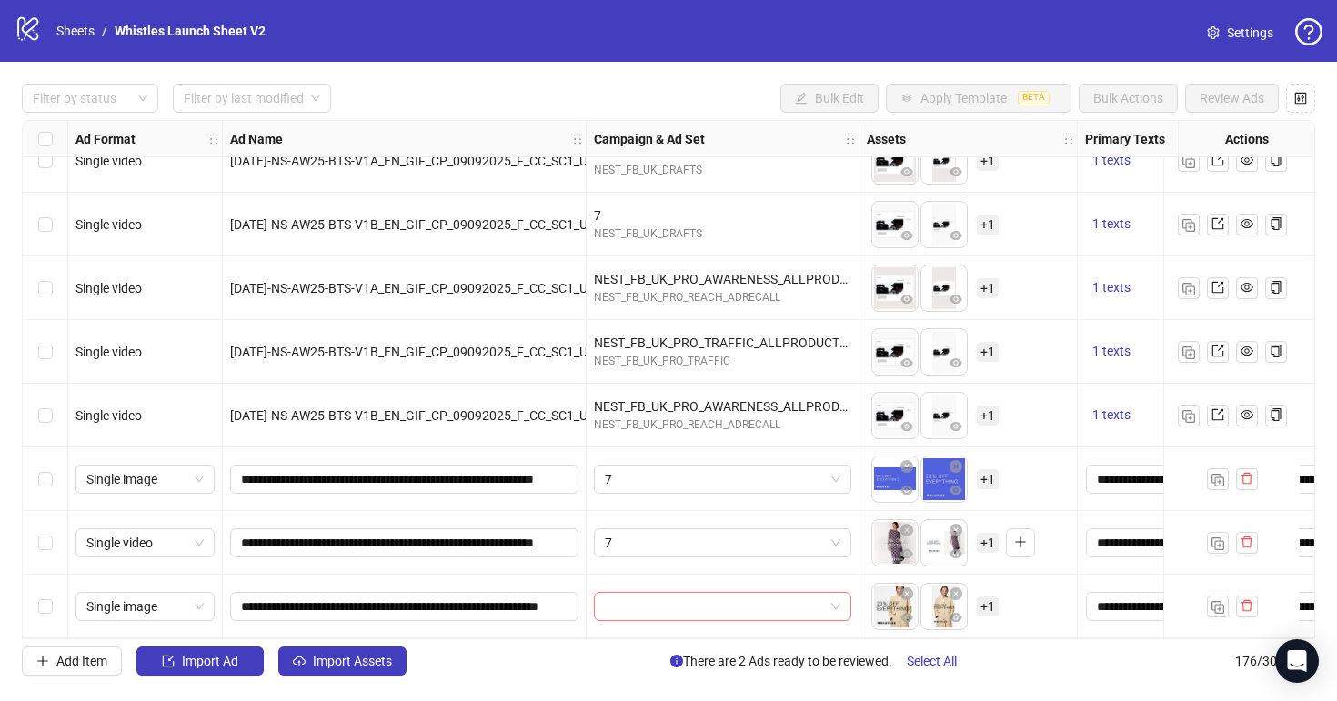
click at [646, 596] on input "search" at bounding box center [714, 606] width 219 height 27
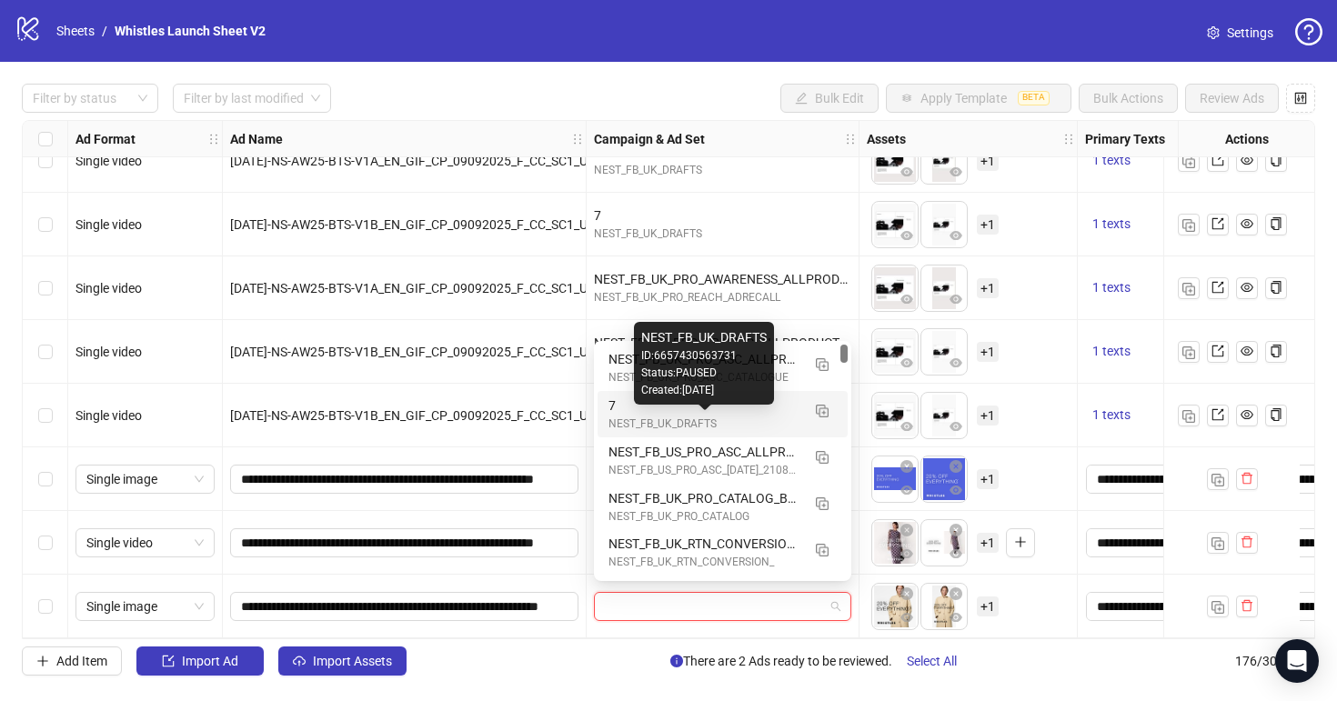
click at [647, 417] on div "NEST_FB_UK_DRAFTS" at bounding box center [704, 424] width 192 height 17
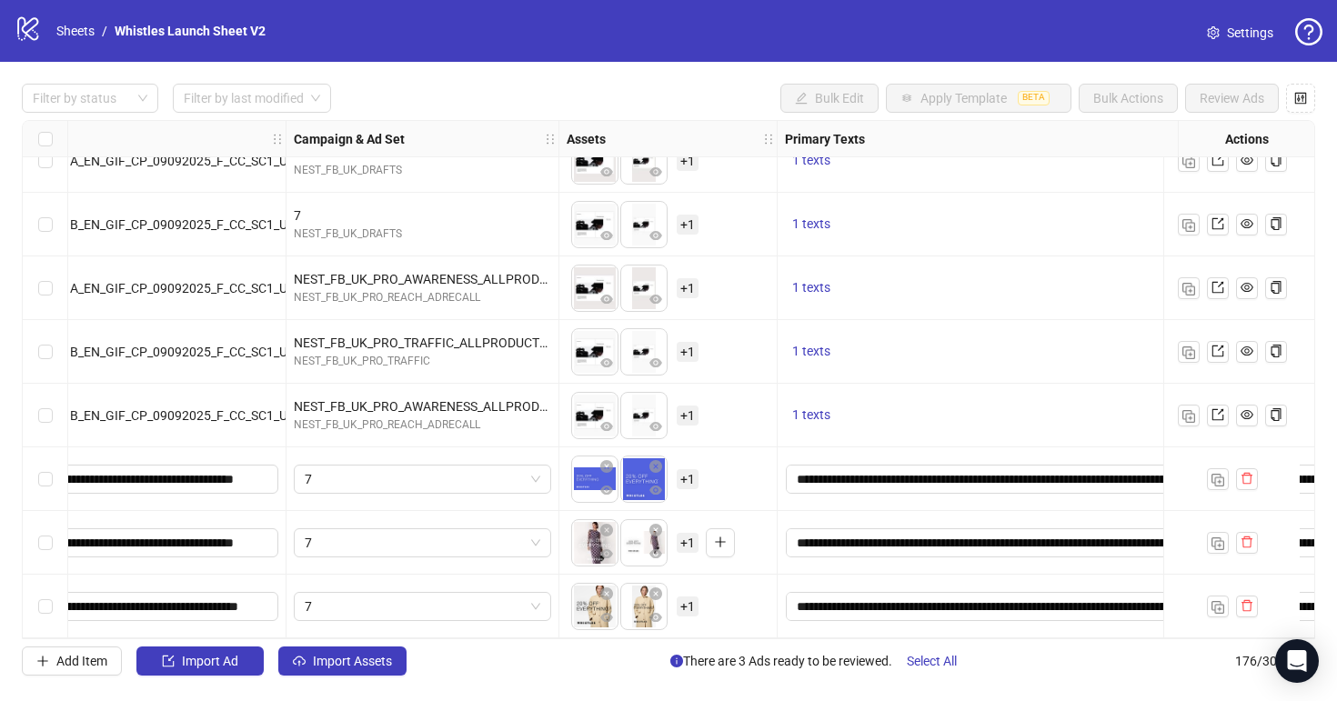
scroll to position [10731, 342]
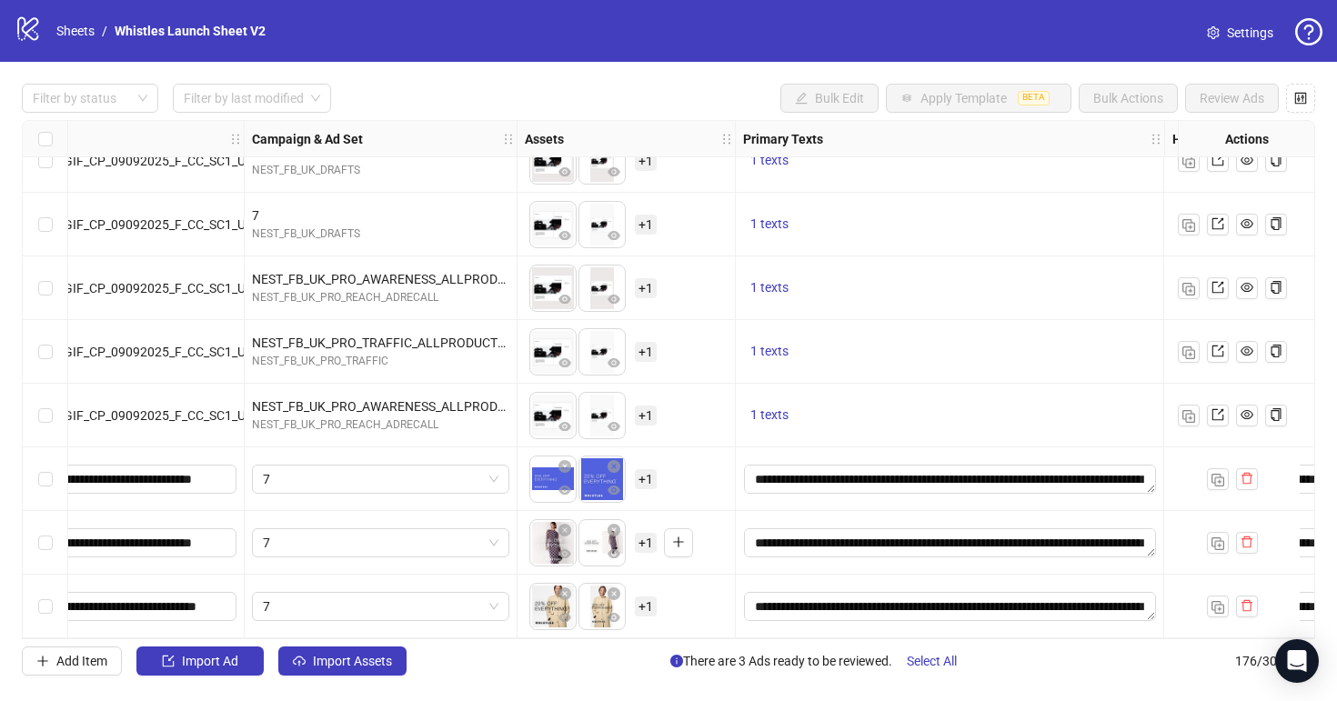
click at [649, 480] on span "+ 1" at bounding box center [646, 479] width 22 height 20
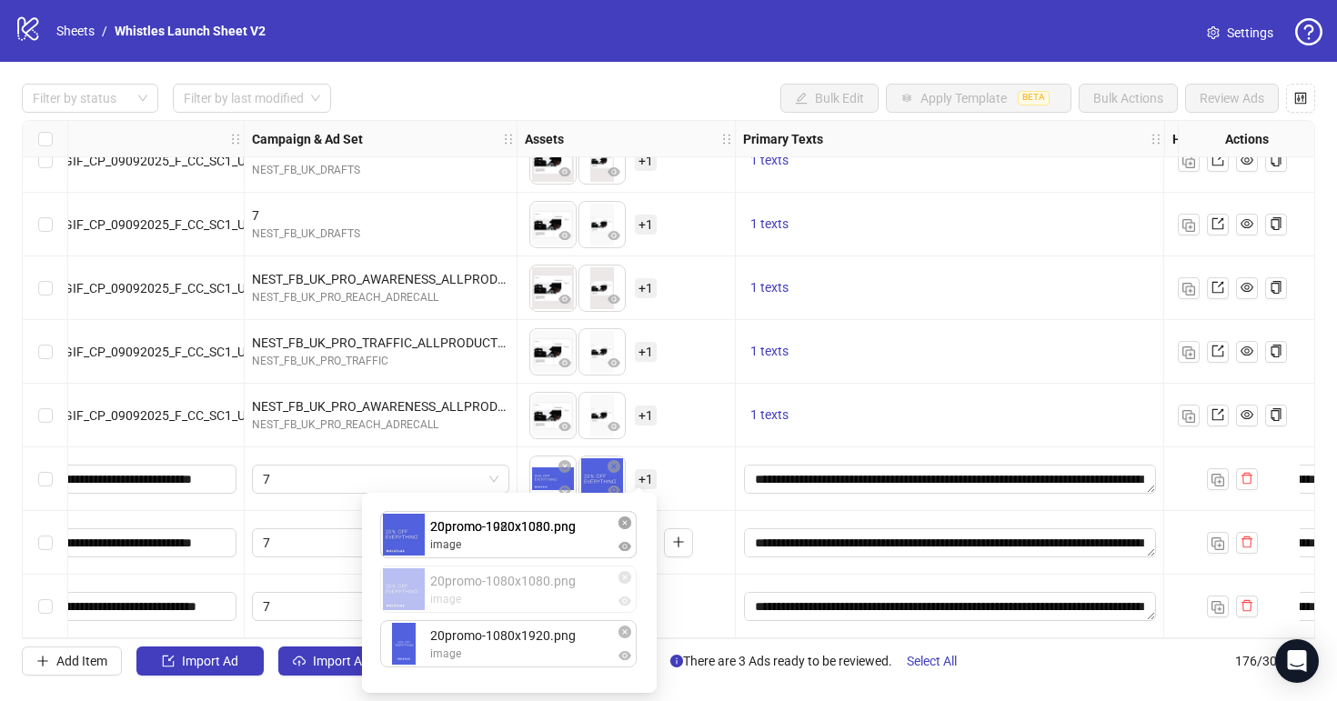
drag, startPoint x: 489, startPoint y: 583, endPoint x: 489, endPoint y: 532, distance: 50.9
click at [489, 532] on div "20promo-1920x1080.png image 20promo-1080x1080.png image 20promo-1080x1920.png i…" at bounding box center [509, 593] width 273 height 178
drag, startPoint x: 543, startPoint y: 651, endPoint x: 543, endPoint y: 604, distance: 47.3
click at [543, 604] on div "20promo-1080x1080.png image 20promo-1920x1080.png image 20promo-1080x1920.png i…" at bounding box center [509, 593] width 273 height 178
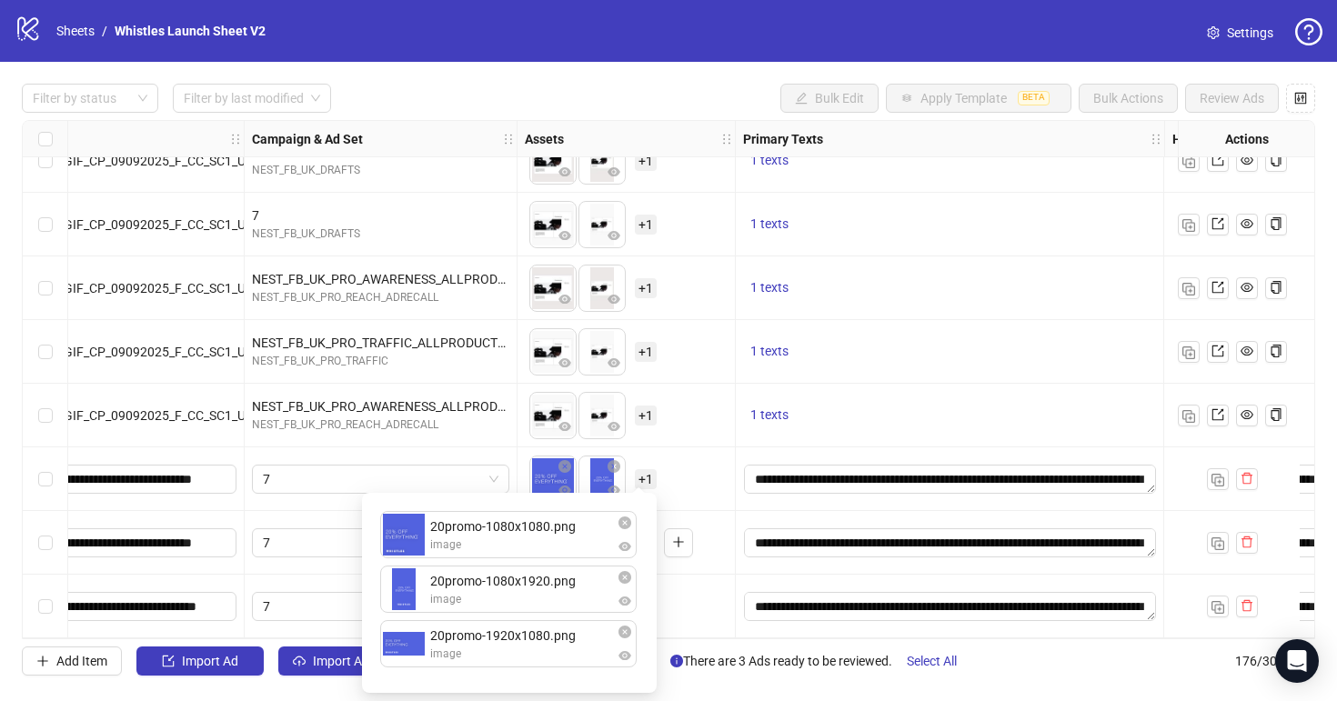
click at [708, 559] on div "To pick up a draggable item, press the space bar. While dragging, use the arrow…" at bounding box center [626, 543] width 203 height 56
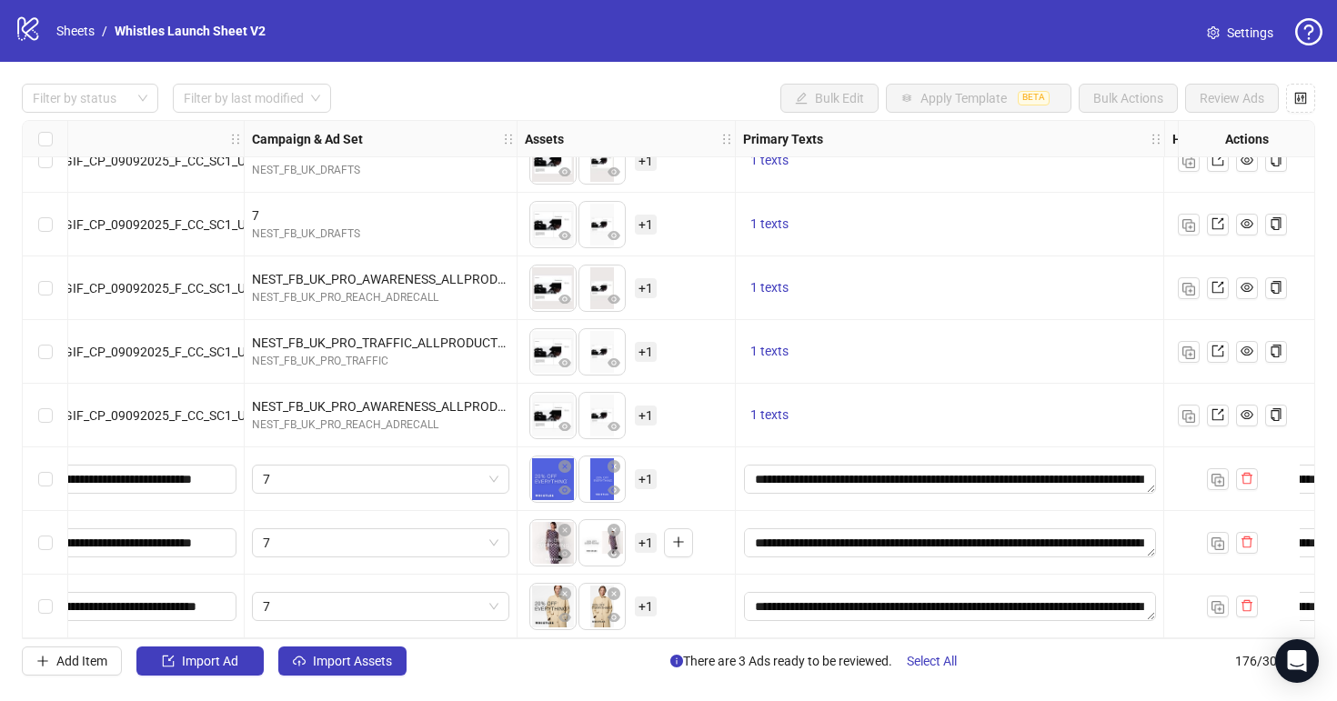
click at [648, 533] on span "+ 1" at bounding box center [646, 543] width 22 height 20
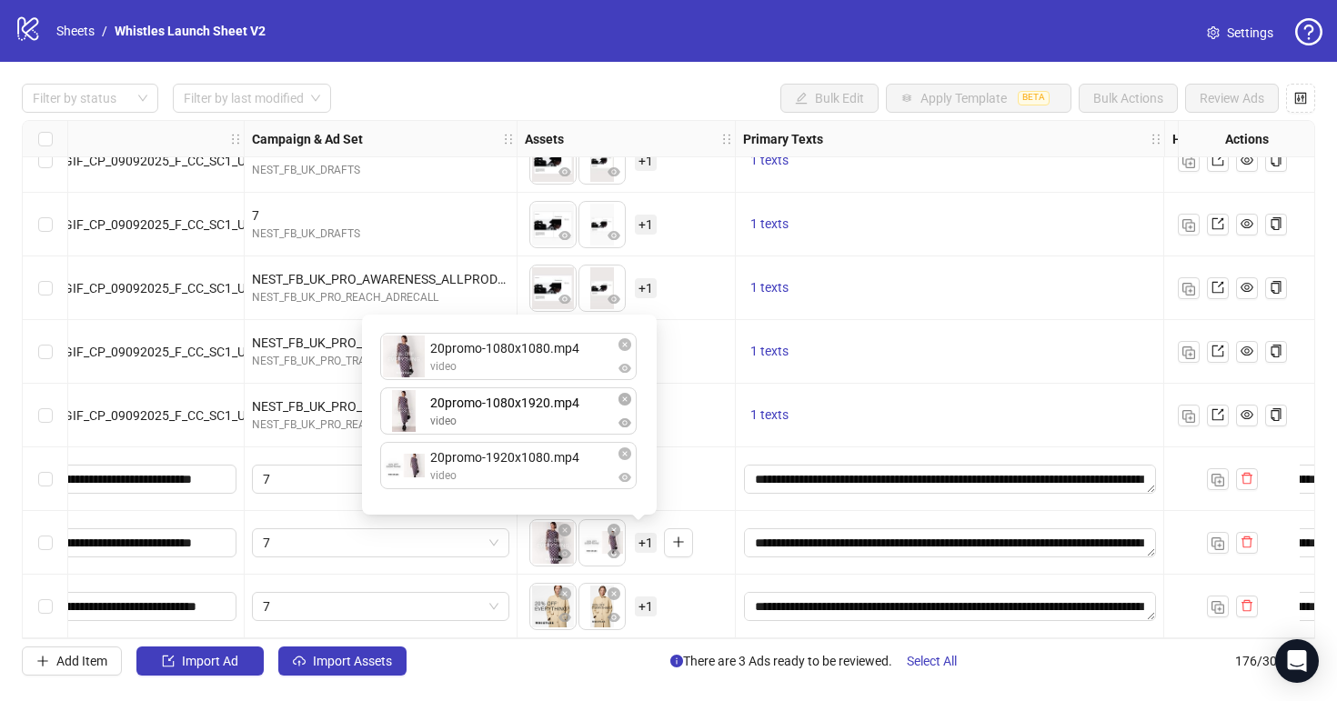
drag, startPoint x: 548, startPoint y: 467, endPoint x: 548, endPoint y: 424, distance: 43.7
click at [548, 424] on div "20promo-1080x1080.mp4 video 20promo-1920x1080.mp4 video 20promo-1080x1920.mp4 v…" at bounding box center [509, 415] width 273 height 178
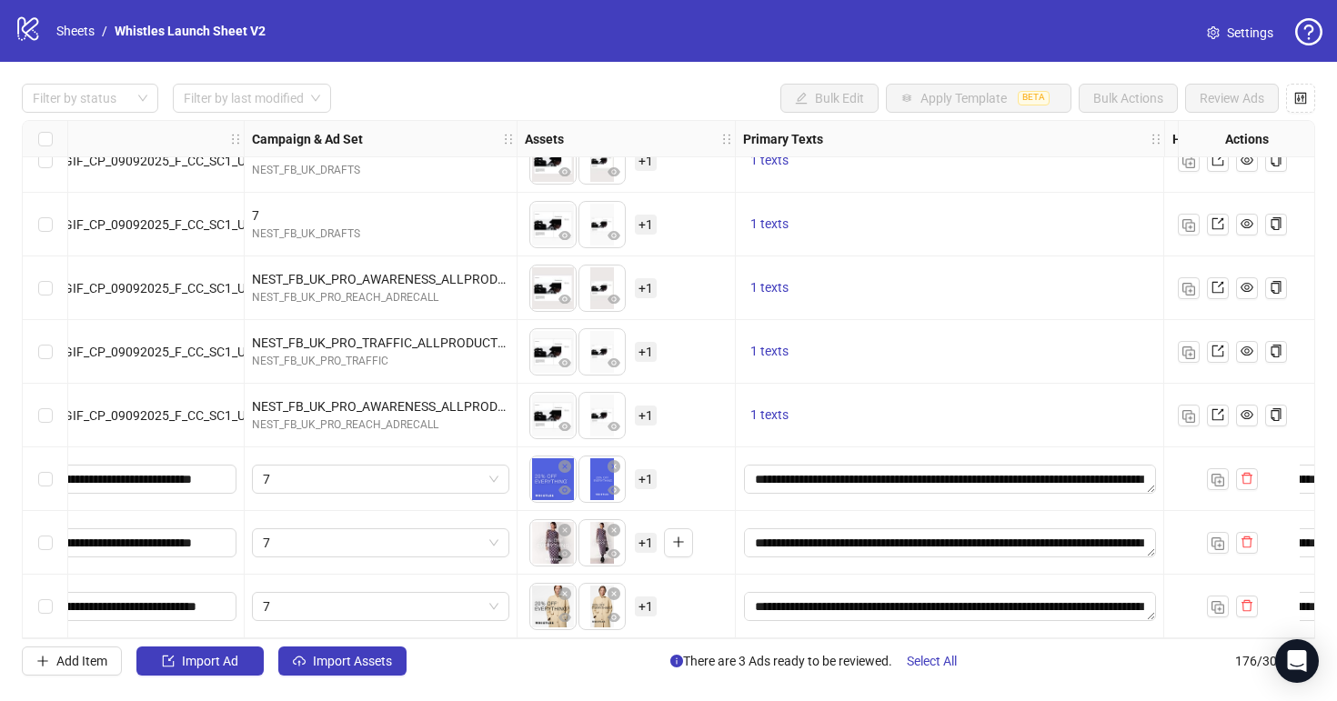
click at [646, 597] on span "+ 1" at bounding box center [646, 607] width 22 height 20
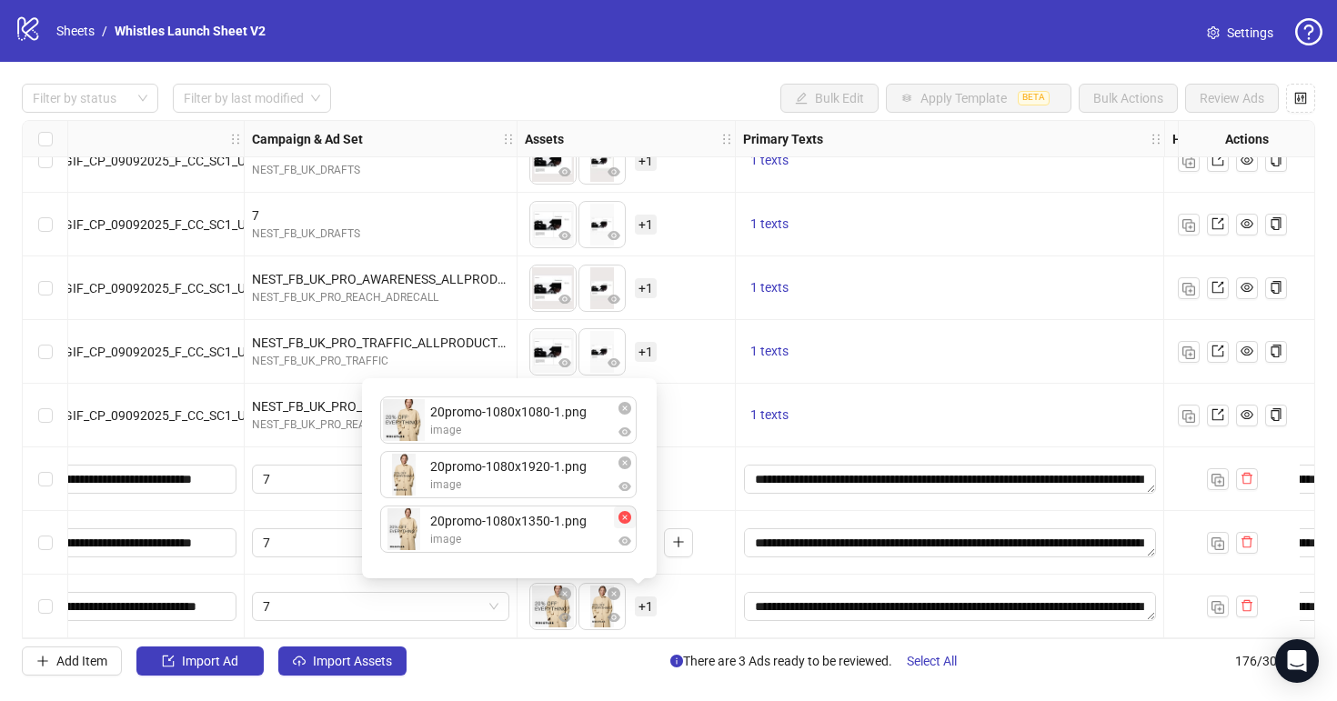
click at [625, 519] on icon "close-circle" at bounding box center [624, 517] width 13 height 13
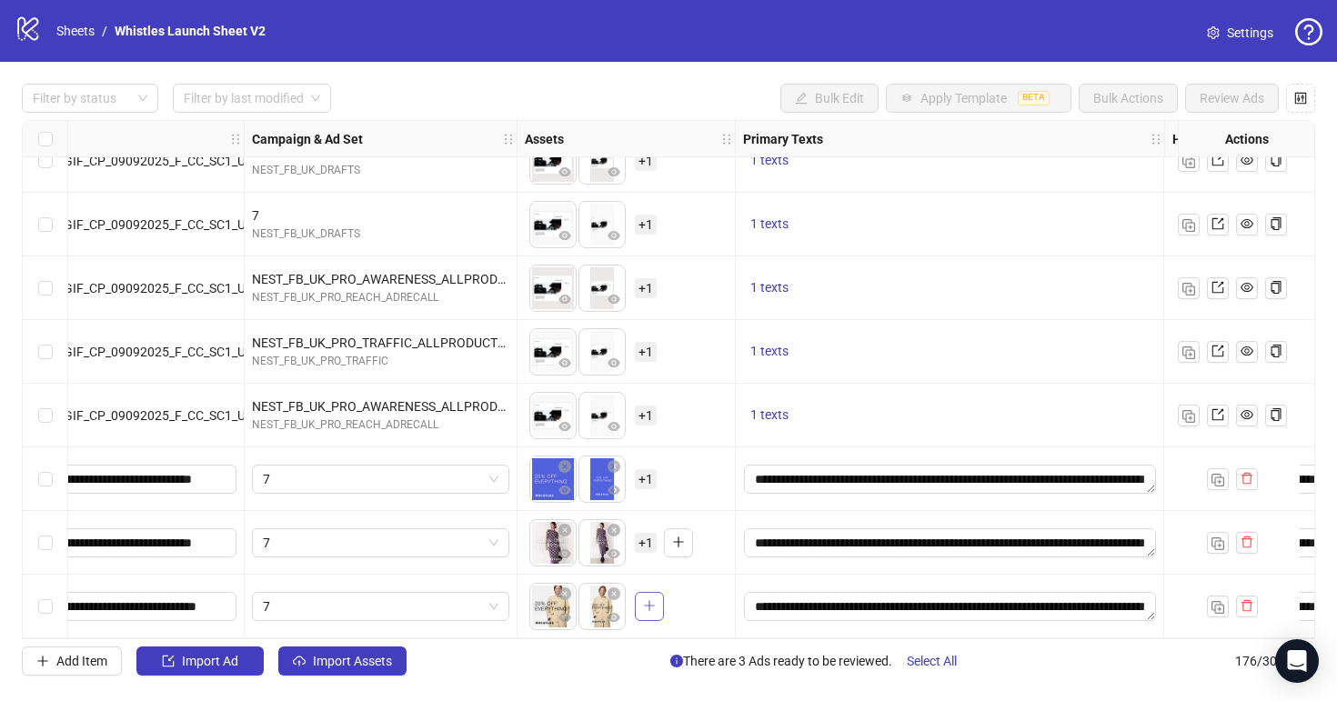
click at [653, 599] on icon "plus" at bounding box center [649, 605] width 13 height 13
click at [643, 601] on span "+ 1" at bounding box center [646, 607] width 22 height 20
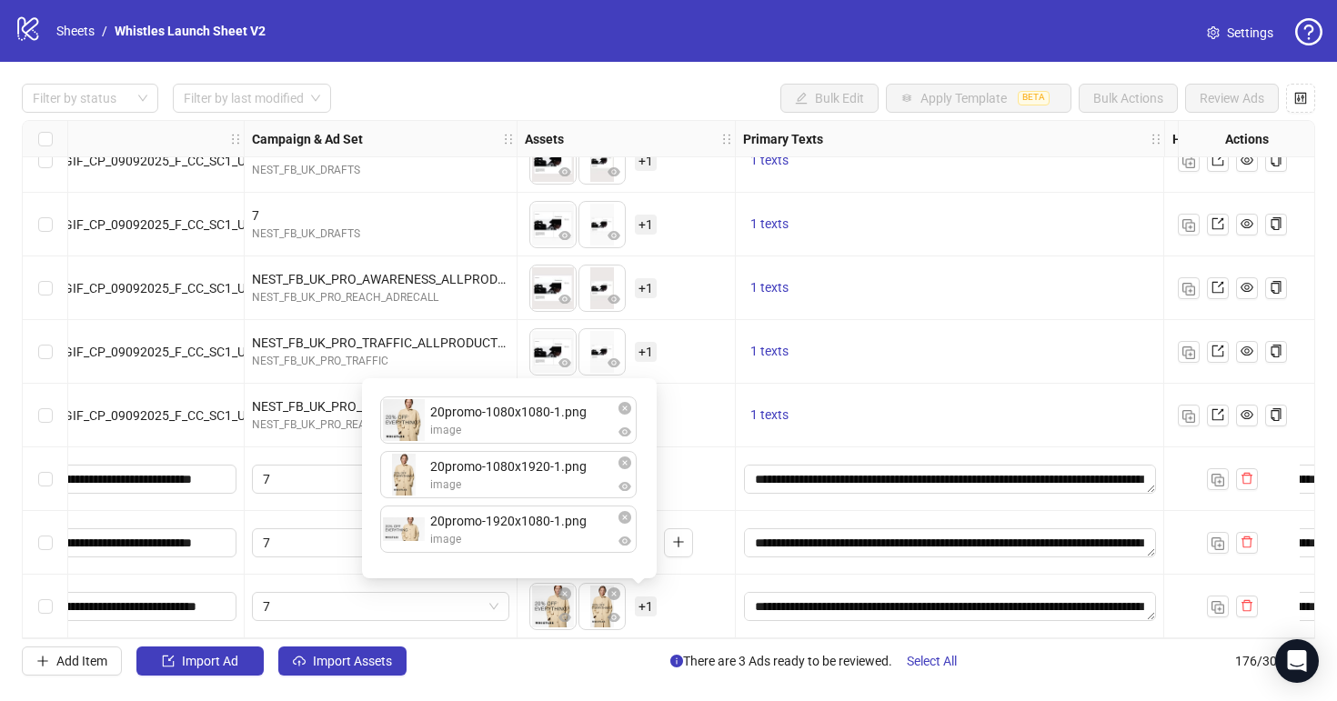
click at [682, 602] on div "To pick up a draggable item, press the space bar. While dragging, use the arrow…" at bounding box center [626, 606] width 203 height 56
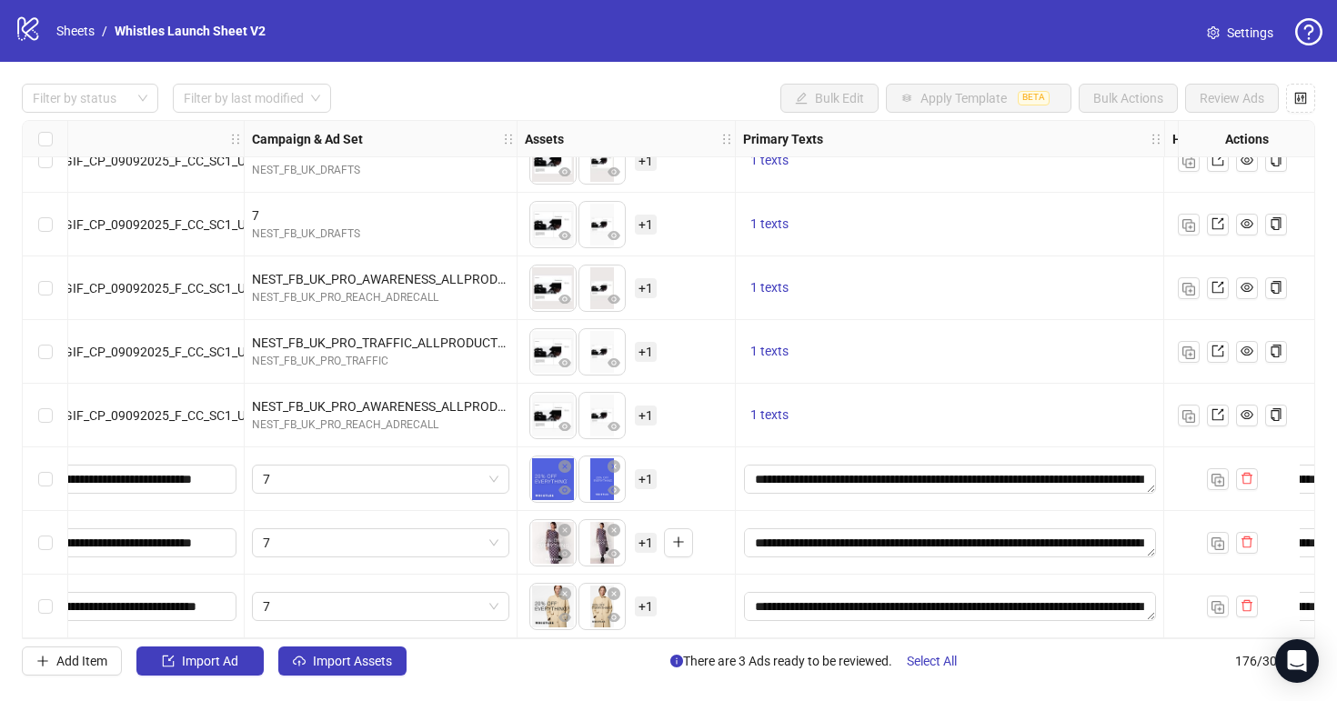
click at [1233, 40] on span "Settings" at bounding box center [1250, 33] width 46 height 20
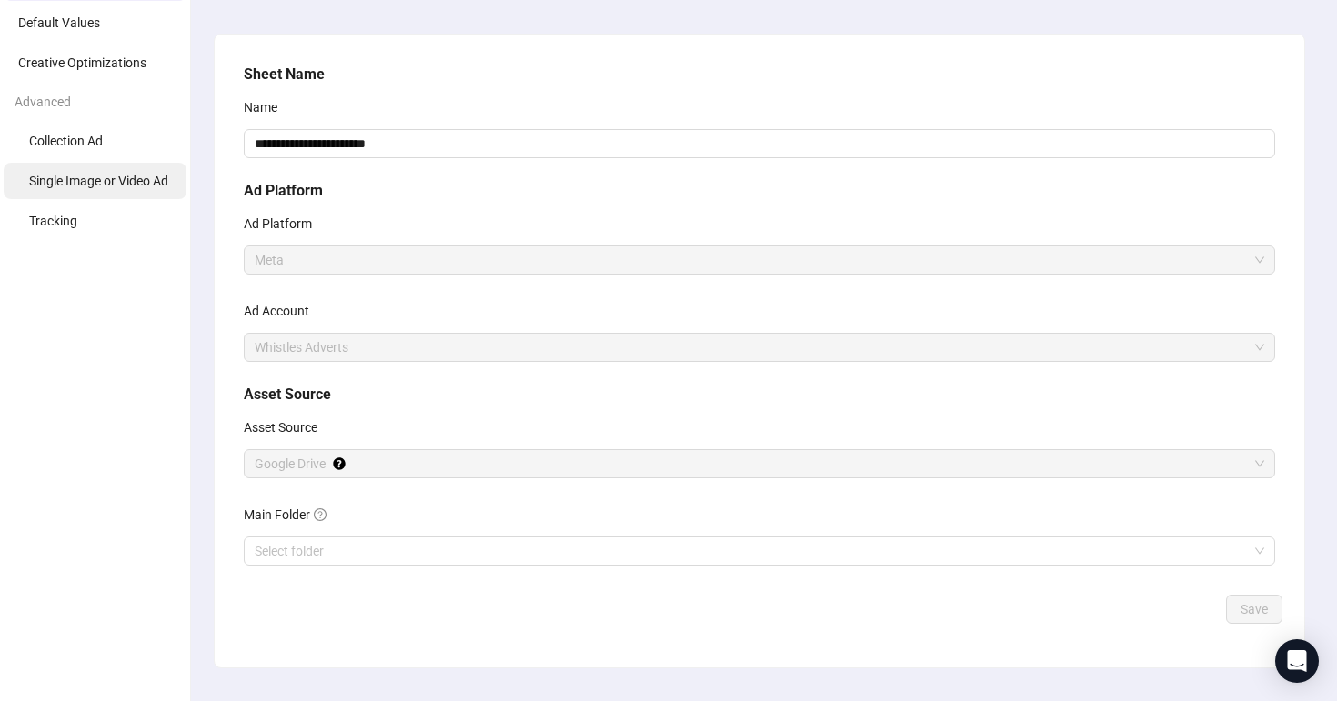
click at [154, 183] on span "Single Image or Video Ad" at bounding box center [98, 181] width 139 height 15
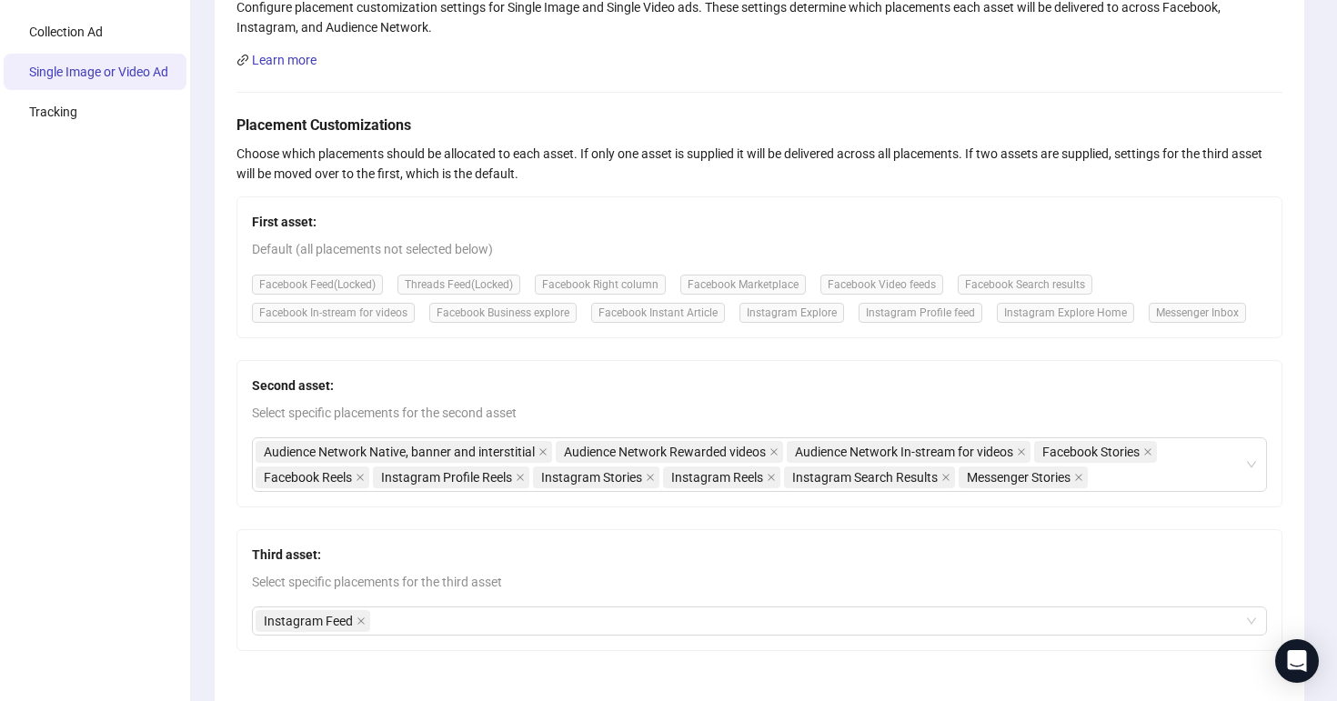
scroll to position [400, 0]
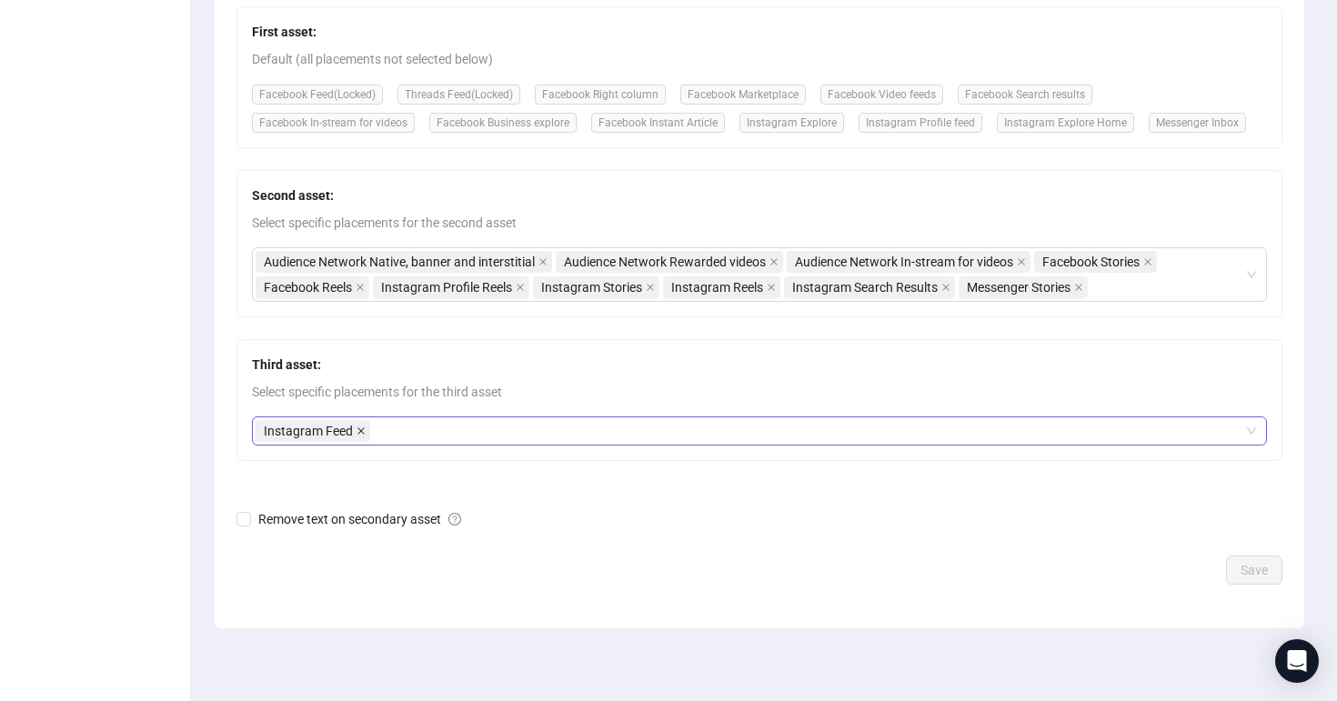
click at [362, 428] on icon "close" at bounding box center [361, 431] width 9 height 9
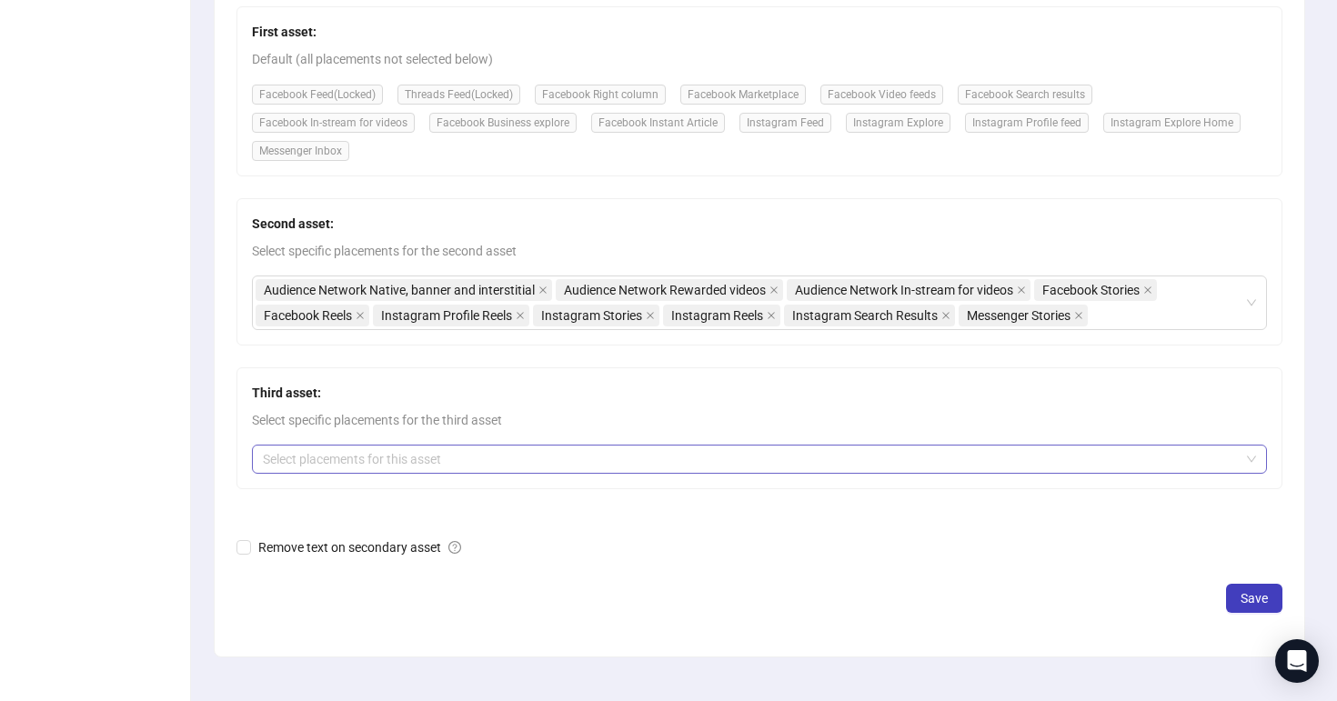
click at [424, 454] on div at bounding box center [750, 459] width 989 height 25
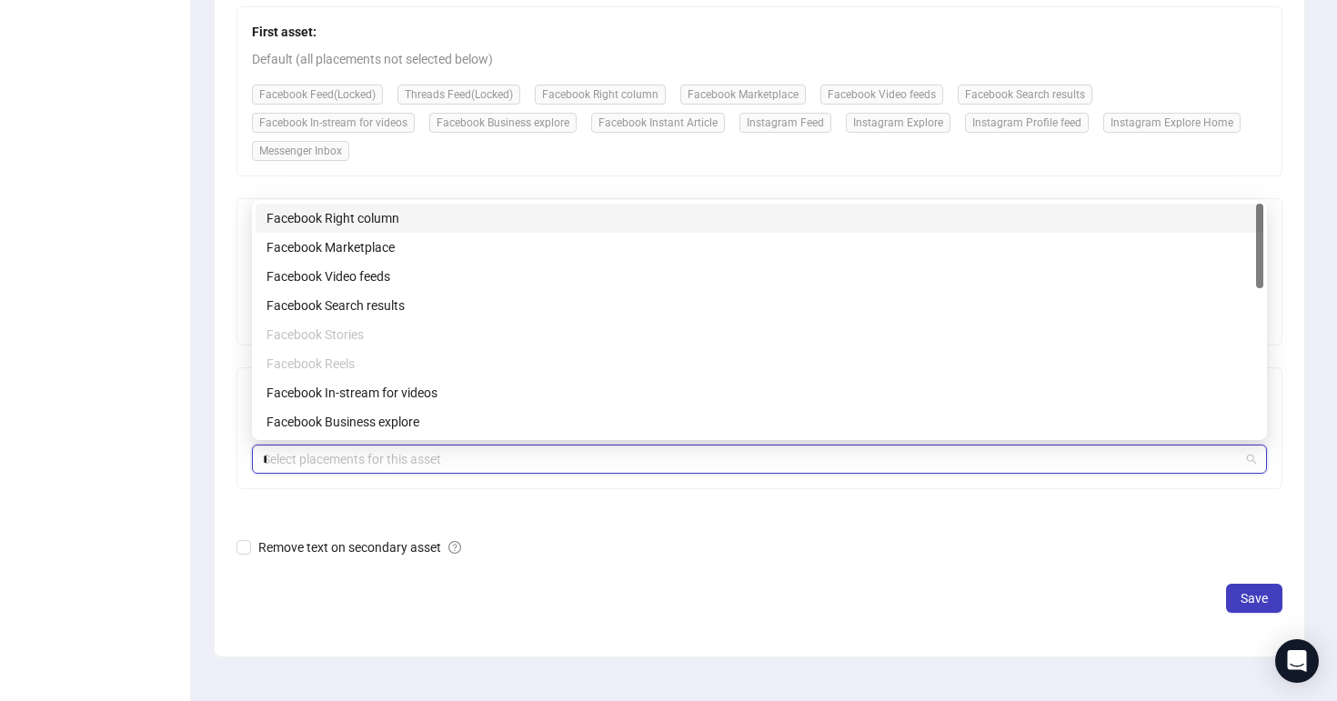
type input "***"
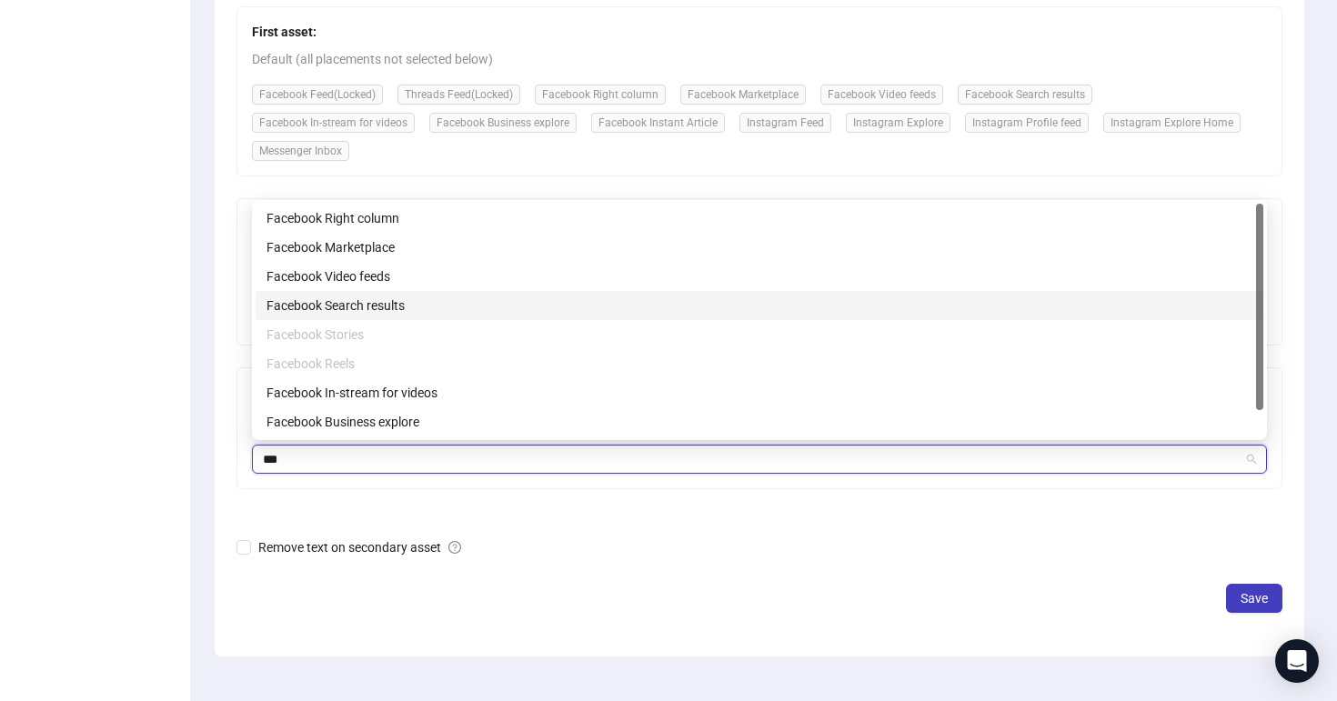
click at [422, 296] on div "Facebook Search results" at bounding box center [759, 306] width 986 height 20
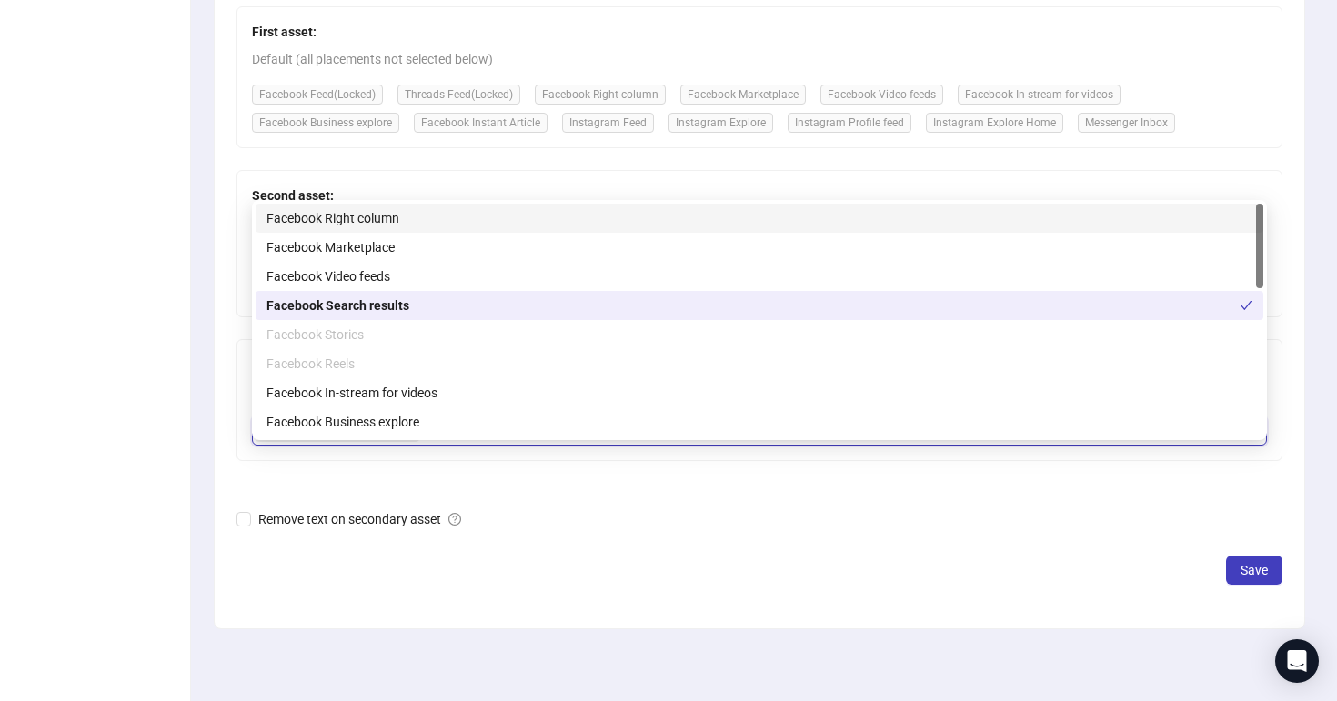
click at [410, 219] on div "Facebook Right column" at bounding box center [759, 218] width 986 height 20
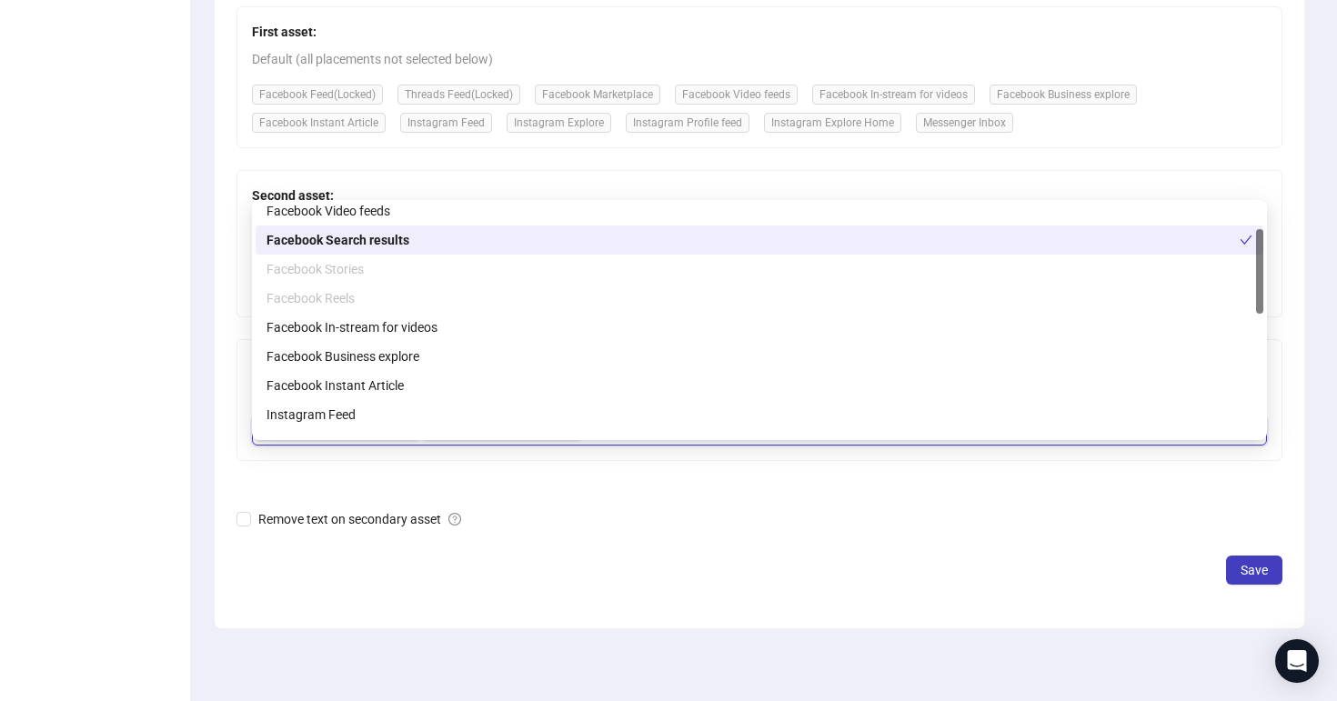
scroll to position [69, 0]
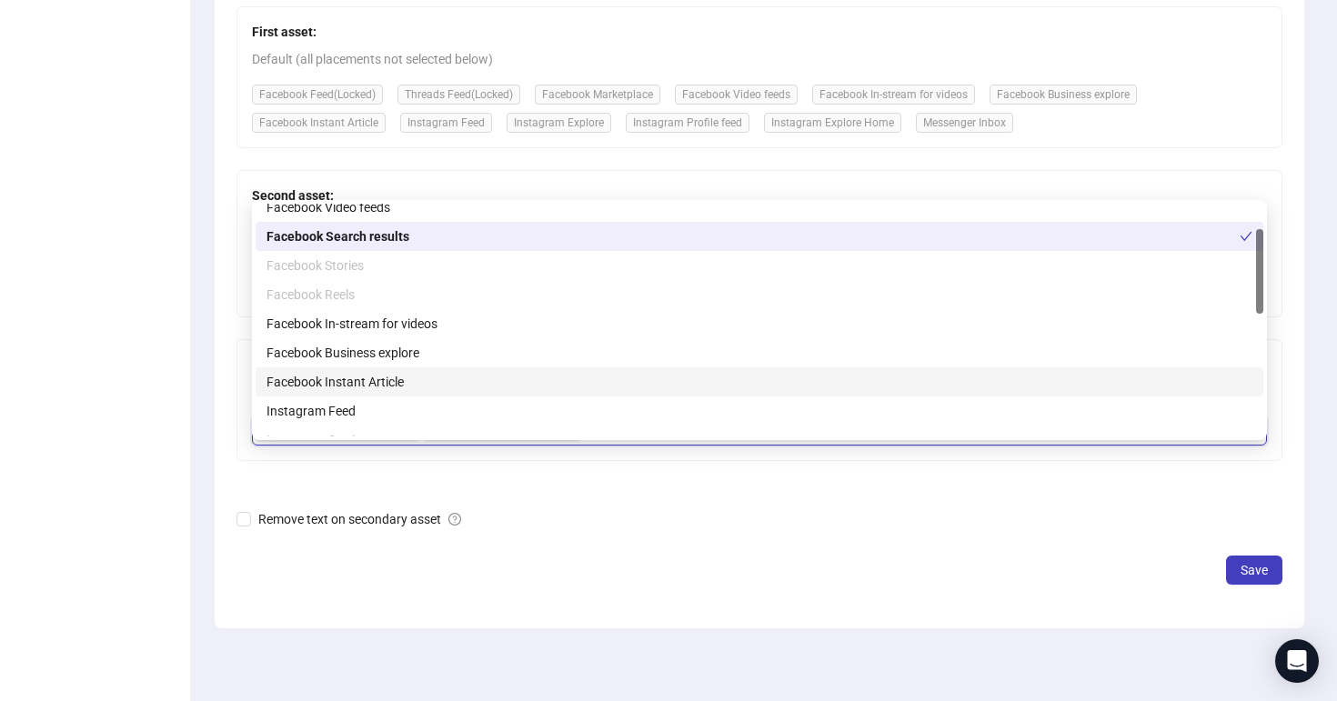
click at [433, 377] on div "Facebook Instant Article" at bounding box center [759, 382] width 986 height 20
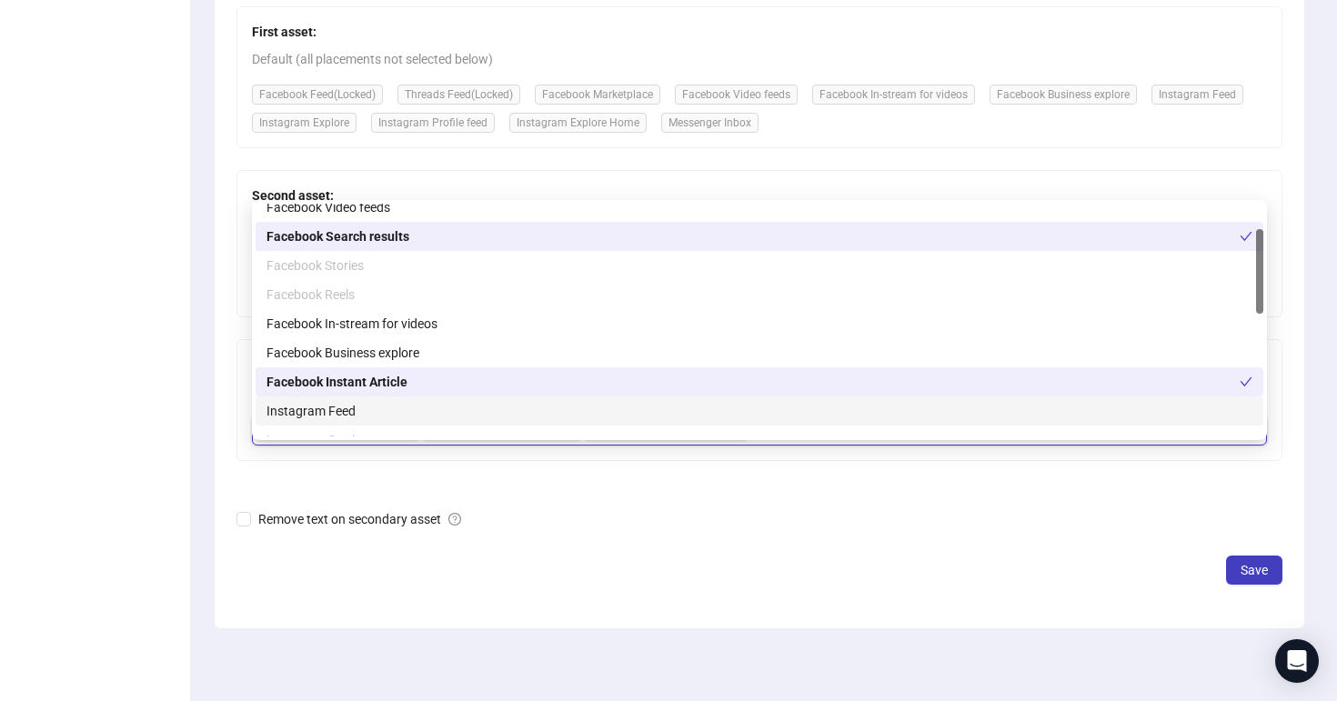
click at [671, 556] on div "Save" at bounding box center [759, 570] width 1046 height 29
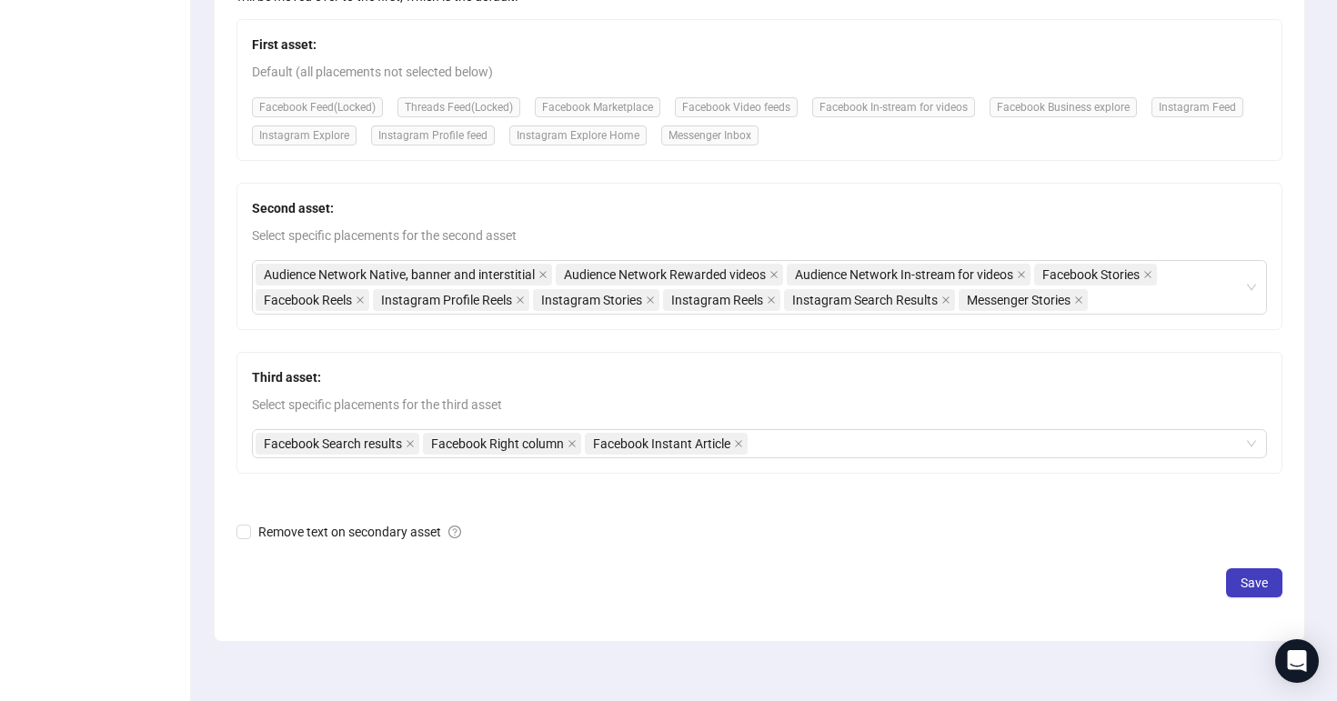
scroll to position [390, 0]
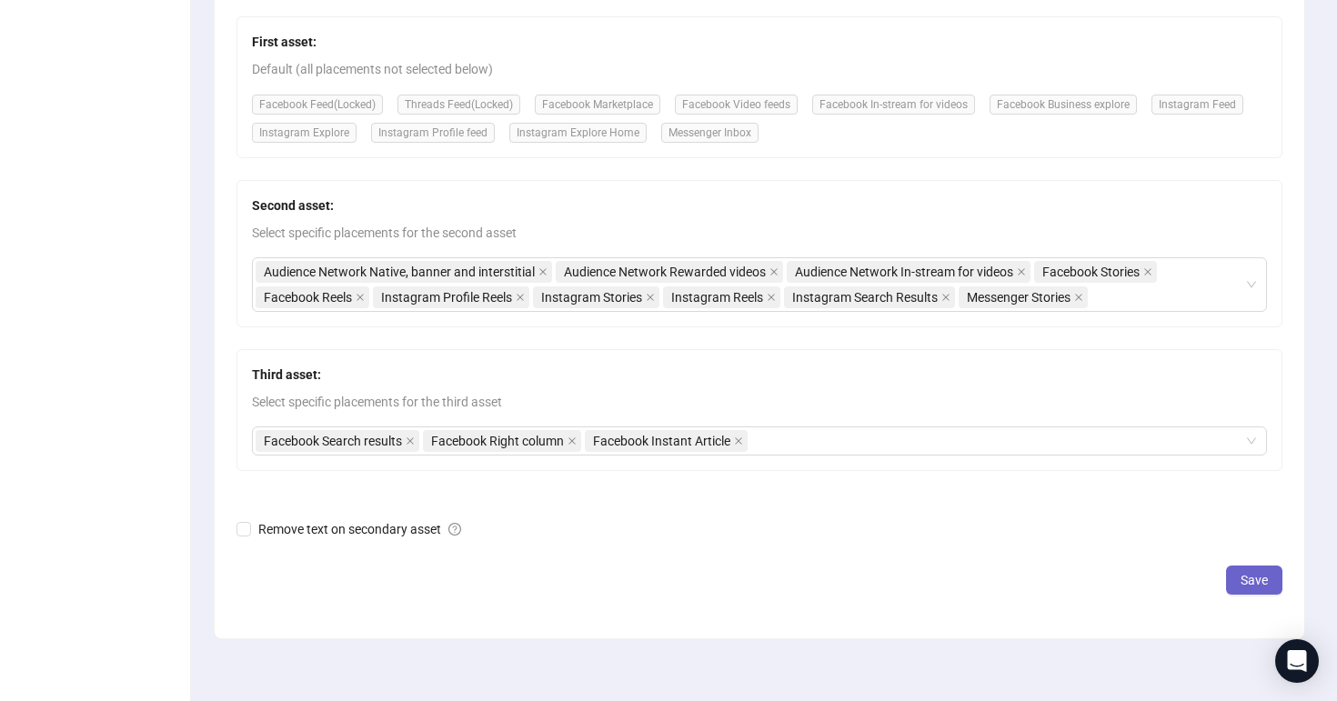
click at [1266, 587] on button "Save" at bounding box center [1254, 580] width 56 height 29
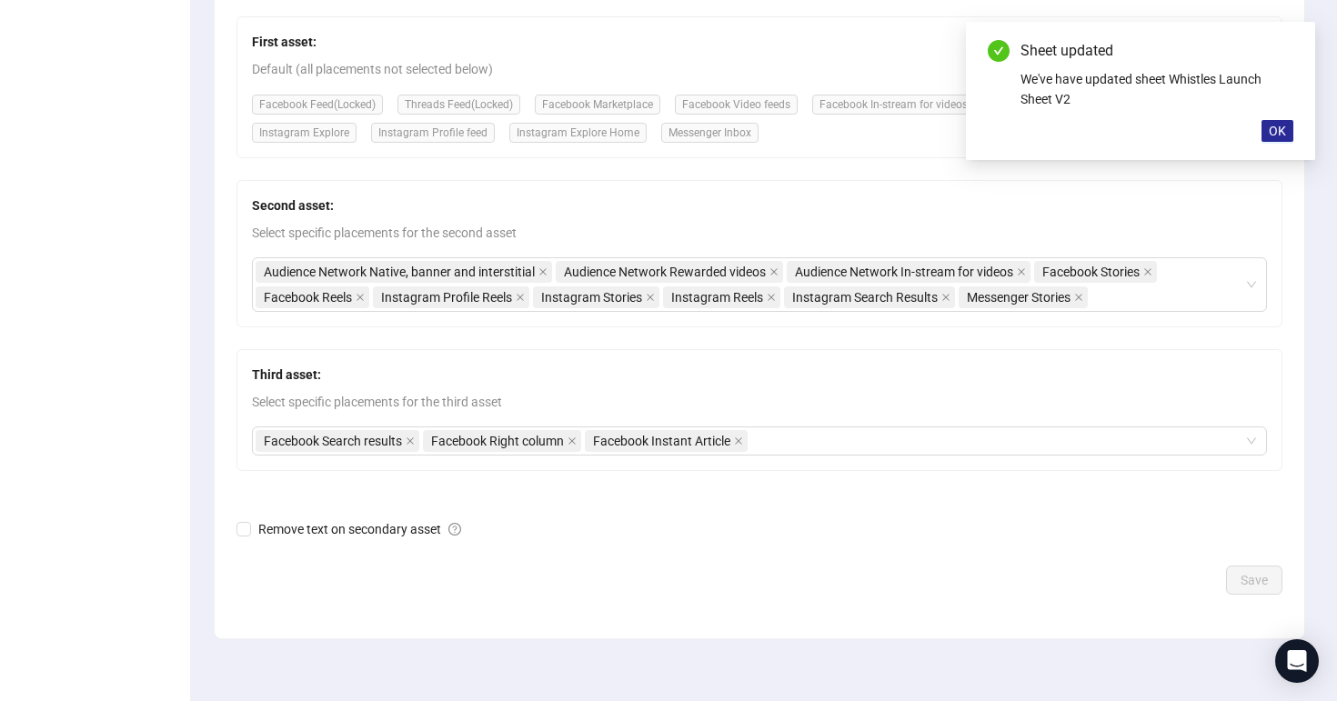
click at [1285, 125] on span "OK" at bounding box center [1277, 131] width 17 height 15
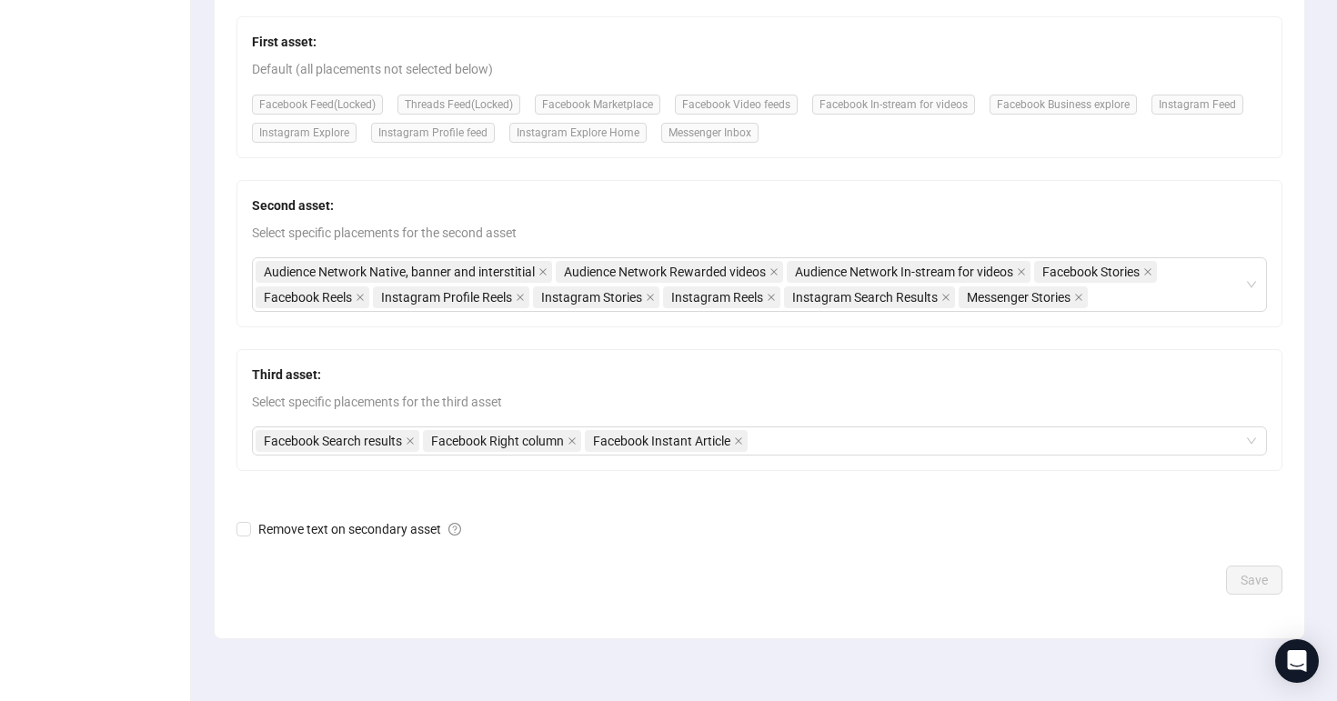
scroll to position [0, 0]
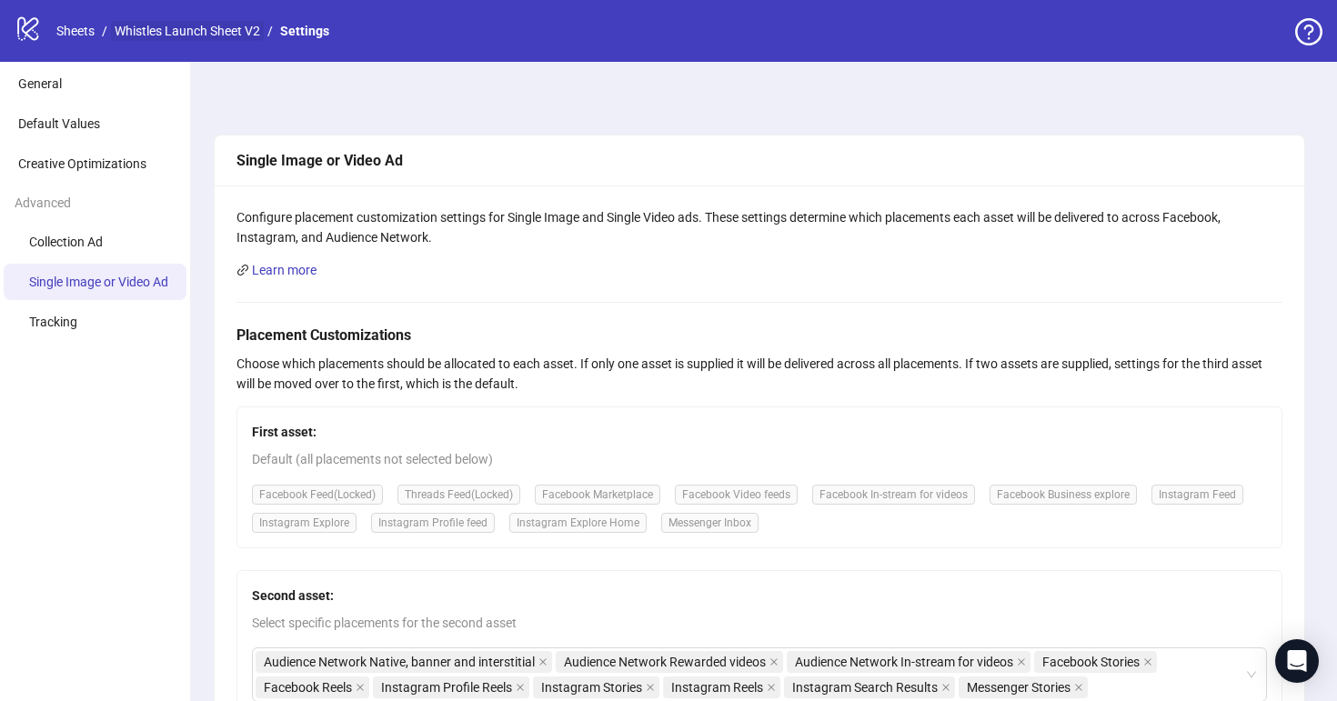
click at [196, 40] on link "Whistles Launch Sheet V2" at bounding box center [187, 31] width 153 height 20
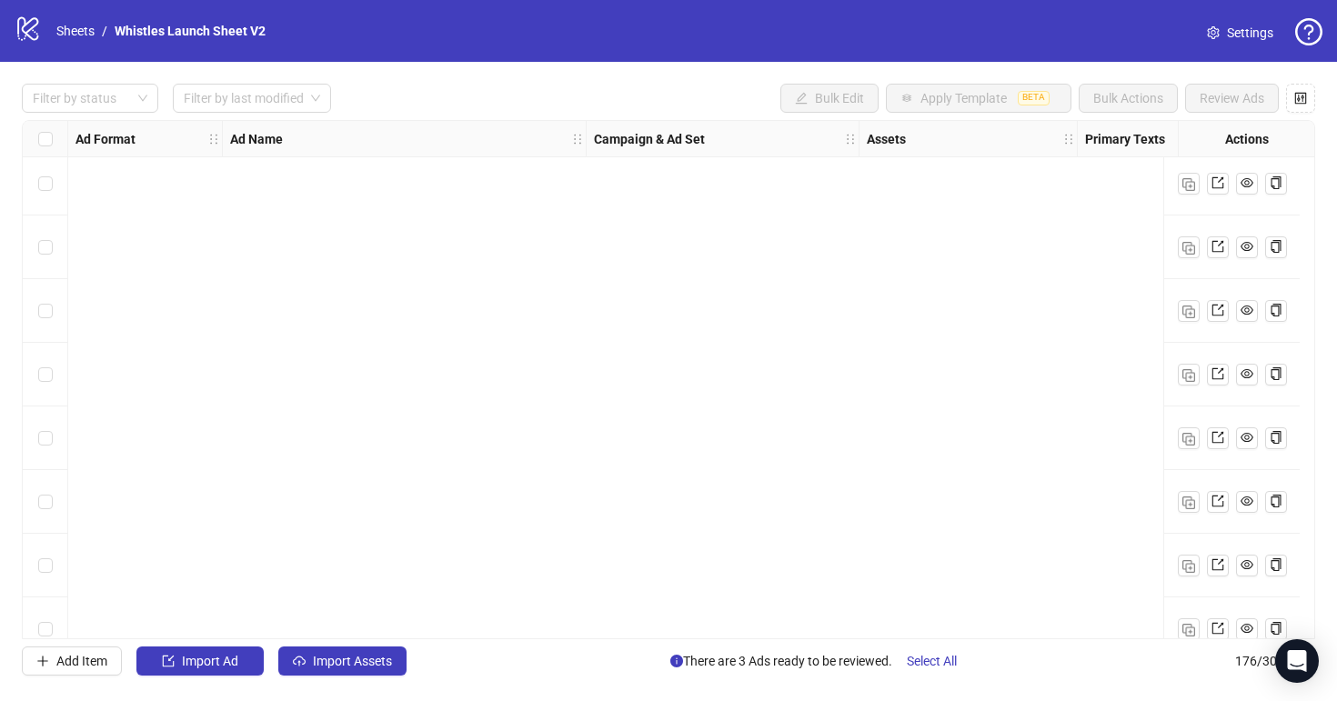
scroll to position [10731, 0]
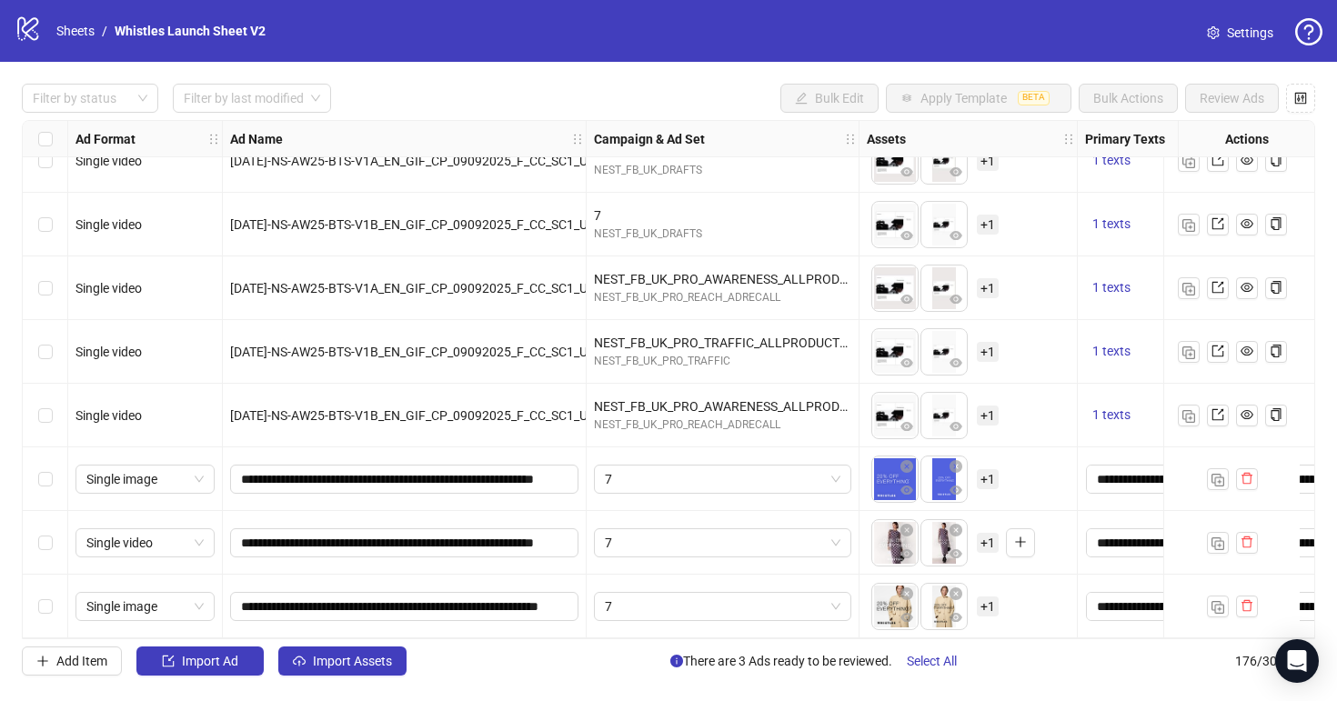
click at [1247, 20] on link "Settings" at bounding box center [1239, 32] width 95 height 29
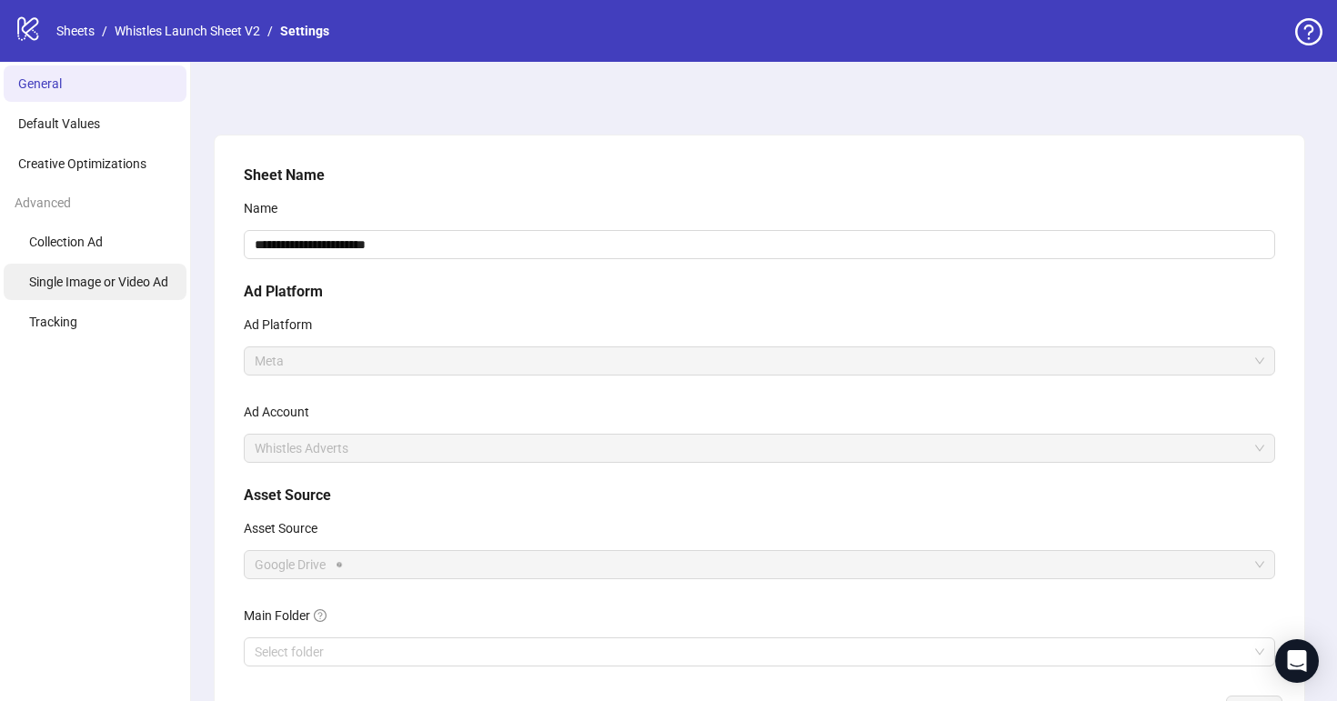
click at [168, 297] on li "Single Image or Video Ad" at bounding box center [95, 282] width 183 height 36
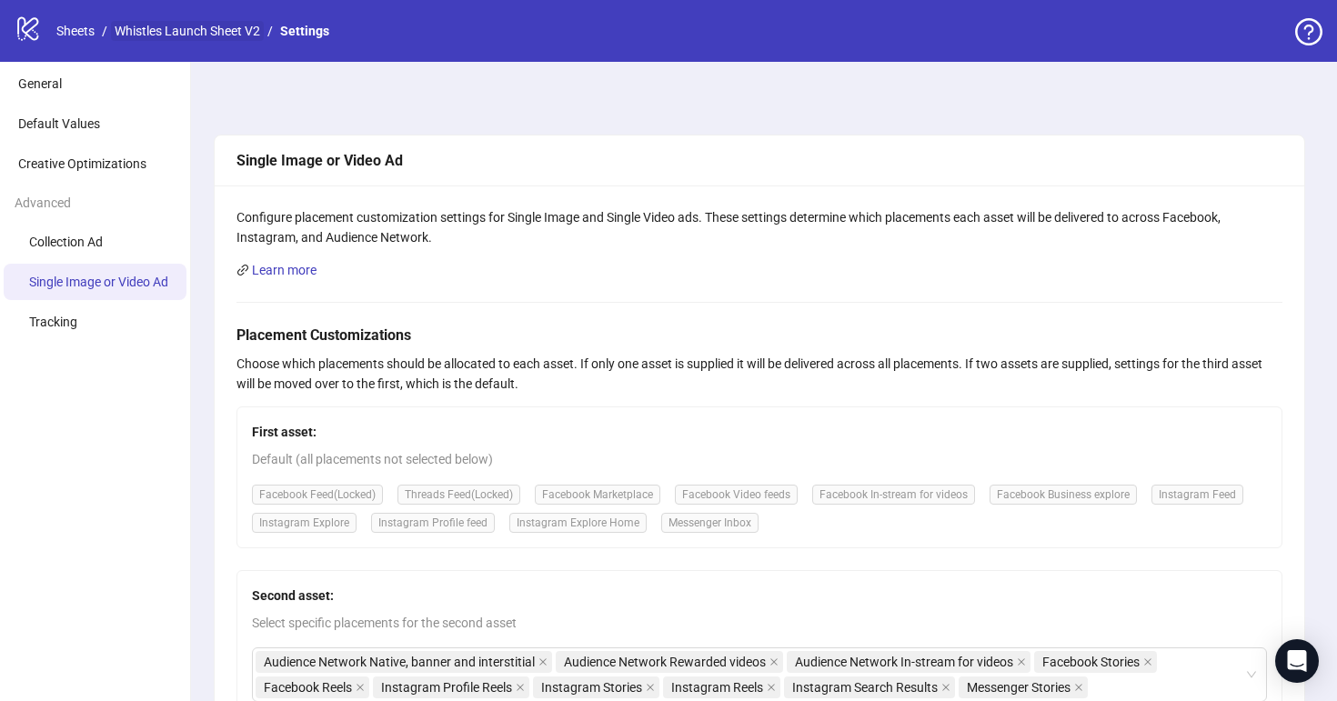
click at [178, 33] on link "Whistles Launch Sheet V2" at bounding box center [187, 31] width 153 height 20
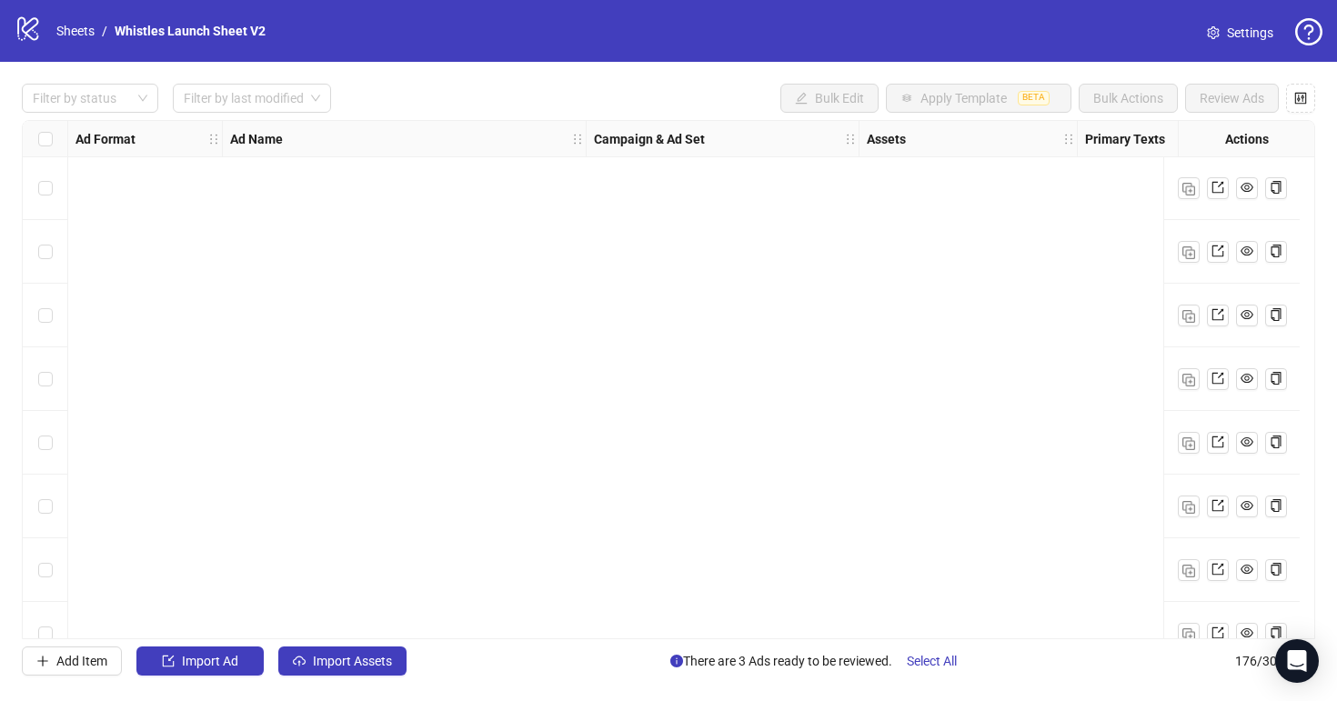
scroll to position [10731, 0]
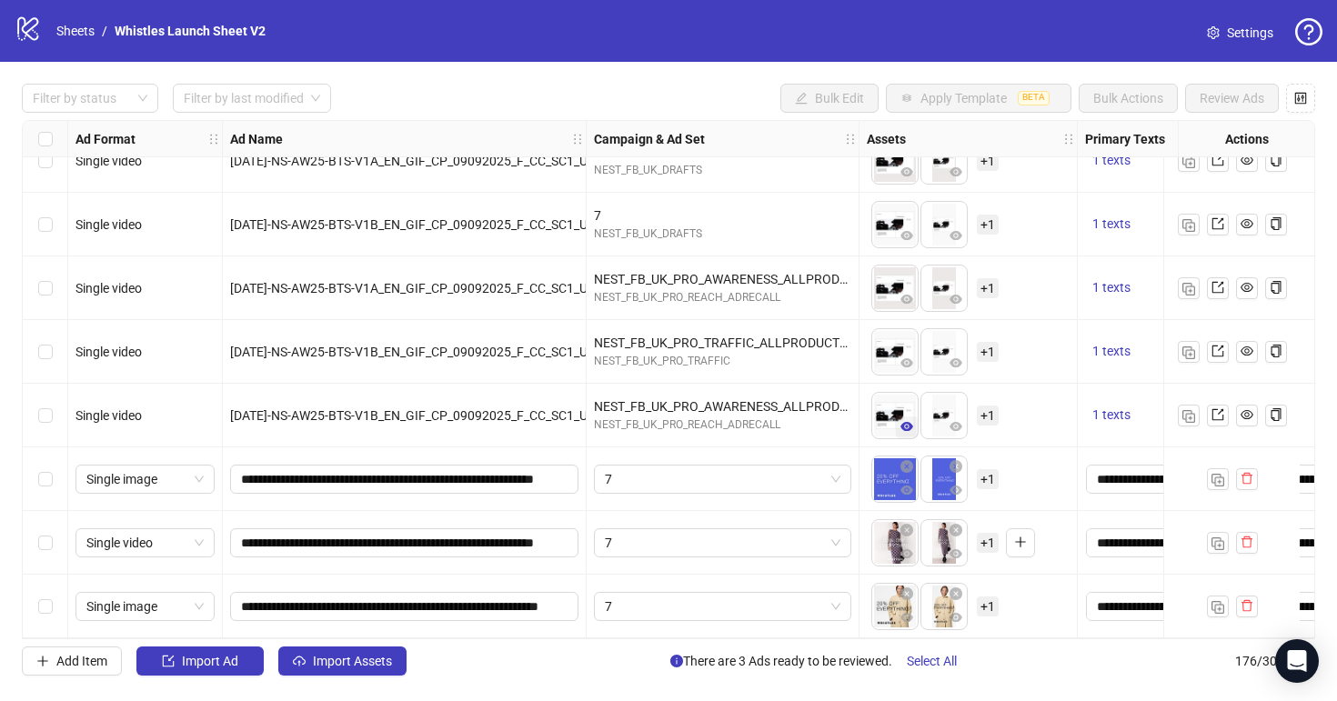
click at [925, 665] on span "Select All" at bounding box center [932, 661] width 50 height 15
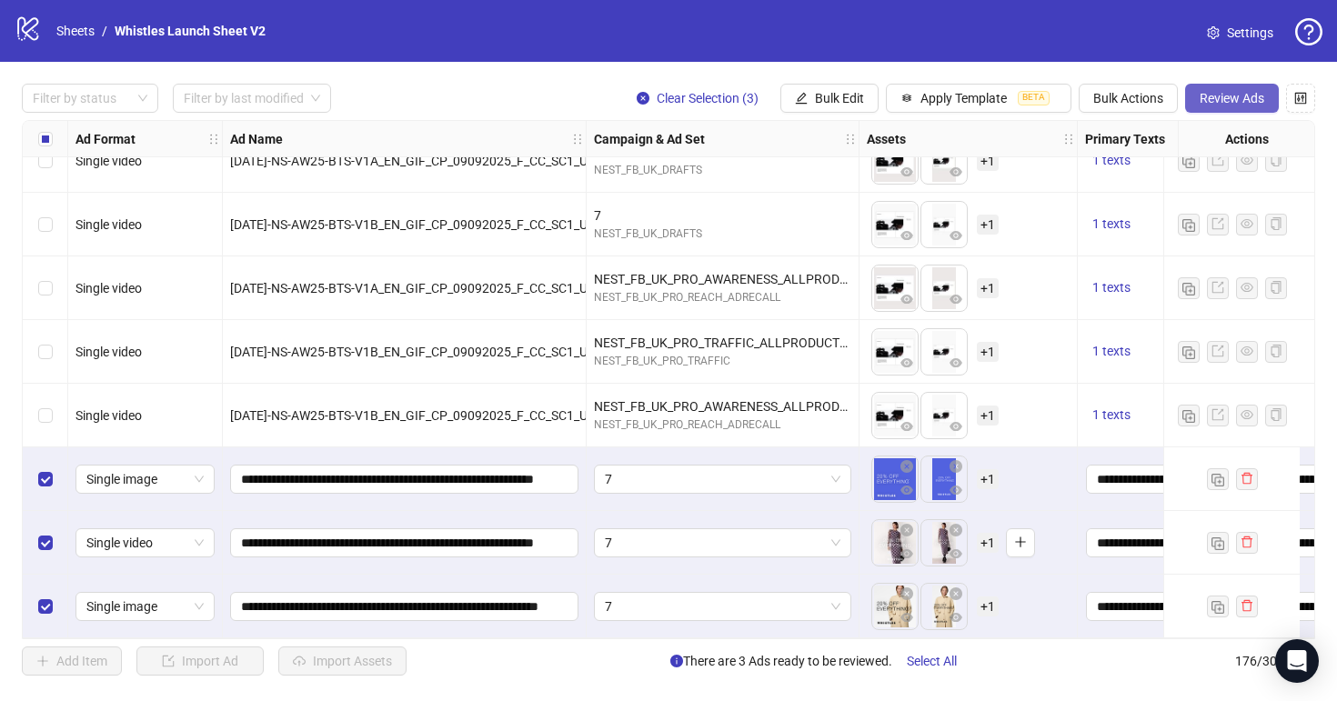
click at [1225, 98] on span "Review Ads" at bounding box center [1232, 98] width 65 height 15
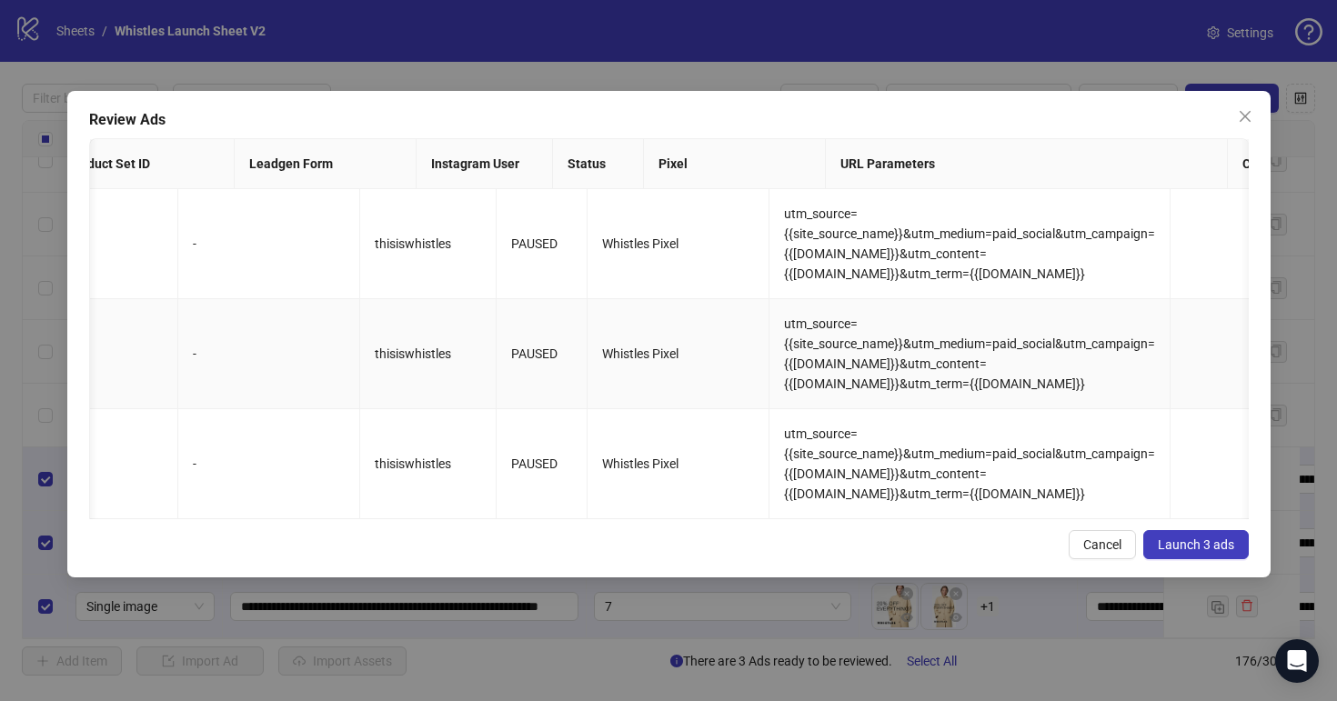
scroll to position [0, 0]
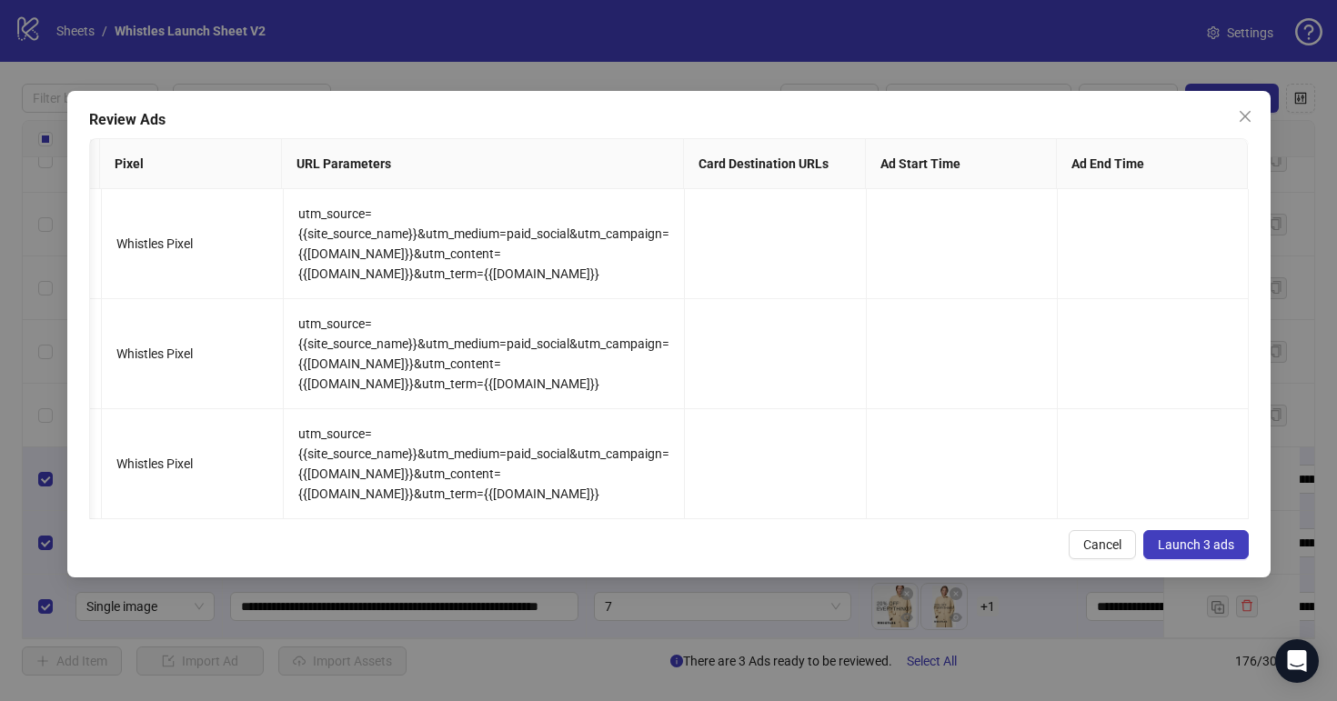
click at [1181, 542] on span "Launch 3 ads" at bounding box center [1196, 545] width 76 height 15
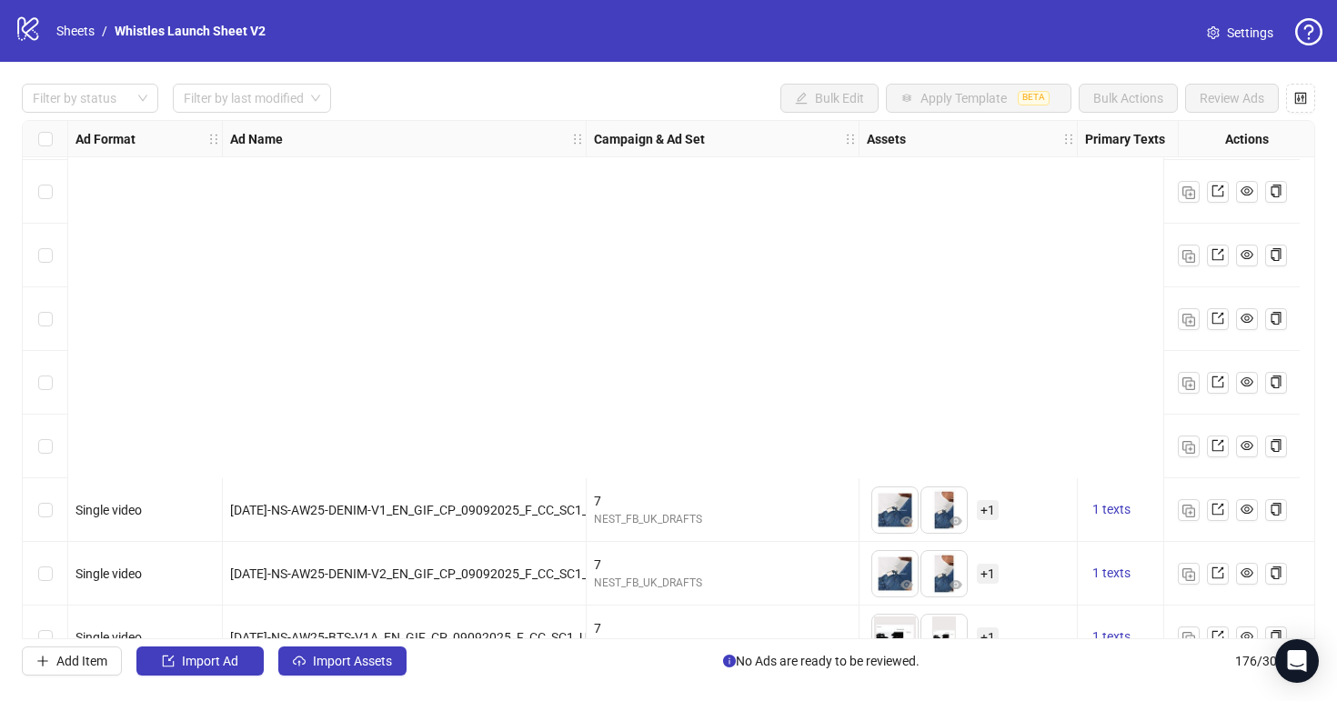
scroll to position [10731, 0]
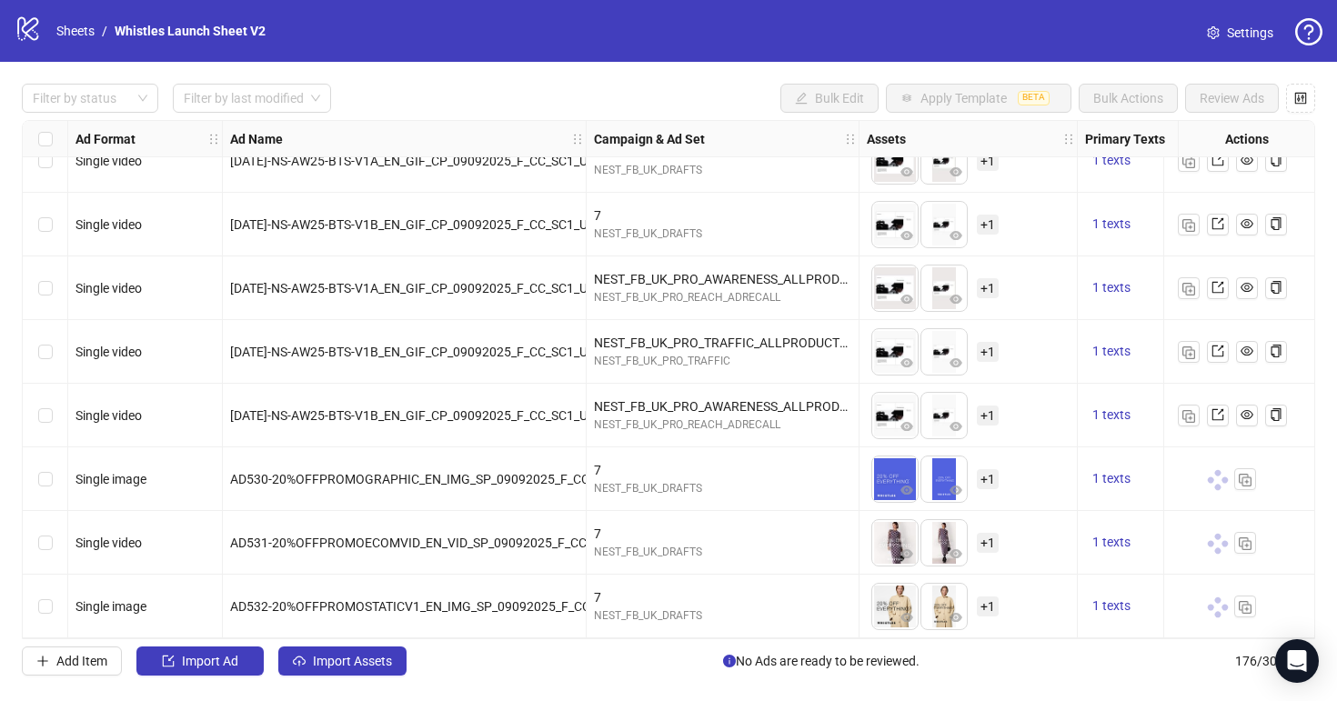
click at [1229, 476] on div at bounding box center [1232, 479] width 47 height 22
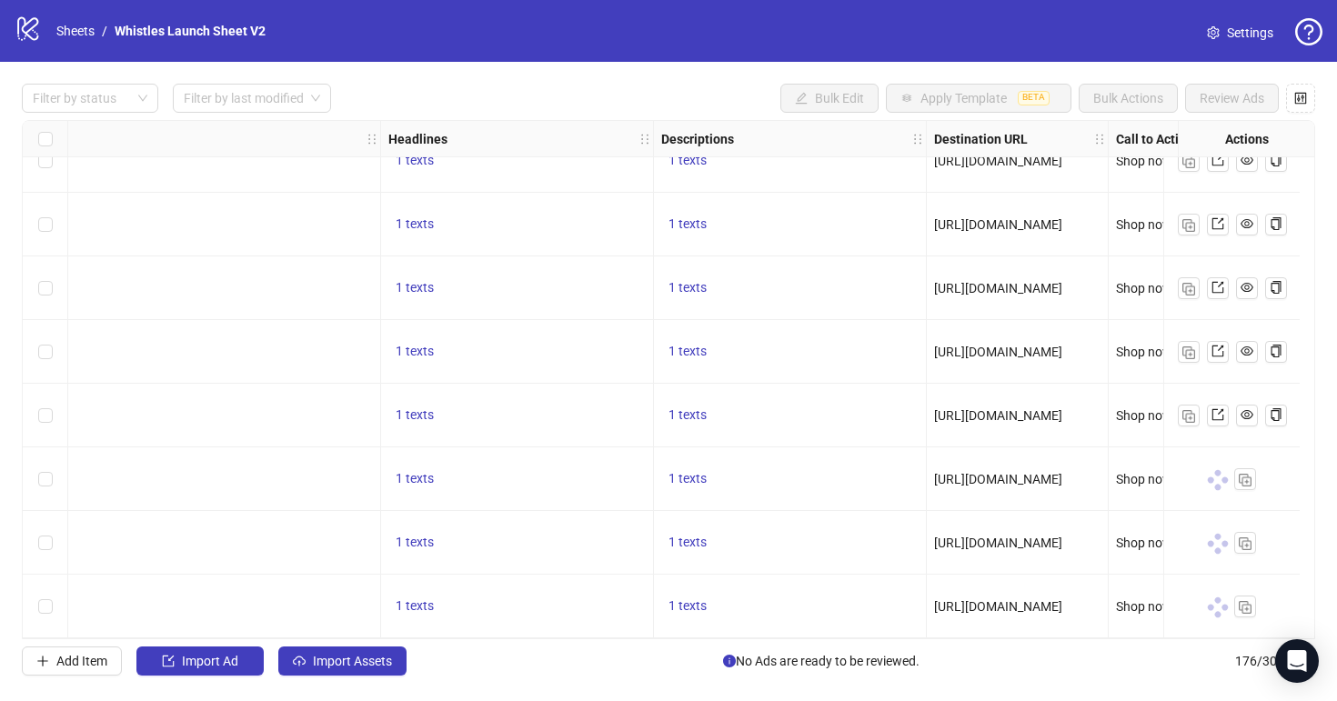
scroll to position [10731, 1217]
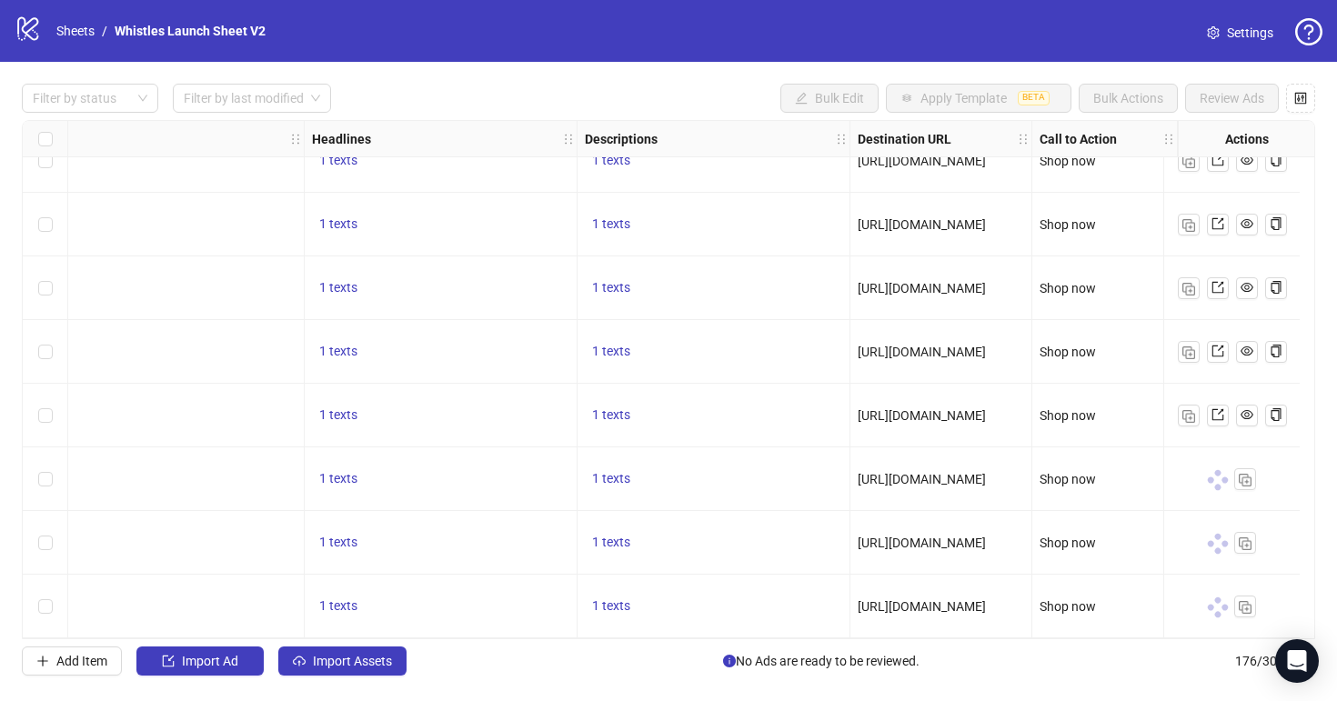
click at [1218, 476] on span at bounding box center [1216, 479] width 25 height 25
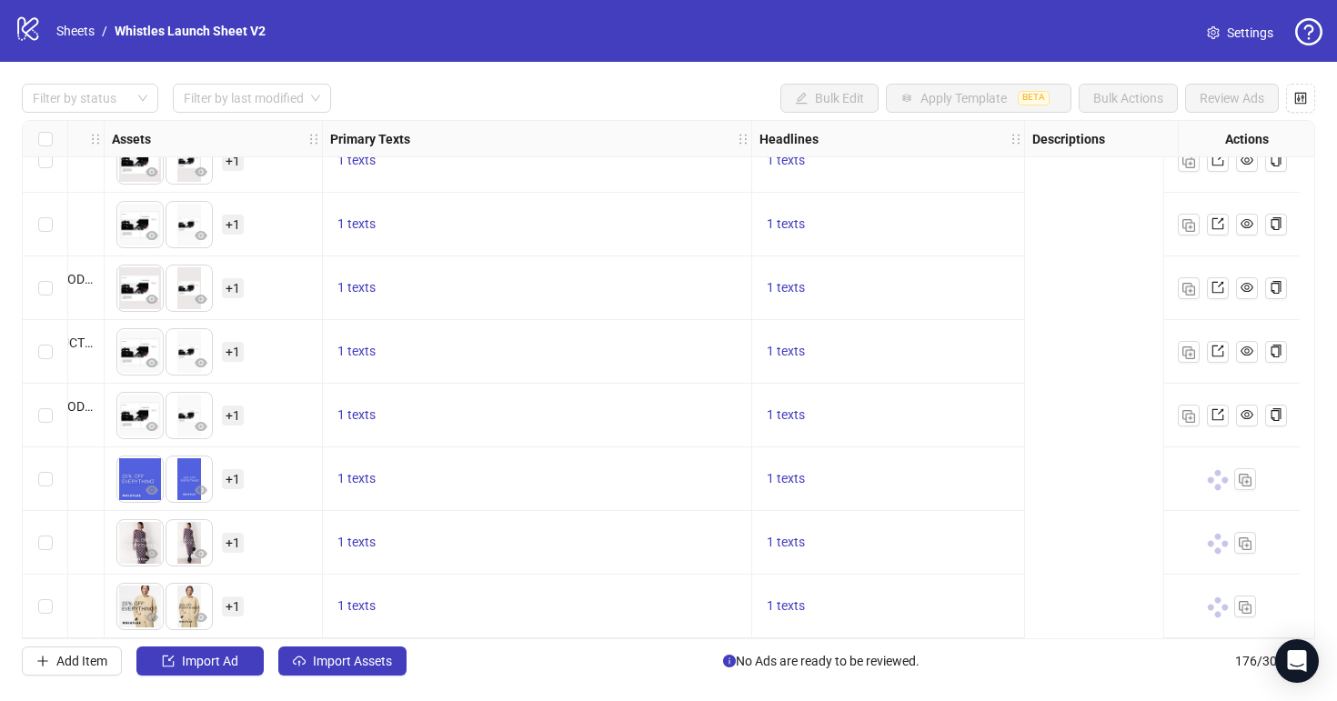
scroll to position [10731, 0]
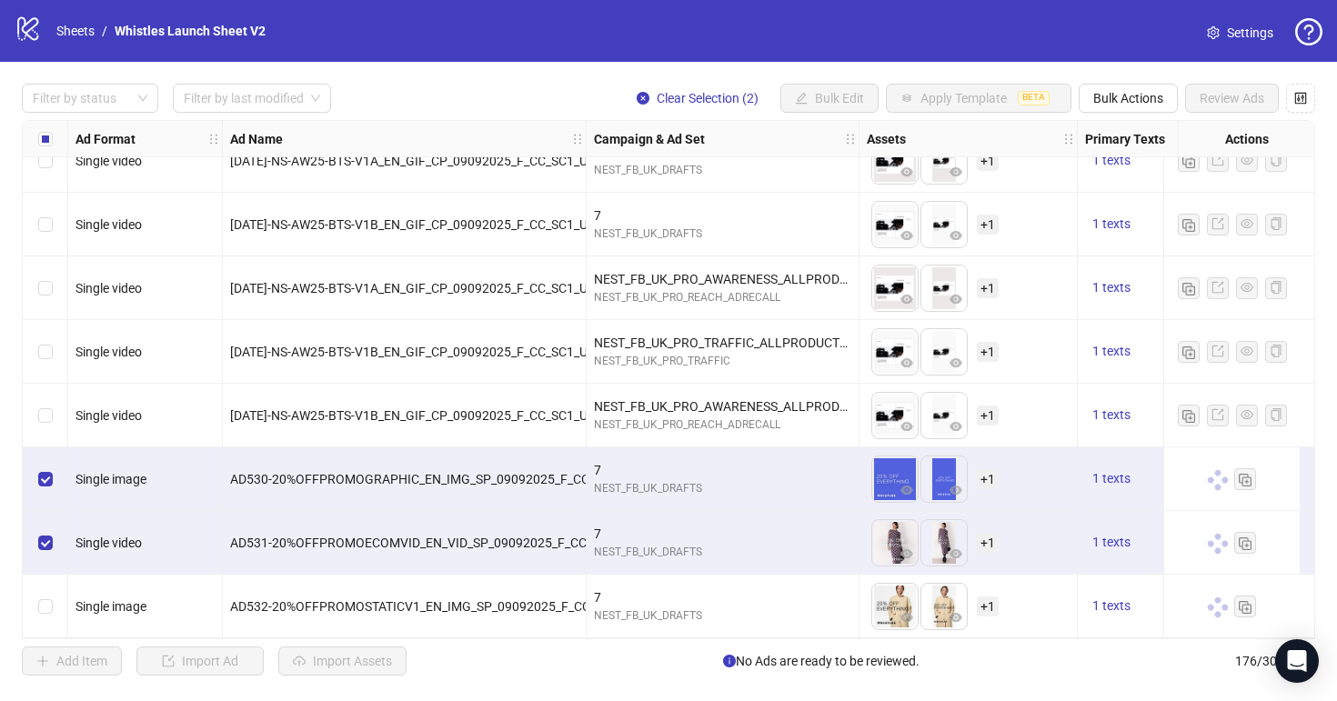
click at [43, 611] on div "Select row 176" at bounding box center [45, 607] width 45 height 64
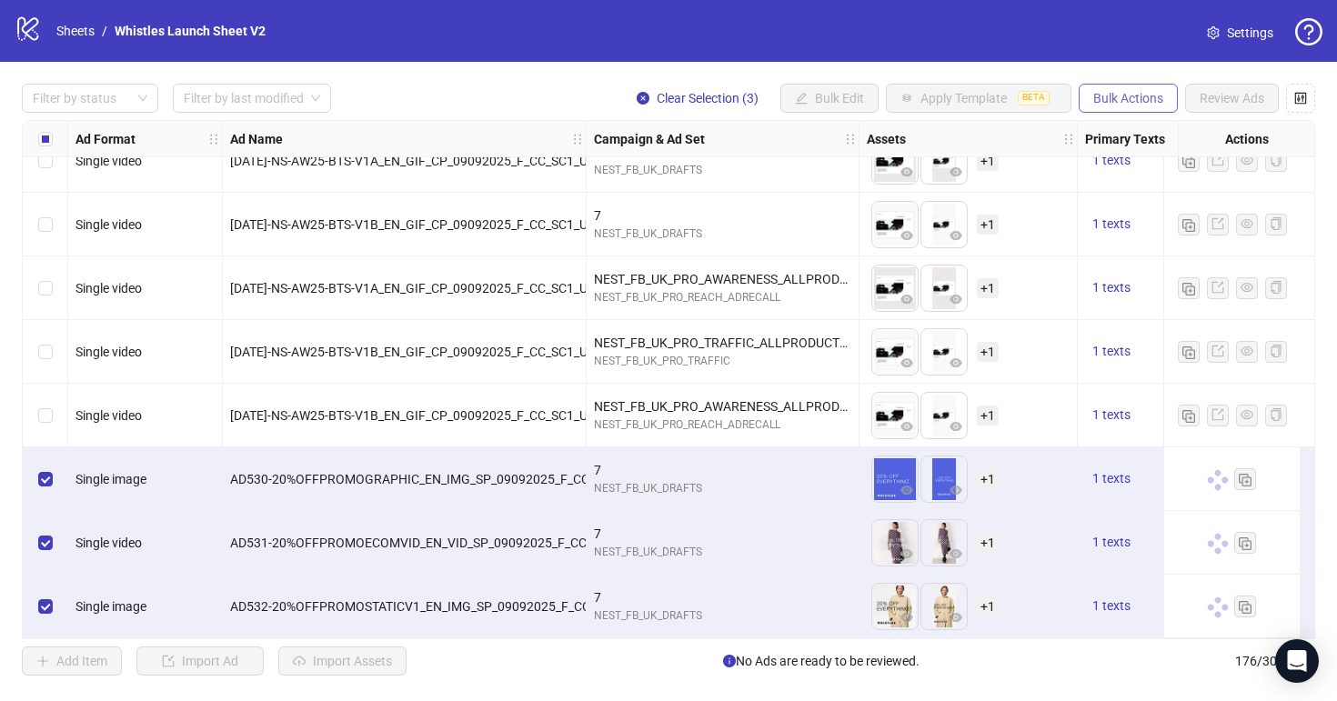
click at [1111, 97] on span "Bulk Actions" at bounding box center [1128, 98] width 70 height 15
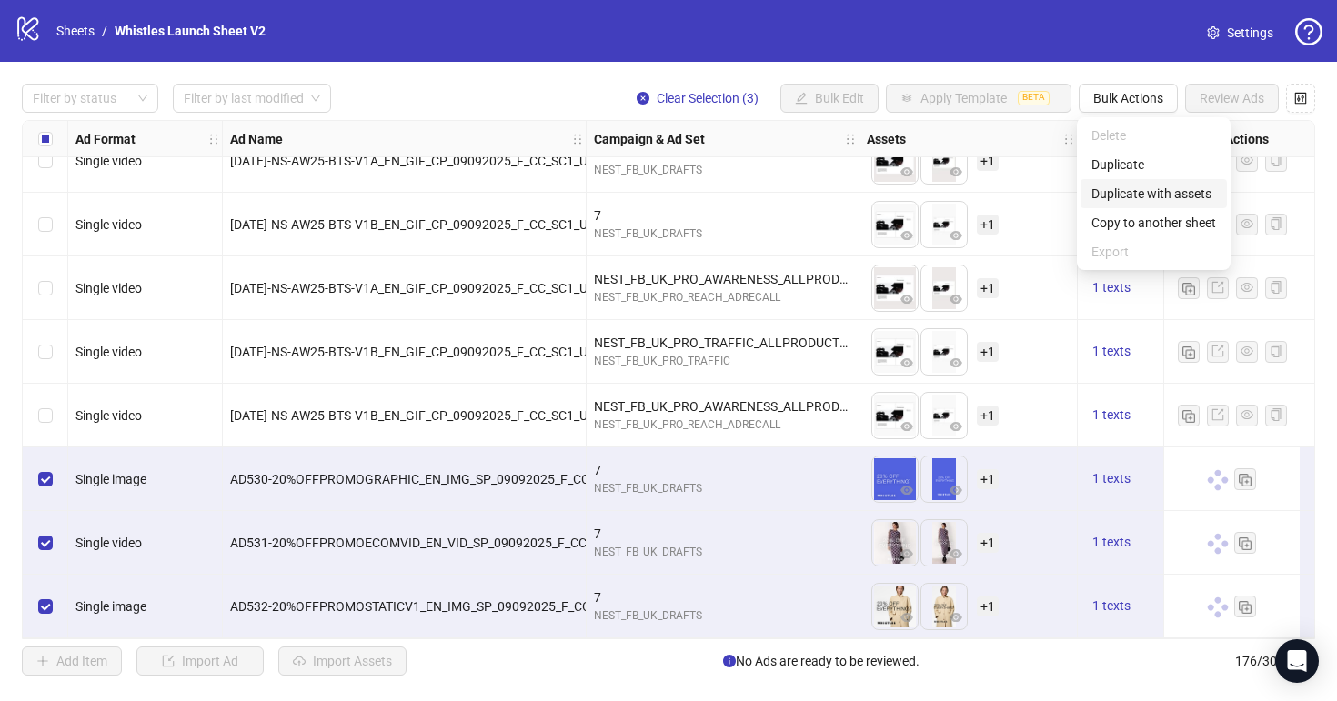
click at [1138, 189] on span "Duplicate with assets" at bounding box center [1153, 194] width 125 height 20
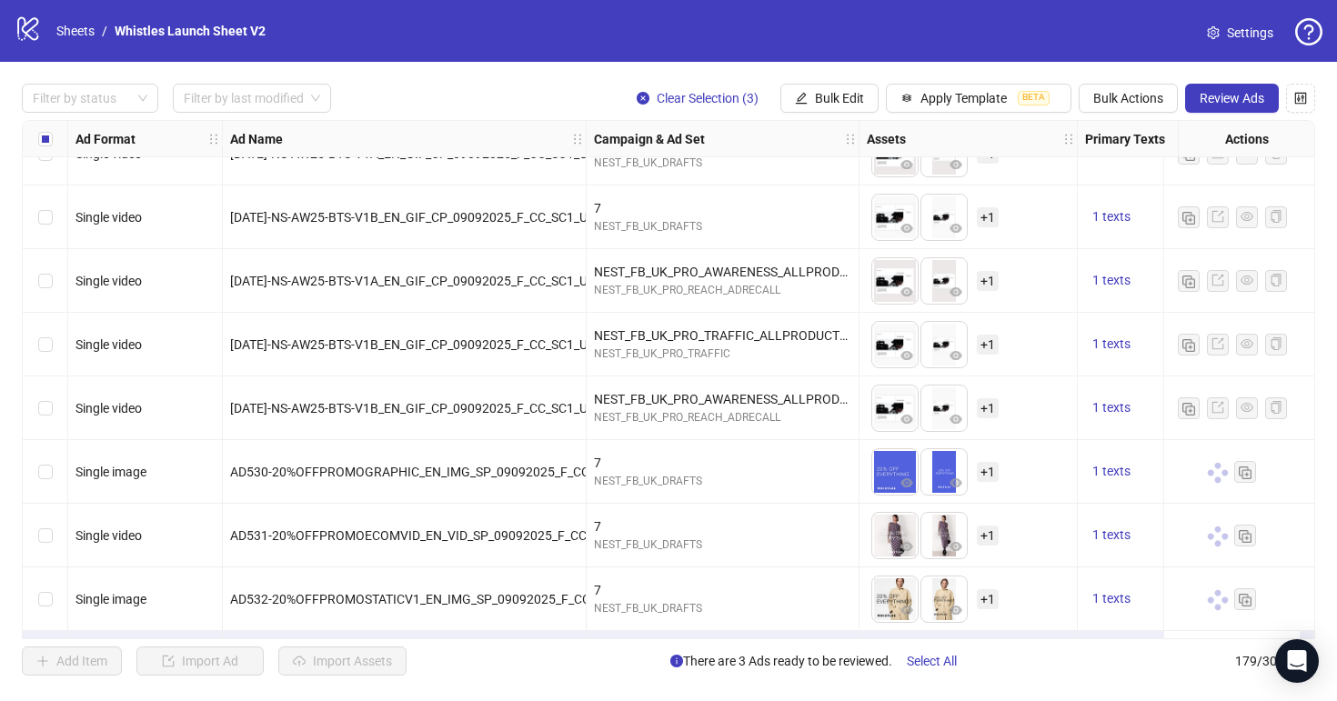
scroll to position [10922, 0]
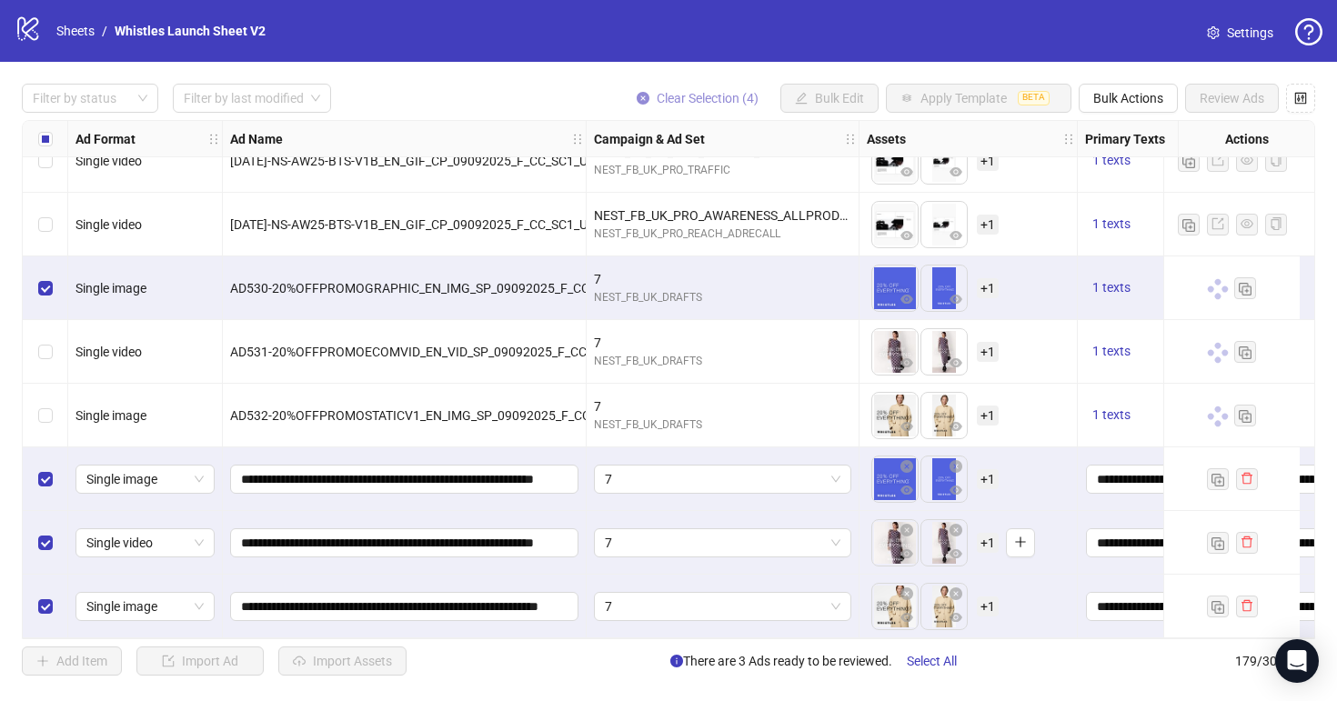
click at [641, 98] on icon "close-circle" at bounding box center [643, 98] width 13 height 13
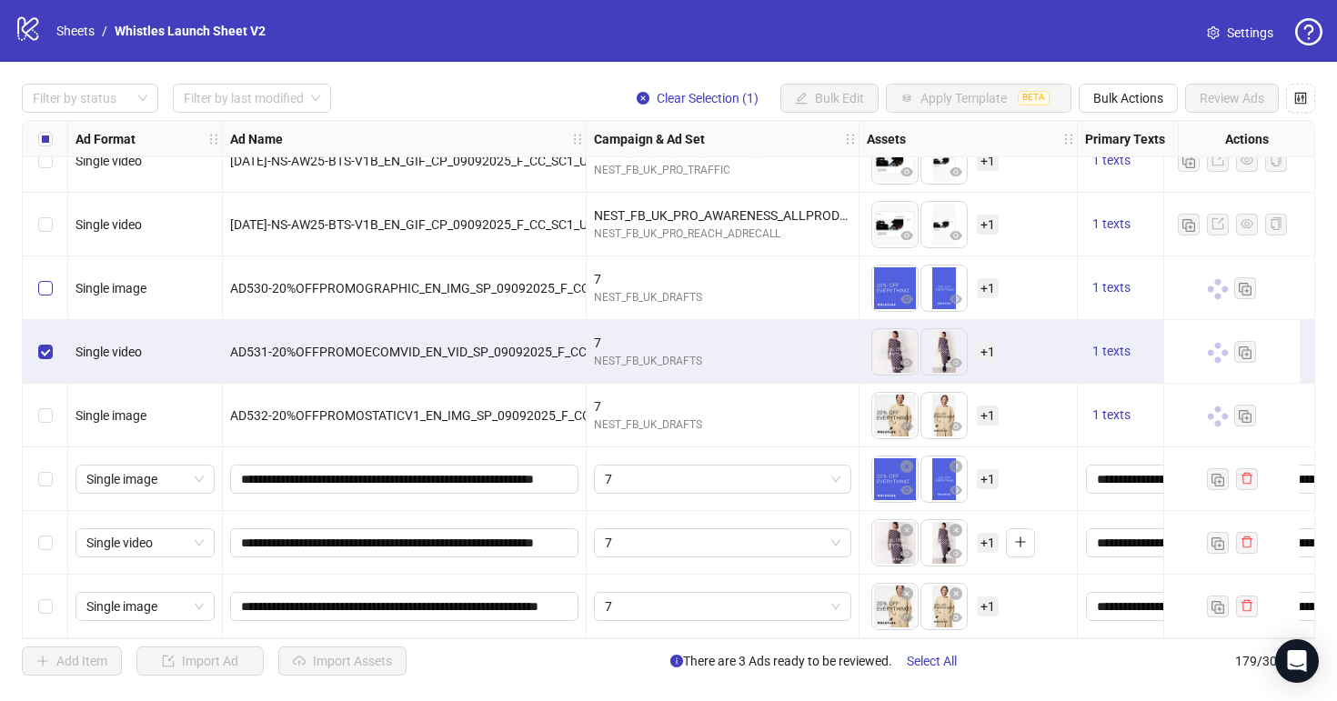
click at [46, 288] on label "Select row 174" at bounding box center [45, 288] width 15 height 20
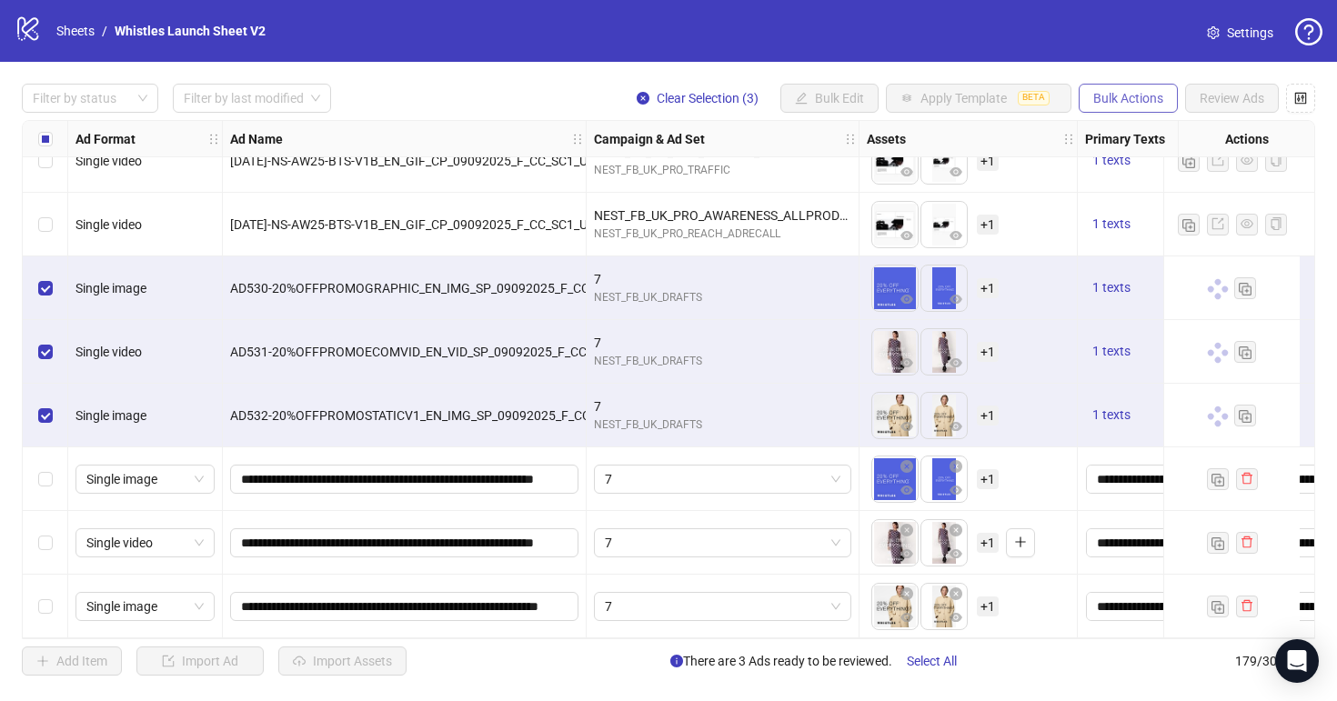
click at [1099, 93] on span "Bulk Actions" at bounding box center [1128, 98] width 70 height 15
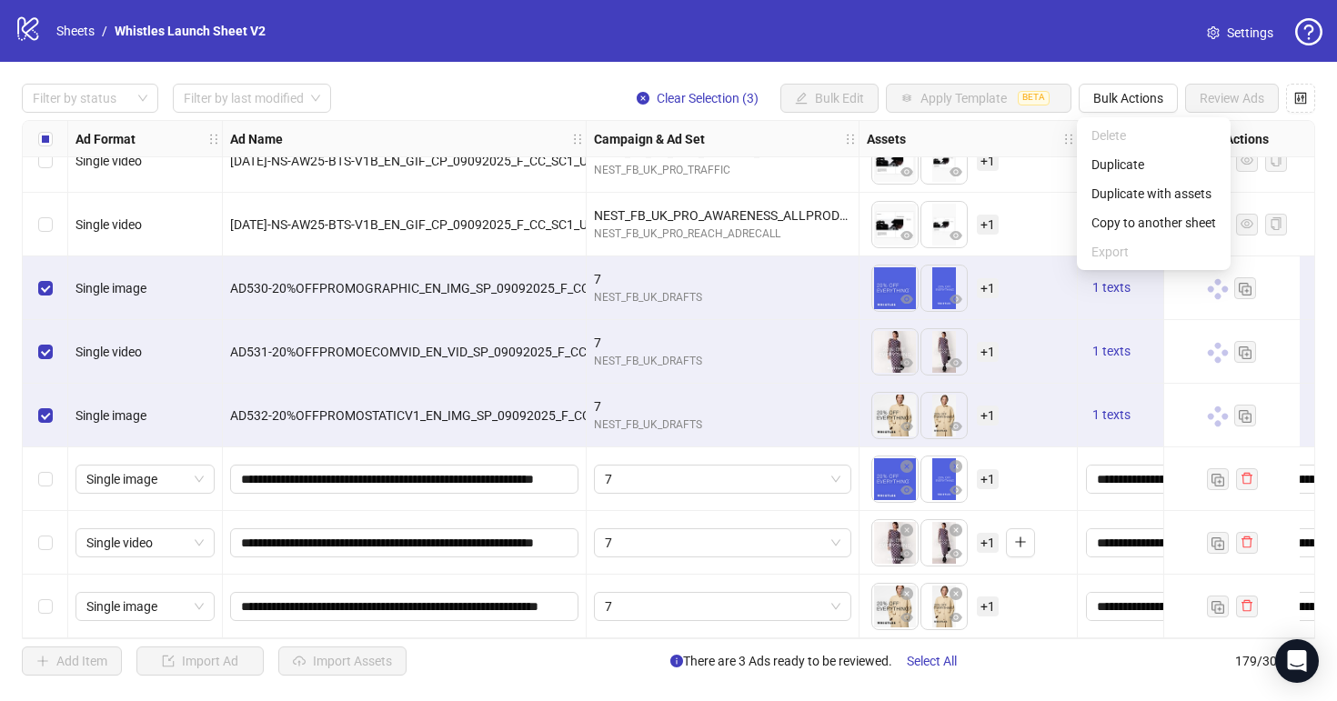
click at [1053, 74] on div "Filter by status Filter by last modified Clear Selection (3) Bulk Edit Apply Te…" at bounding box center [668, 380] width 1337 height 636
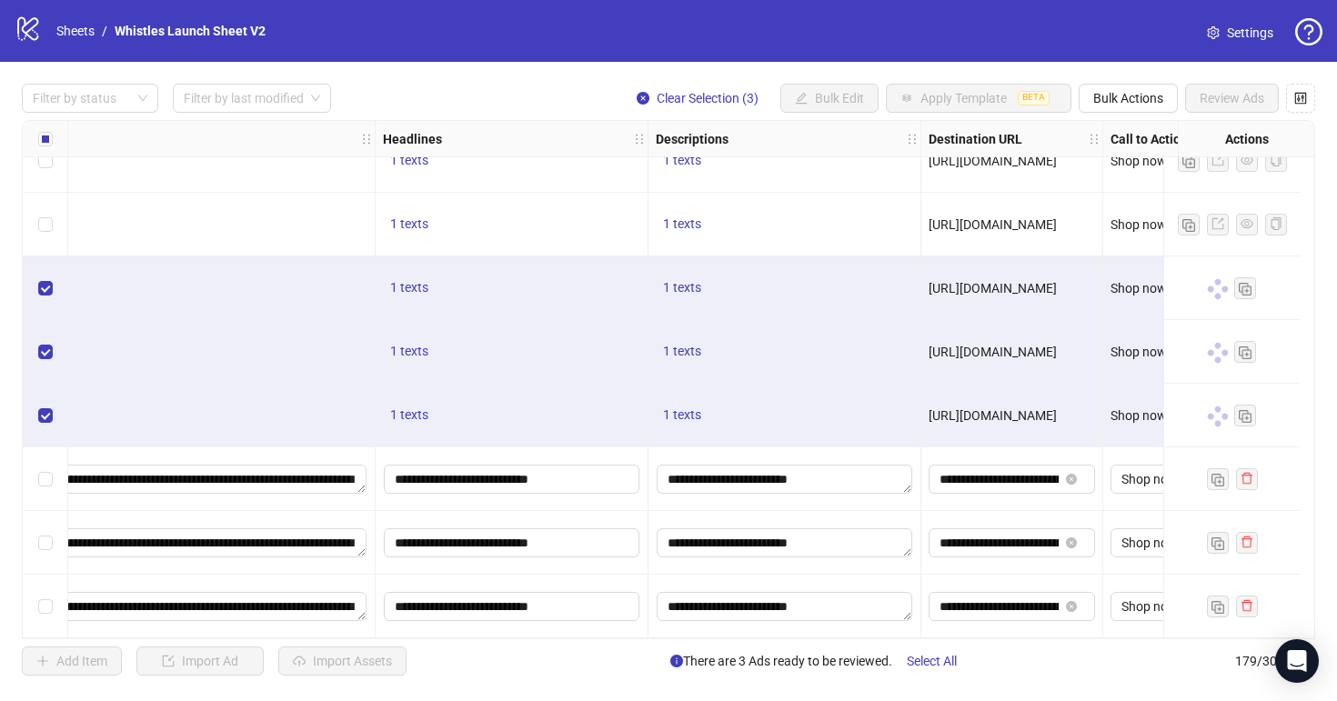
scroll to position [10922, 1171]
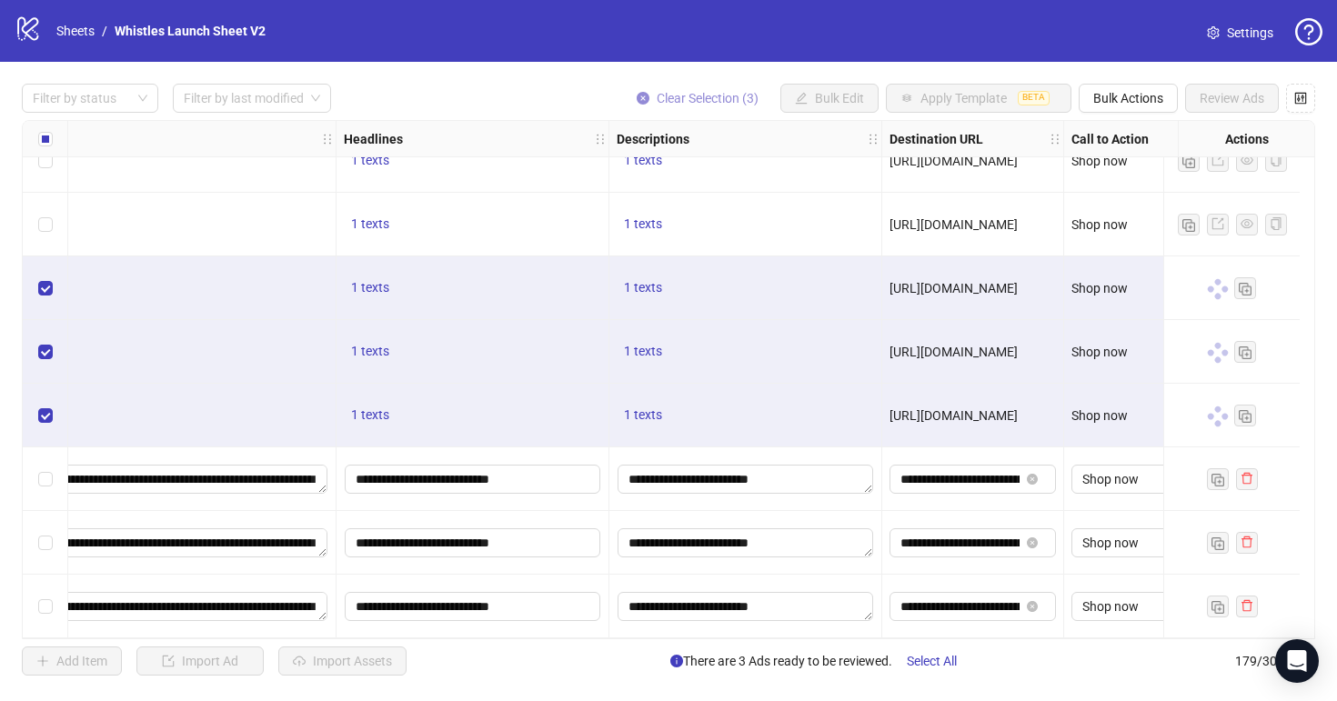
click at [641, 93] on icon "close-circle" at bounding box center [643, 98] width 13 height 13
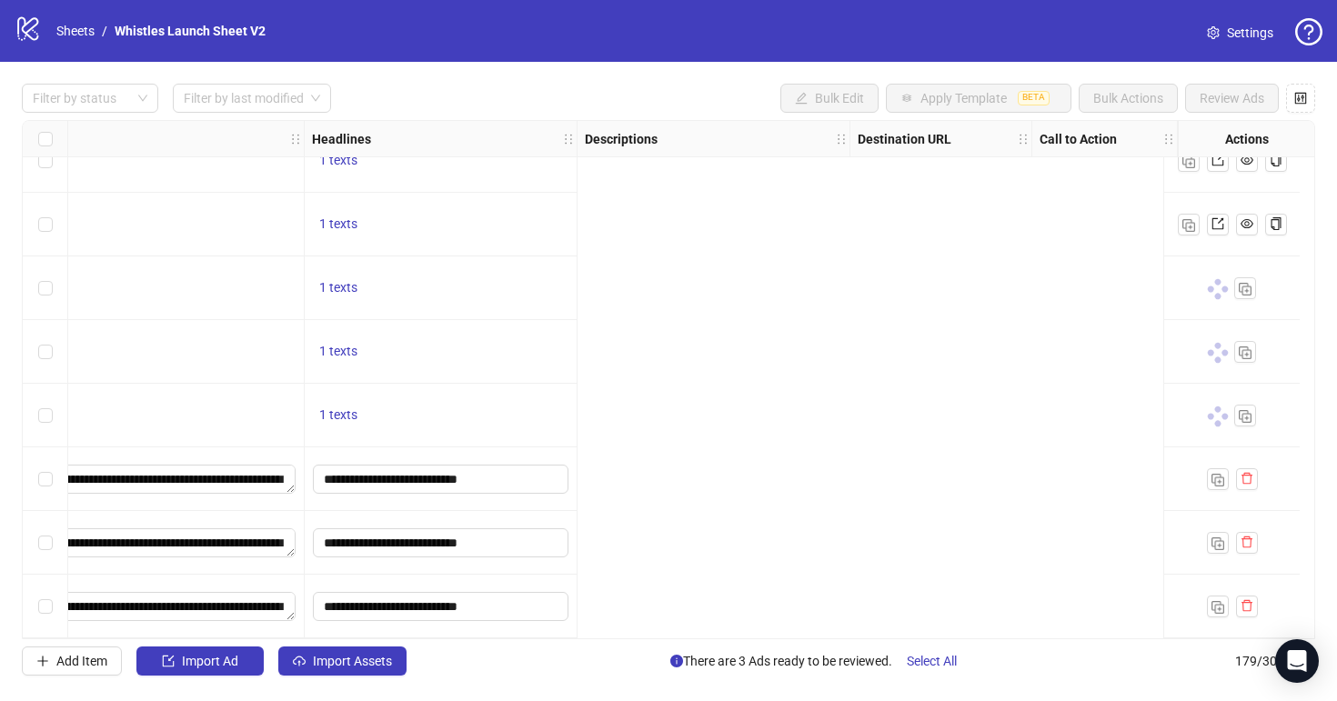
scroll to position [10922, 0]
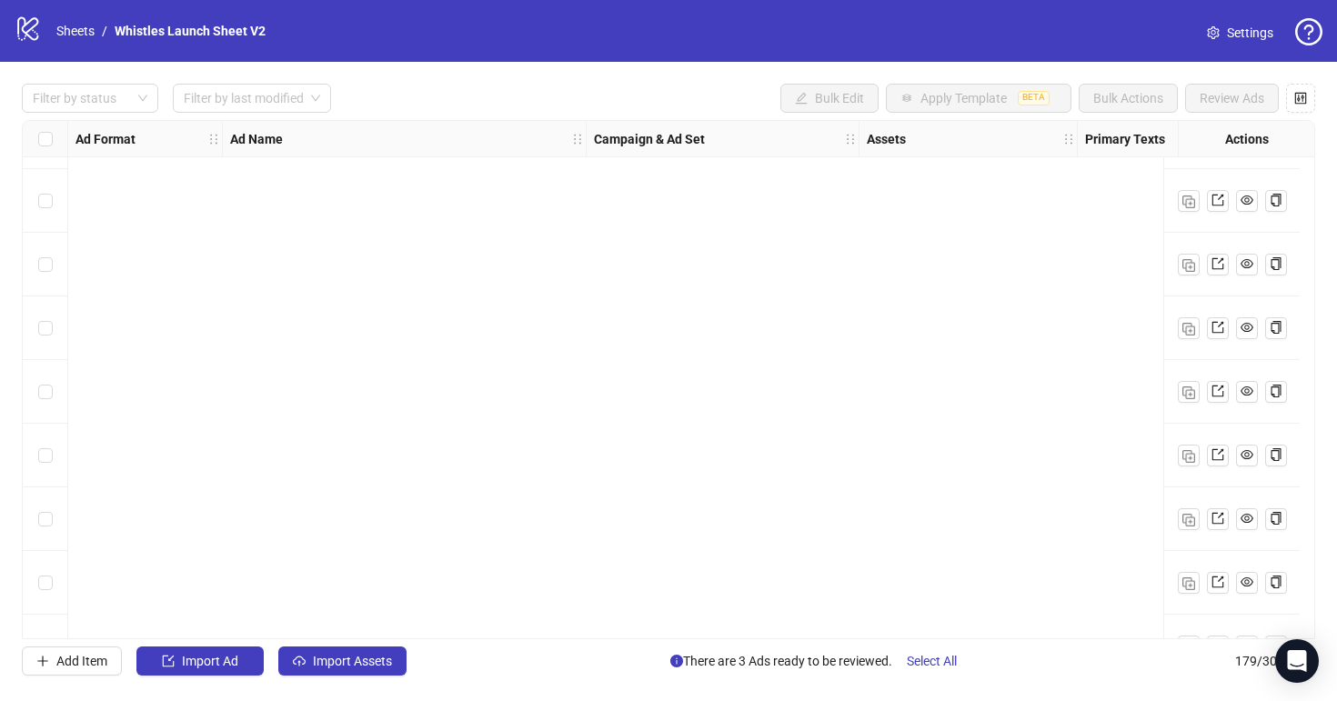
scroll to position [10922, 0]
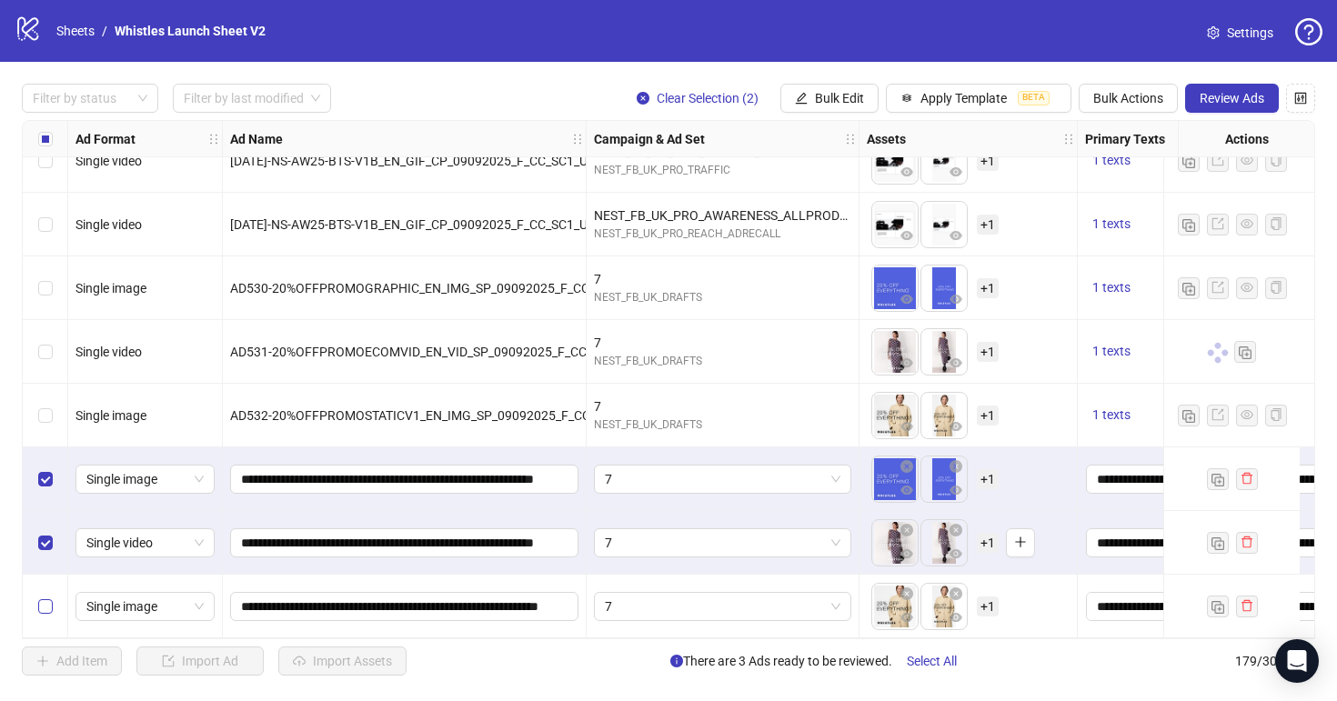
click at [45, 597] on label "Select row 179" at bounding box center [45, 607] width 15 height 20
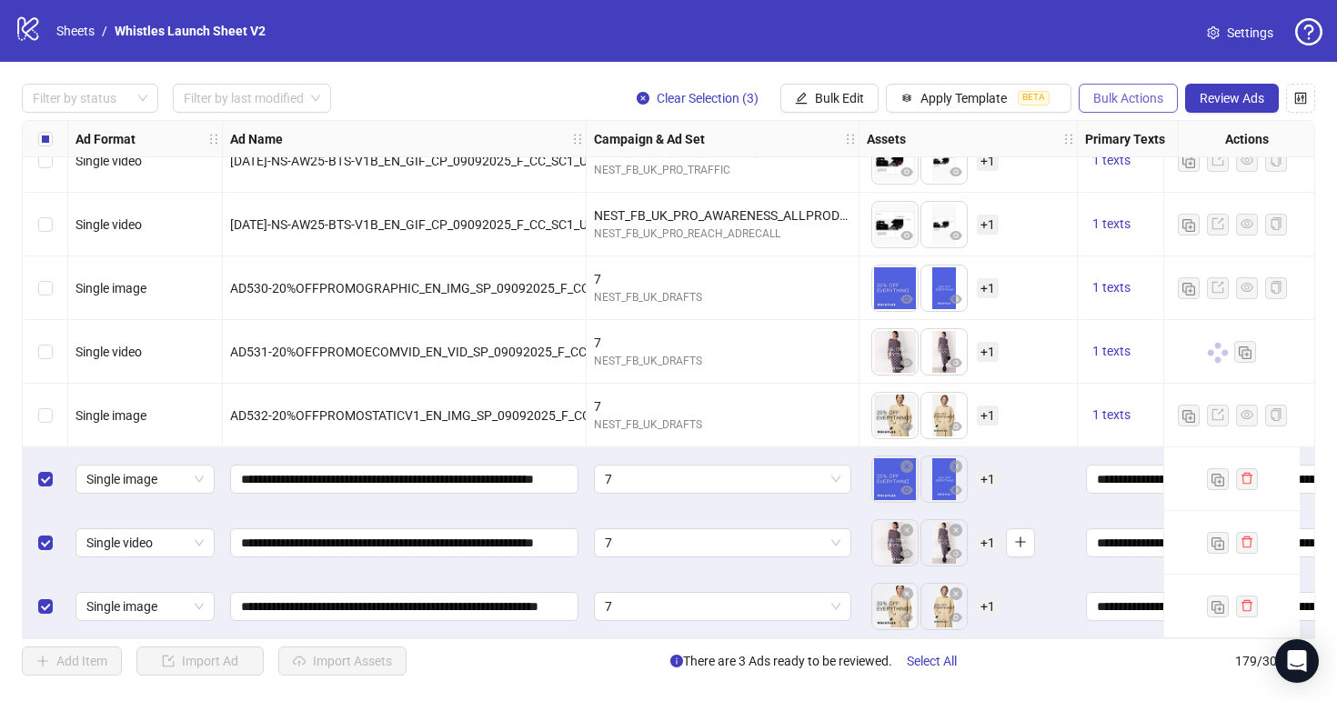
click at [1136, 100] on span "Bulk Actions" at bounding box center [1128, 98] width 70 height 15
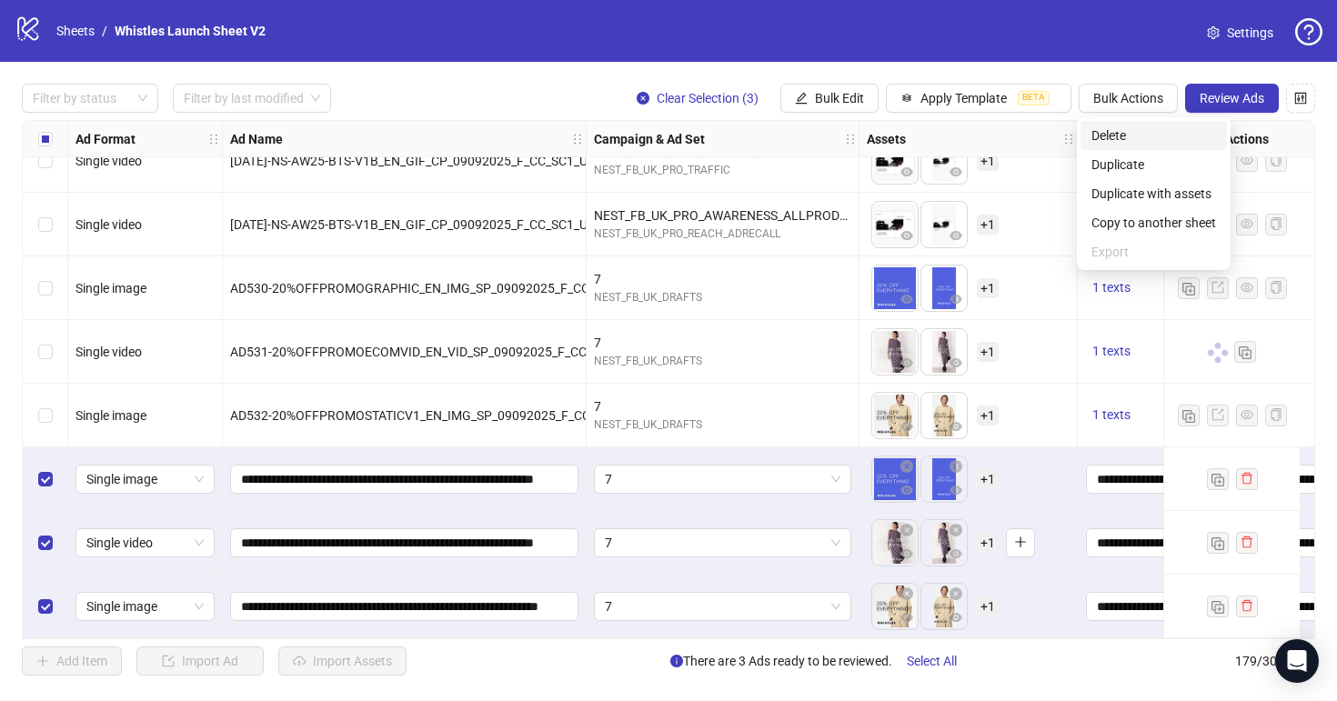
click at [1131, 139] on span "Delete" at bounding box center [1153, 136] width 125 height 20
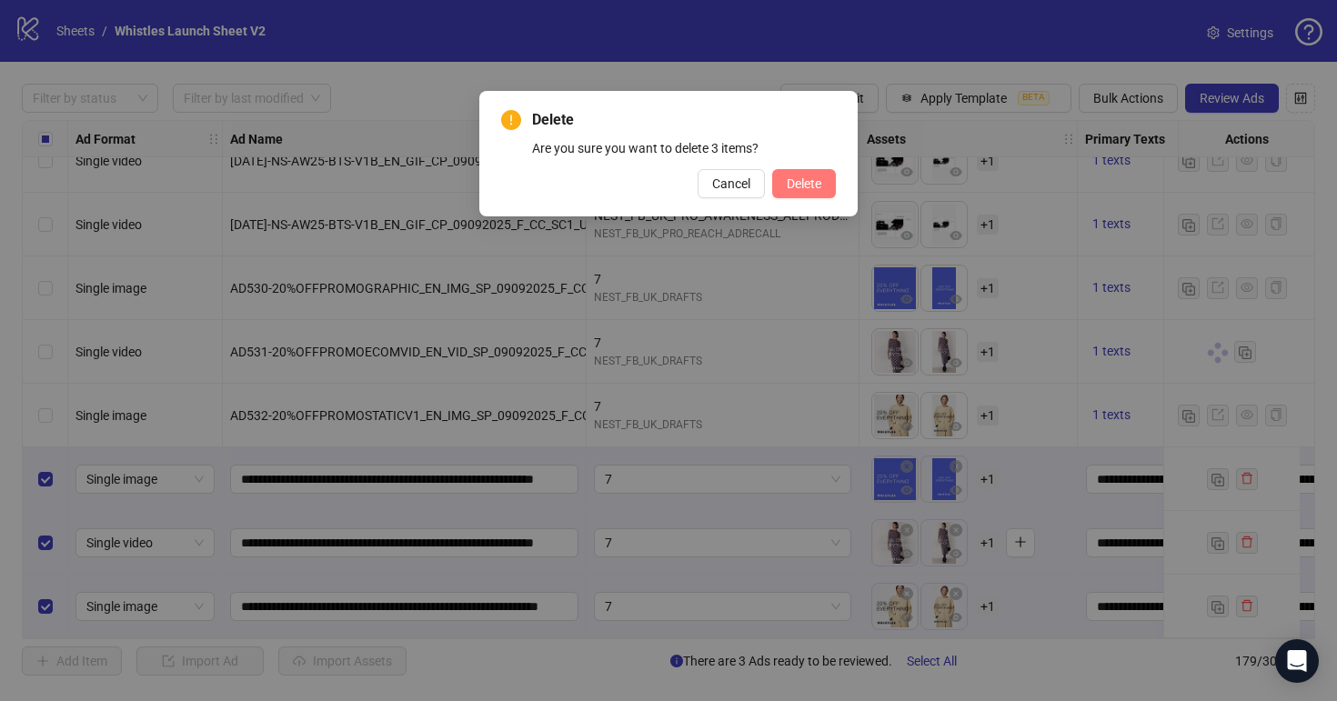
click at [805, 186] on span "Delete" at bounding box center [804, 183] width 35 height 15
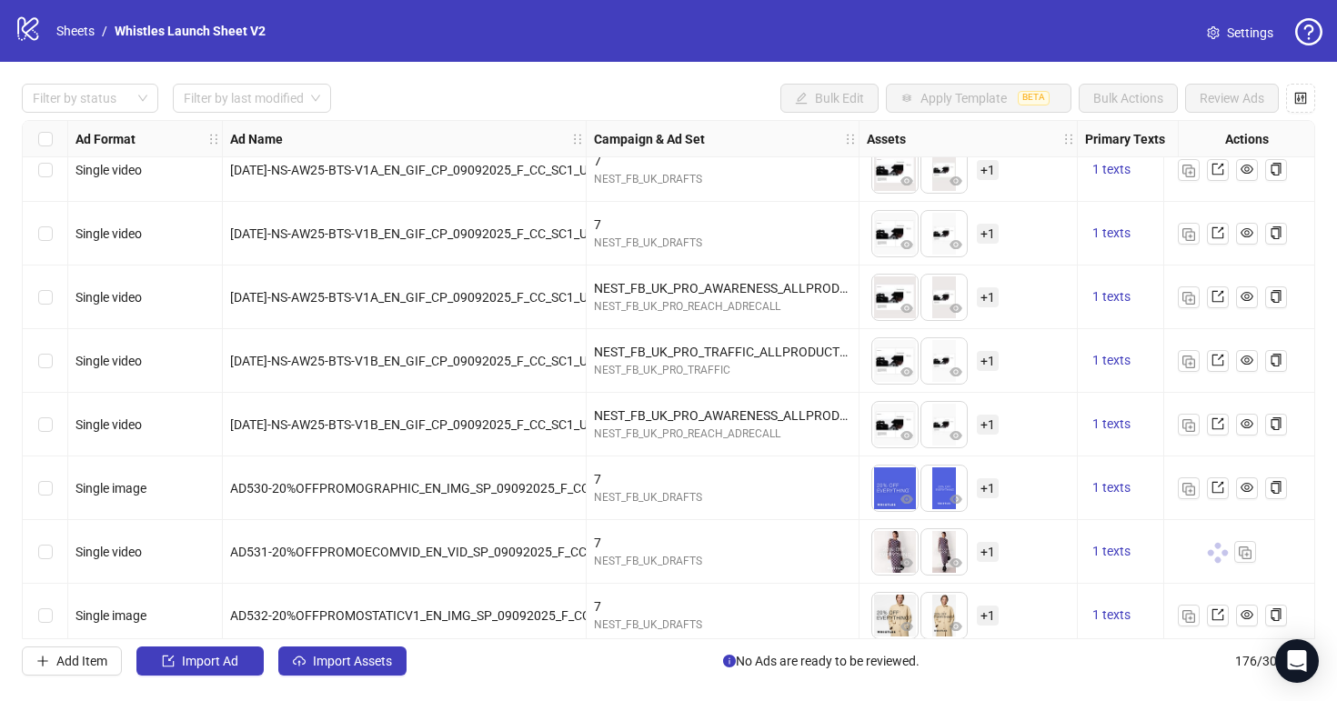
scroll to position [10731, 0]
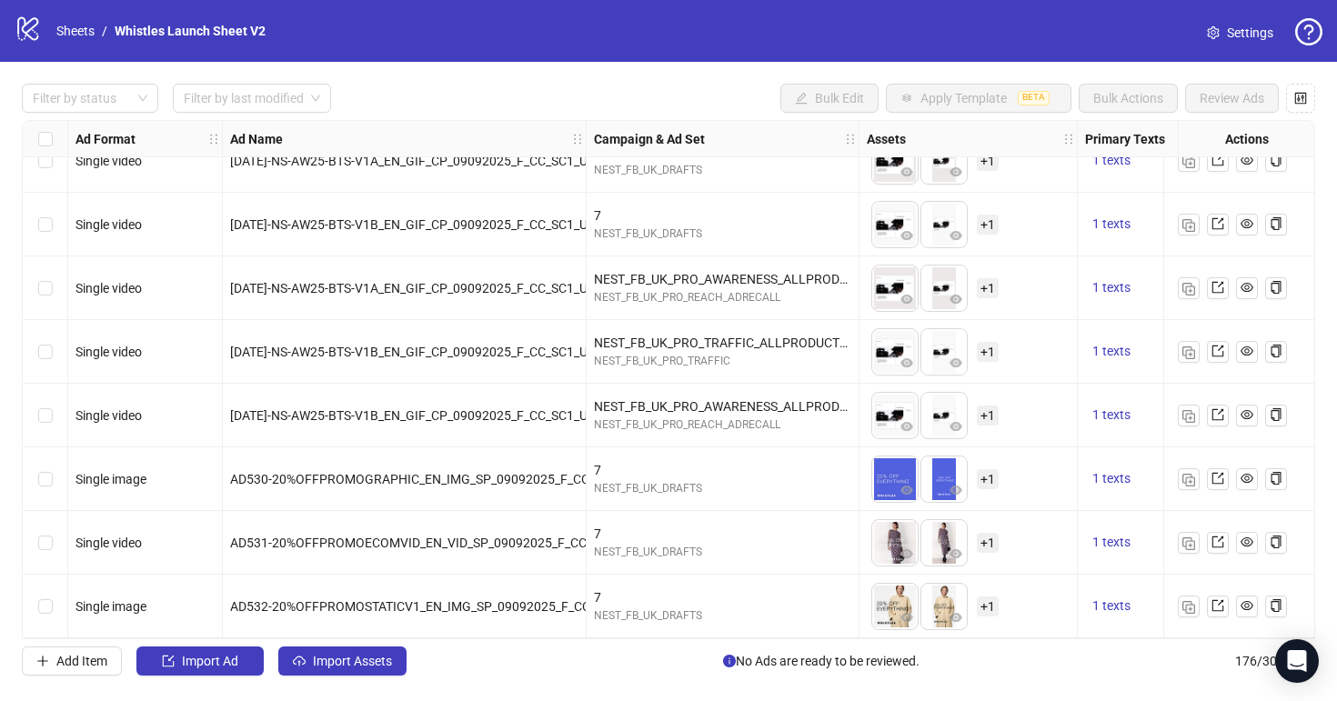
scroll to position [10731, 0]
